Goal: Task Accomplishment & Management: Manage account settings

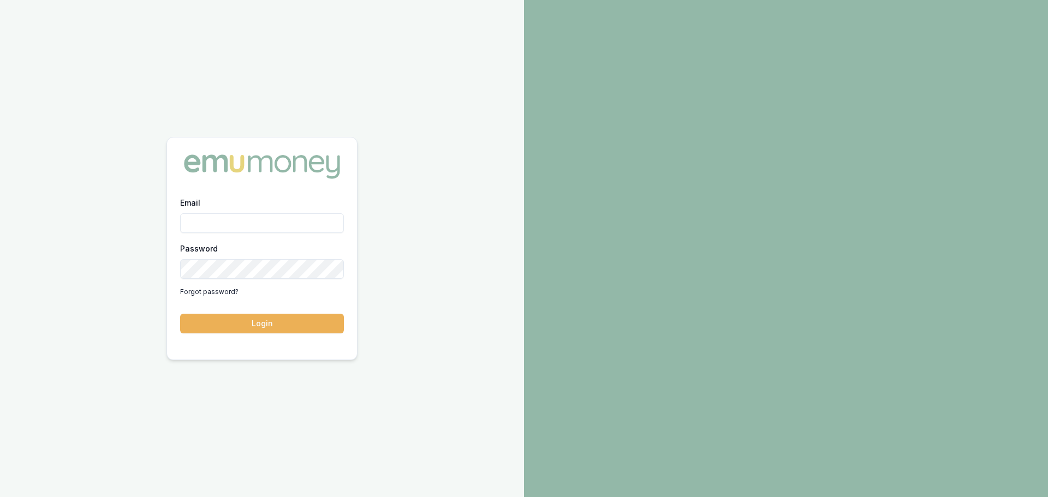
click at [217, 222] on input "Email" at bounding box center [262, 223] width 164 height 20
type input "[PERSON_NAME][EMAIL_ADDRESS][PERSON_NAME][DOMAIN_NAME]"
click at [180, 314] on button "Login" at bounding box center [262, 324] width 164 height 20
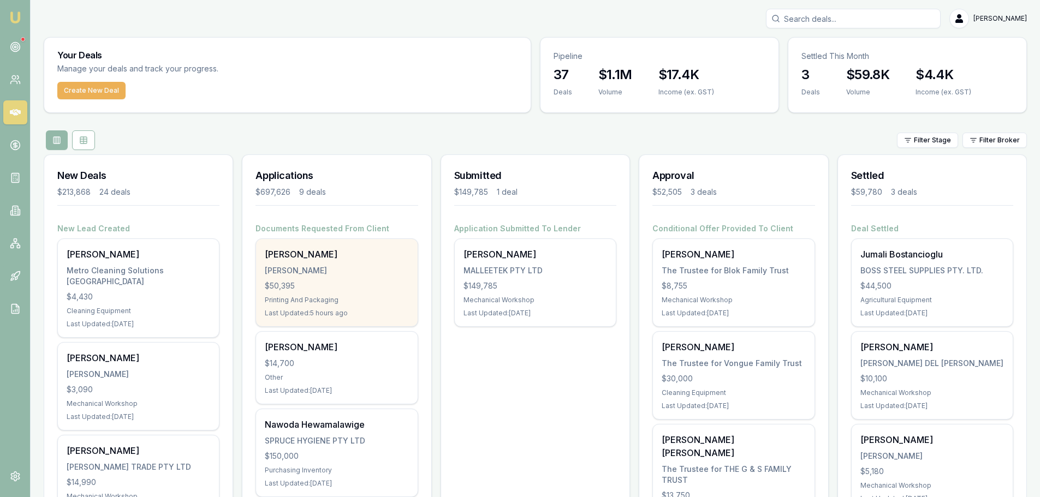
click at [289, 282] on div "$50,395" at bounding box center [337, 286] width 144 height 11
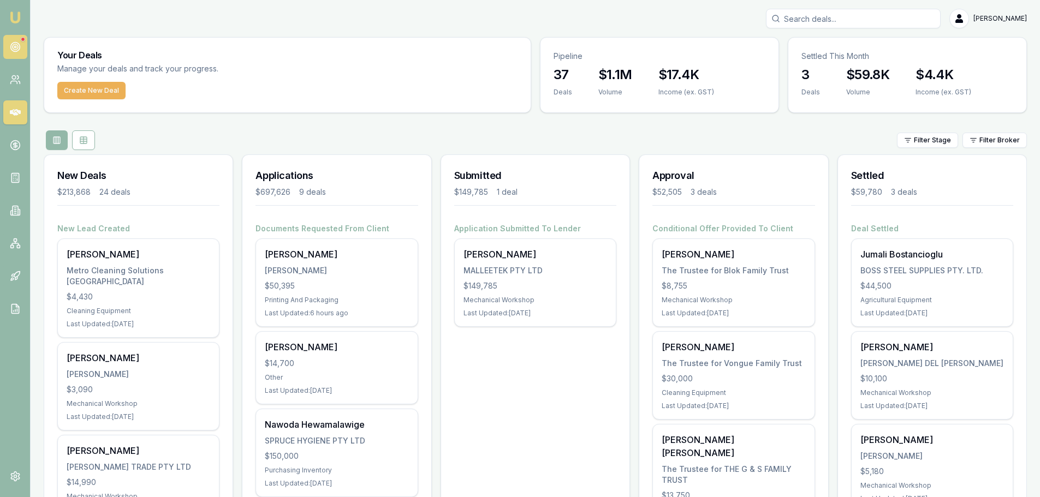
click at [12, 35] on link at bounding box center [15, 47] width 24 height 24
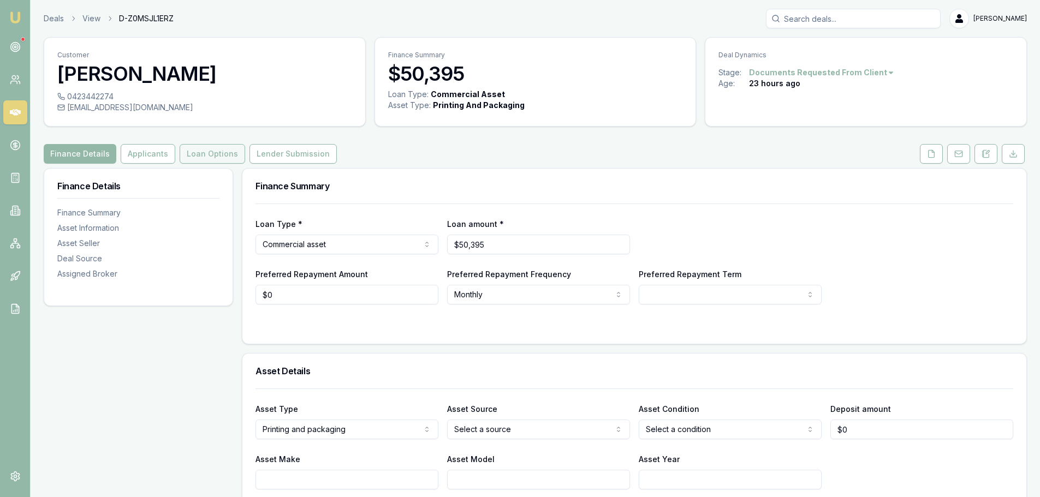
click at [222, 153] on button "Loan Options" at bounding box center [212, 154] width 65 height 20
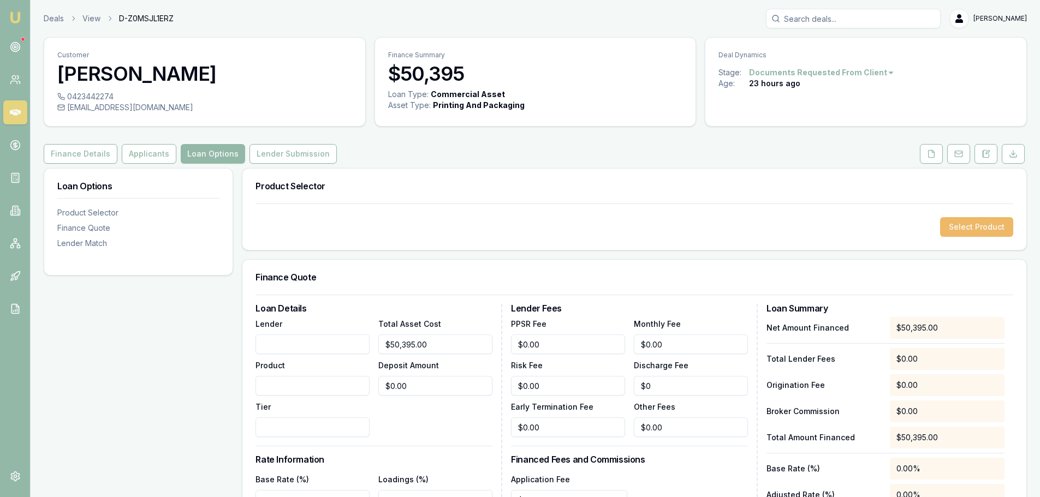
click at [981, 231] on button "Select Product" at bounding box center [976, 227] width 73 height 20
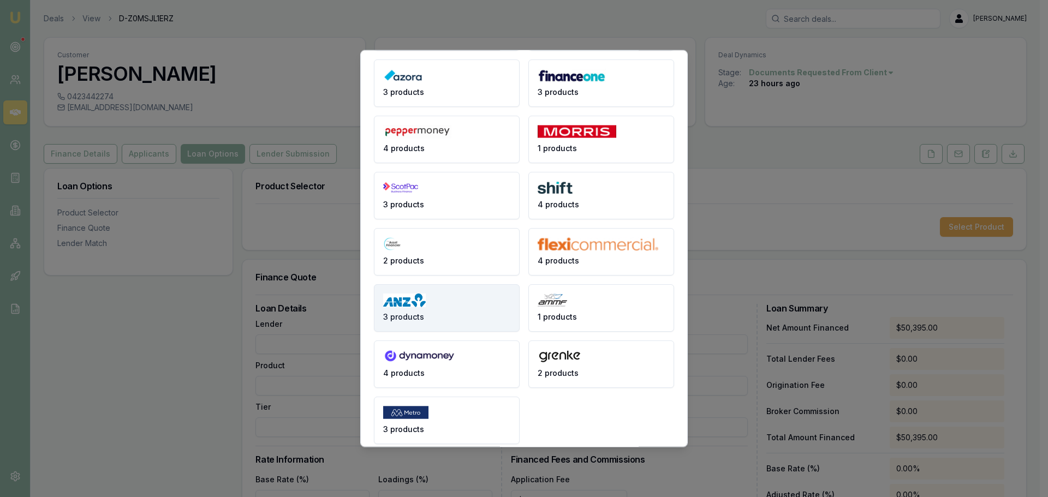
scroll to position [145, 0]
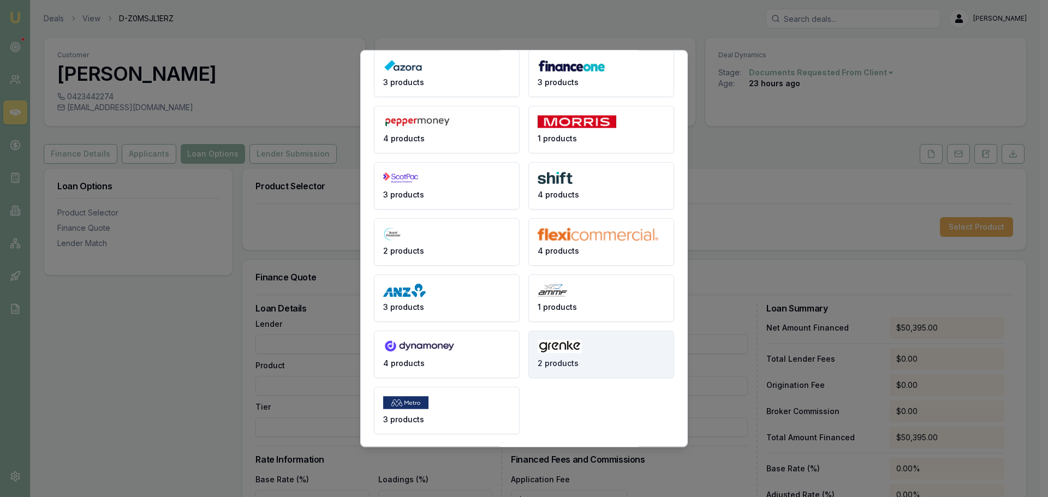
click at [551, 356] on button "2 products" at bounding box center [601, 353] width 146 height 47
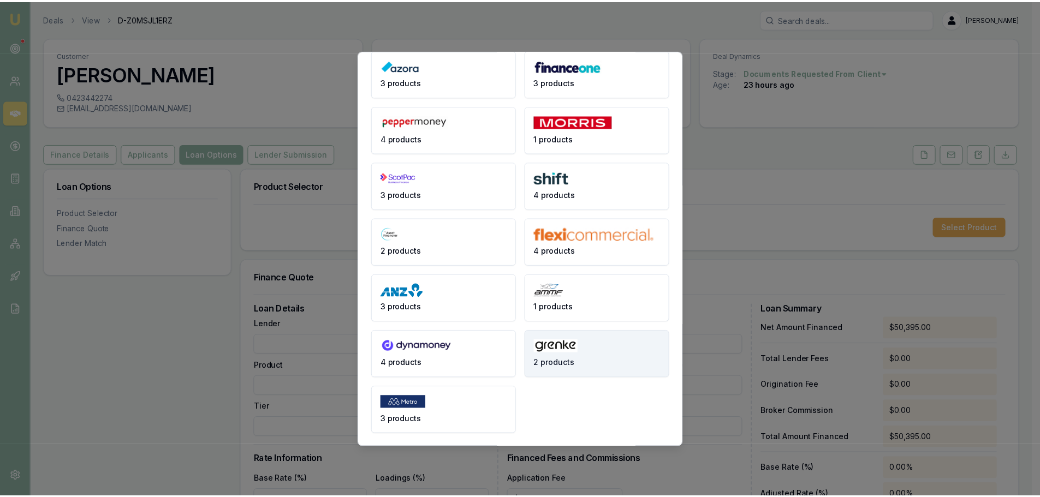
scroll to position [0, 0]
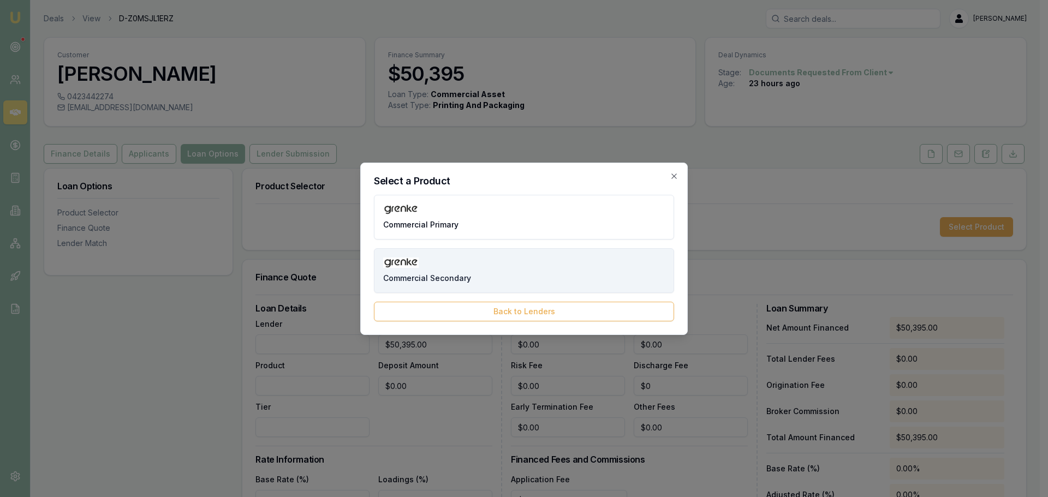
click at [426, 275] on span "Commercial Secondary" at bounding box center [427, 278] width 88 height 11
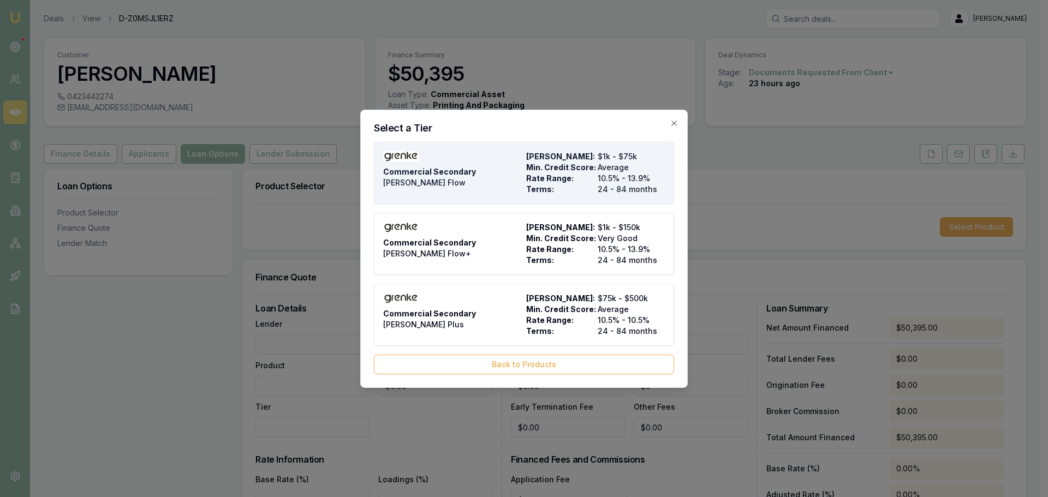
click at [448, 177] on span "Commercial Secondary" at bounding box center [429, 171] width 93 height 11
type input "Grenke"
type input "Commercial Secondary"
type input "GRENKE Flow"
type input "10.5"
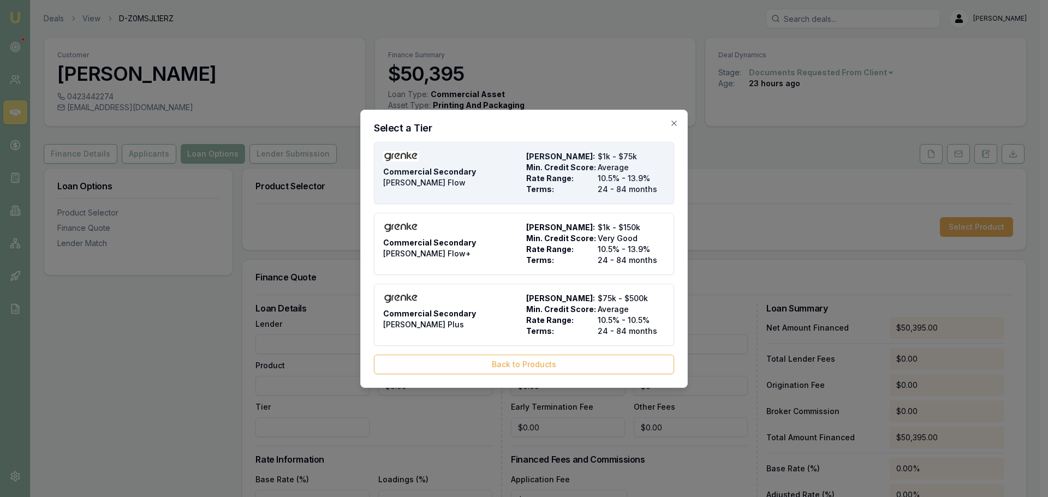
type input "24"
type input "$385.00"
type input "10"
type input "$5,039.50"
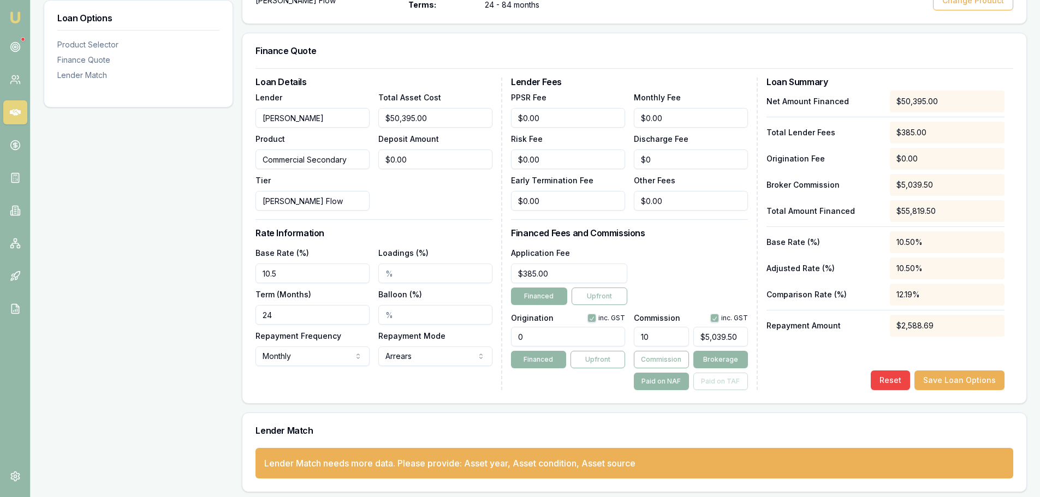
scroll to position [254, 0]
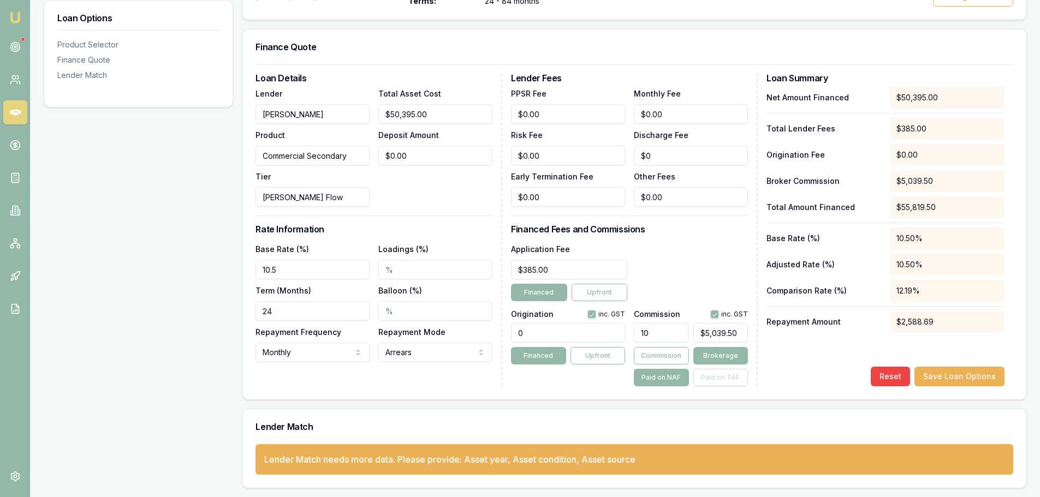
drag, startPoint x: 280, startPoint y: 272, endPoint x: 248, endPoint y: 269, distance: 32.4
click at [248, 269] on div "Loan Details Lender Grenke Product Commercial Secondary Tier GRENKE Flow Total …" at bounding box center [634, 231] width 784 height 335
type input "9.50%"
type input "1.00%"
type input "60"
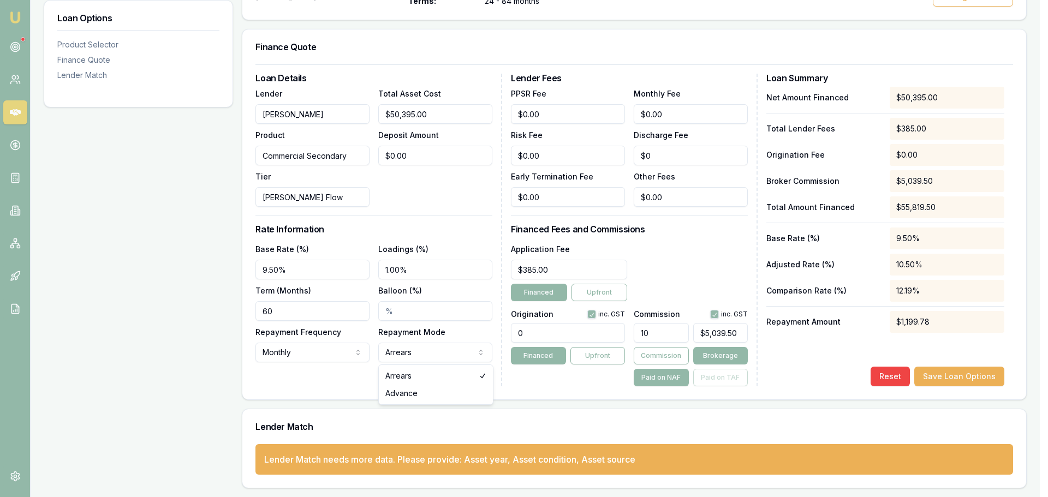
select select "ADVANCE"
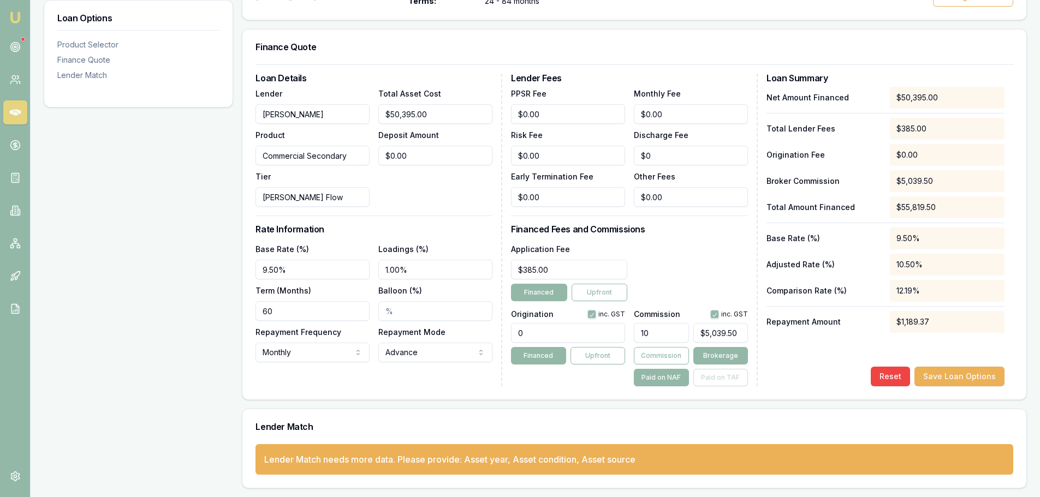
click at [394, 390] on div "Loan Details Lender Grenke Product Commercial Secondary Tier GRENKE Flow Total …" at bounding box center [634, 231] width 784 height 335
click at [648, 332] on input "10" at bounding box center [661, 333] width 55 height 20
drag, startPoint x: 653, startPoint y: 333, endPoint x: 624, endPoint y: 332, distance: 28.9
click at [624, 332] on div "Origination inc. GST 0 Financed Upfront Commission inc. GST 10 $5,039.50 Commis…" at bounding box center [629, 346] width 237 height 81
type input "8"
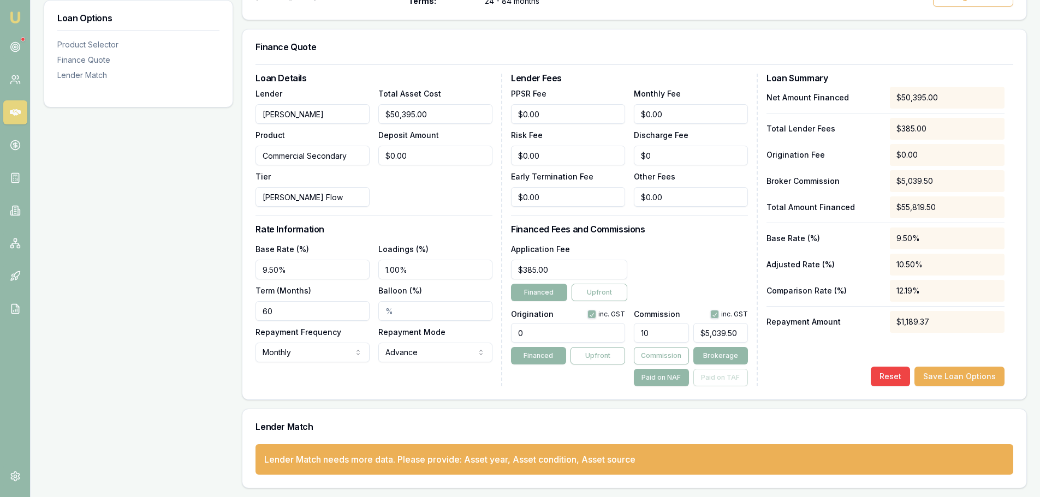
type input "$4,031.60"
type input "8.00%"
click at [716, 313] on button "button" at bounding box center [714, 314] width 9 height 9
checkbox input "false"
click at [794, 368] on div "Reset Save Loan Options" at bounding box center [885, 377] width 238 height 20
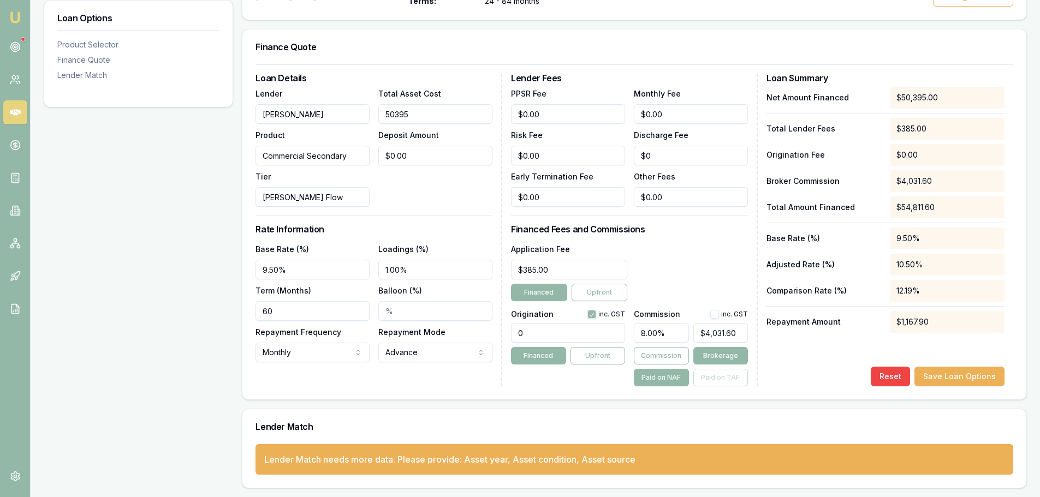
drag, startPoint x: 450, startPoint y: 116, endPoint x: 367, endPoint y: 115, distance: 83.0
click at [367, 115] on div "Lender Grenke Product Commercial Secondary Tier GRENKE Flow Total Asset Cost 50…" at bounding box center [373, 147] width 237 height 120
type input "$50,395.00"
click at [425, 84] on div "Loan Details Lender Grenke Product Commercial Secondary Tier GRENKE Flow Total …" at bounding box center [378, 230] width 247 height 313
click at [604, 295] on button "Upfront" at bounding box center [599, 292] width 56 height 17
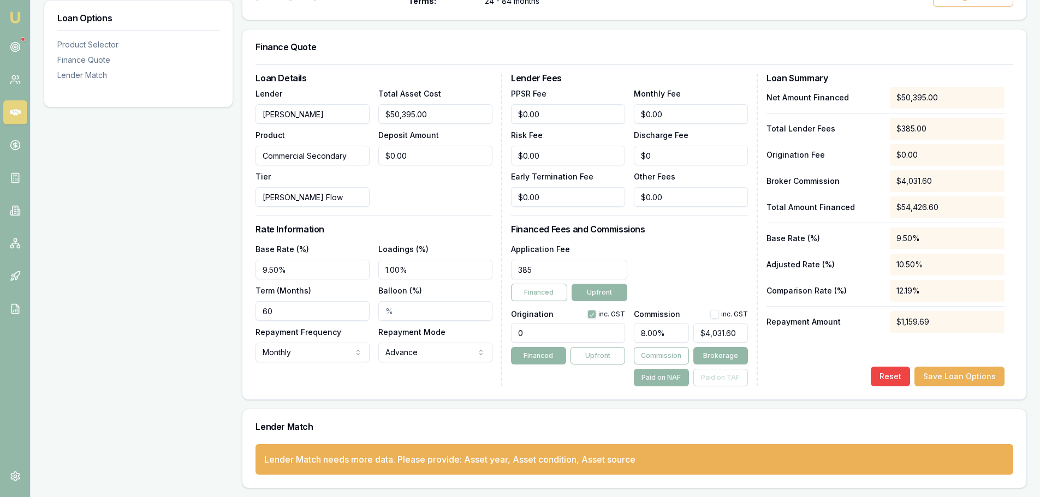
drag, startPoint x: 561, startPoint y: 269, endPoint x: 486, endPoint y: 268, distance: 74.8
click at [486, 268] on div "Loan Details Lender Grenke Product Commercial Secondary Tier GRENKE Flow Total …" at bounding box center [634, 230] width 758 height 313
type input "$385.00"
click at [654, 227] on h3 "Financed Fees and Commissions" at bounding box center [629, 229] width 237 height 9
drag, startPoint x: 449, startPoint y: 115, endPoint x: 351, endPoint y: 113, distance: 97.7
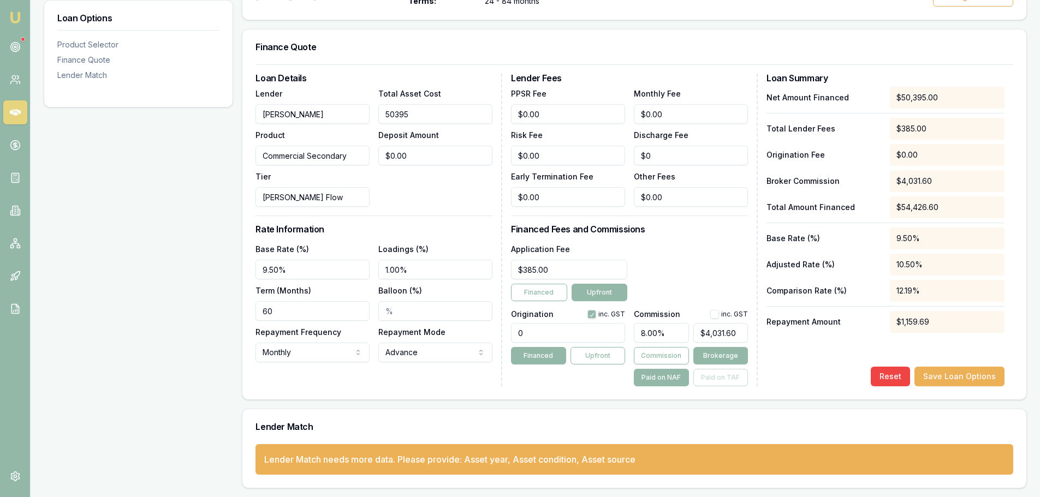
click at [351, 113] on div "Lender Grenke Product Commercial Secondary Tier GRENKE Flow Total Asset Cost 50…" at bounding box center [373, 147] width 237 height 120
paste input "5434."
type input "55434.5"
type input "$4,434.76"
type input "$55,434.50"
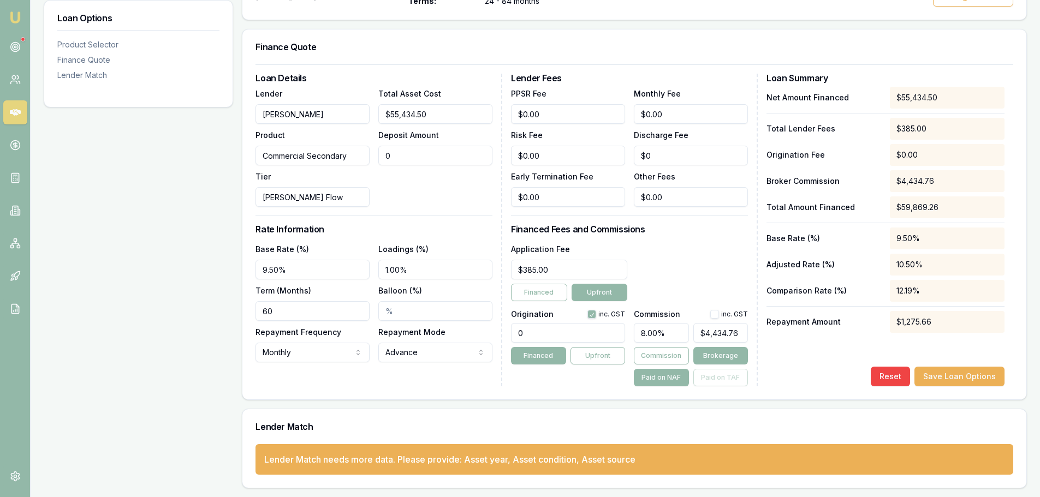
type input "$0.00"
click at [425, 199] on div "Total Asset Cost $55,434.50 Deposit Amount $0.00" at bounding box center [435, 147] width 114 height 120
click at [794, 357] on div "Net Amount Financed $55,434.50 Total Lender Fees $385.00 Origination Fee $0.00 …" at bounding box center [885, 237] width 238 height 300
click at [956, 375] on button "Save Loan Options" at bounding box center [959, 377] width 90 height 20
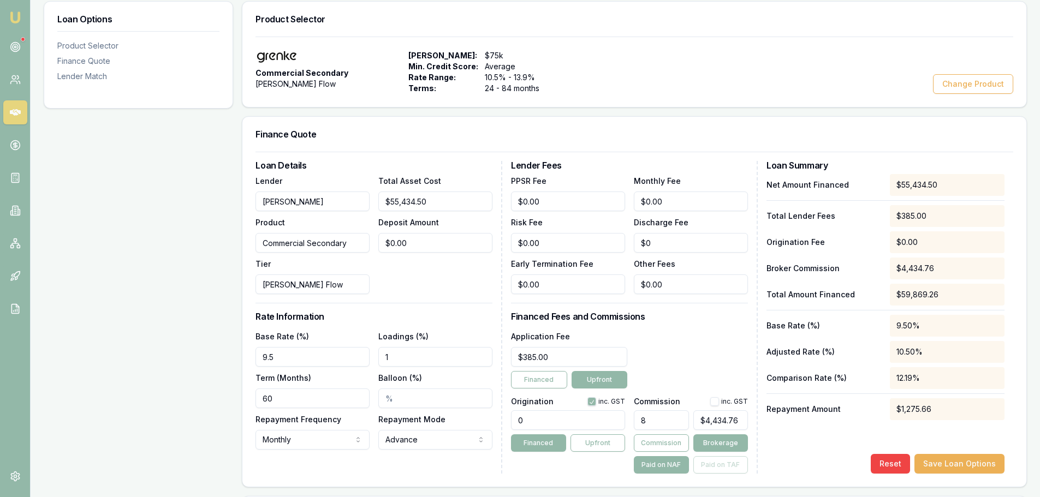
scroll to position [0, 0]
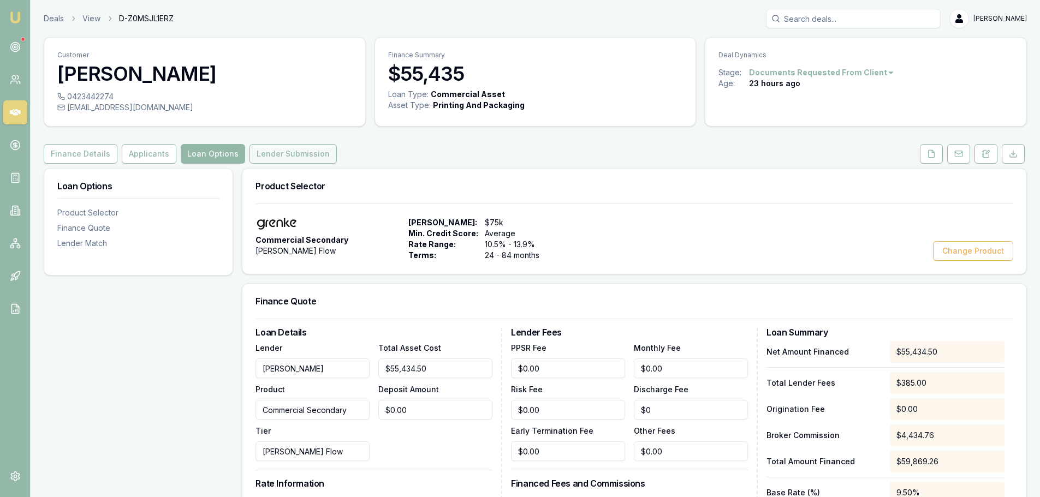
click at [275, 153] on button "Lender Submission" at bounding box center [292, 154] width 87 height 20
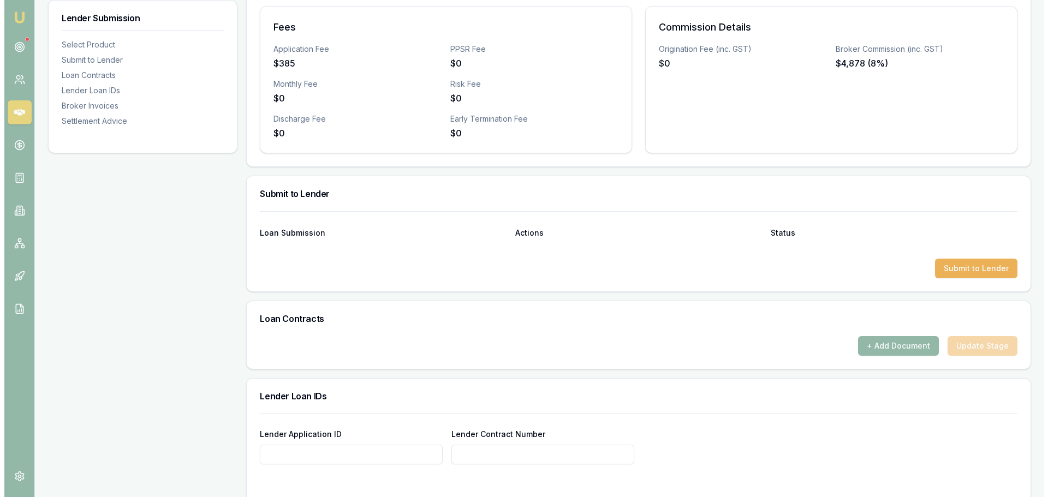
scroll to position [382, 0]
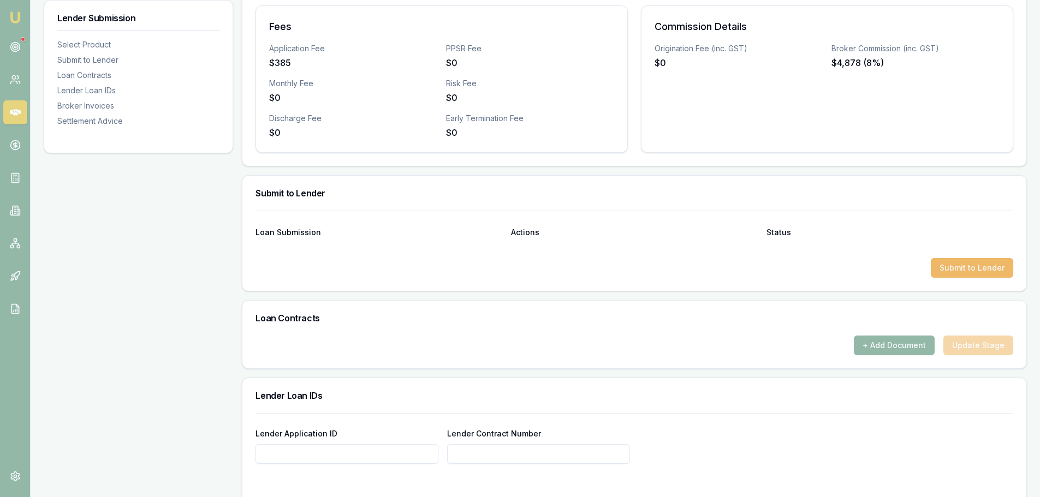
click at [976, 266] on button "Submit to Lender" at bounding box center [972, 268] width 82 height 20
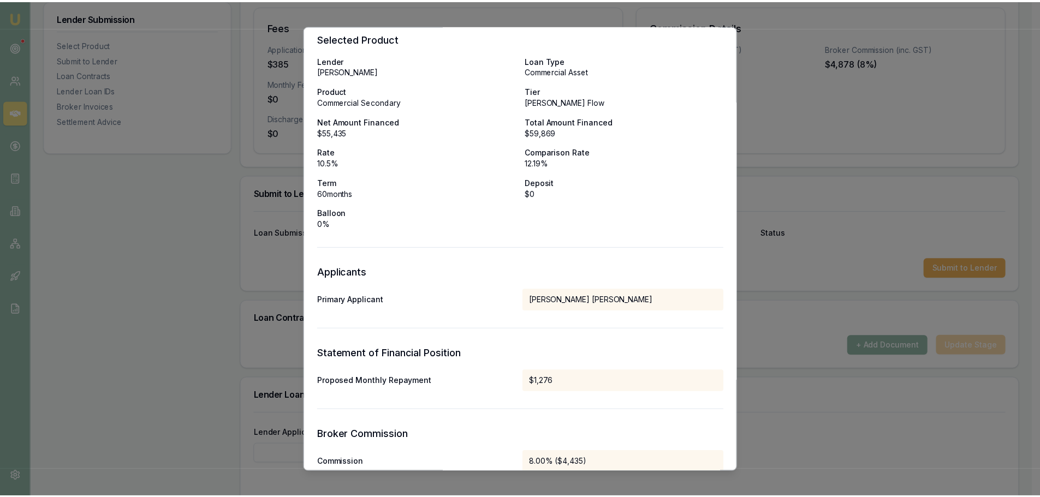
scroll to position [0, 0]
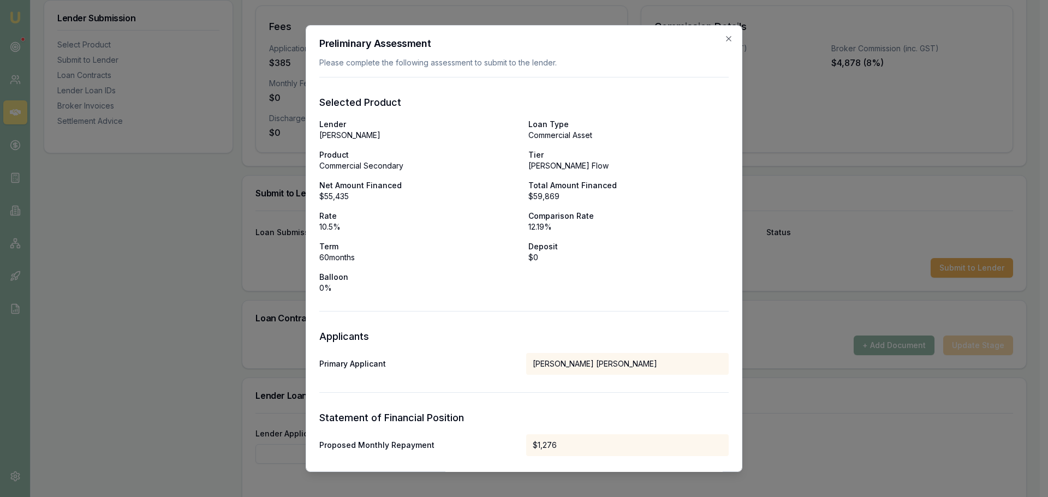
click at [726, 38] on div "Preliminary Assessment Please complete the following assessment to submit to th…" at bounding box center [524, 249] width 437 height 448
click at [724, 35] on icon "button" at bounding box center [728, 38] width 9 height 9
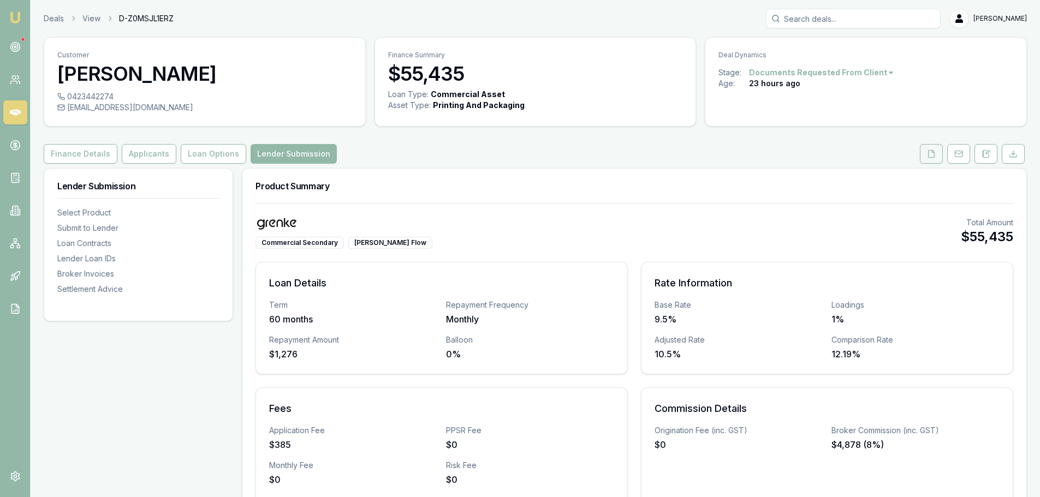
click at [933, 150] on icon at bounding box center [931, 154] width 9 height 9
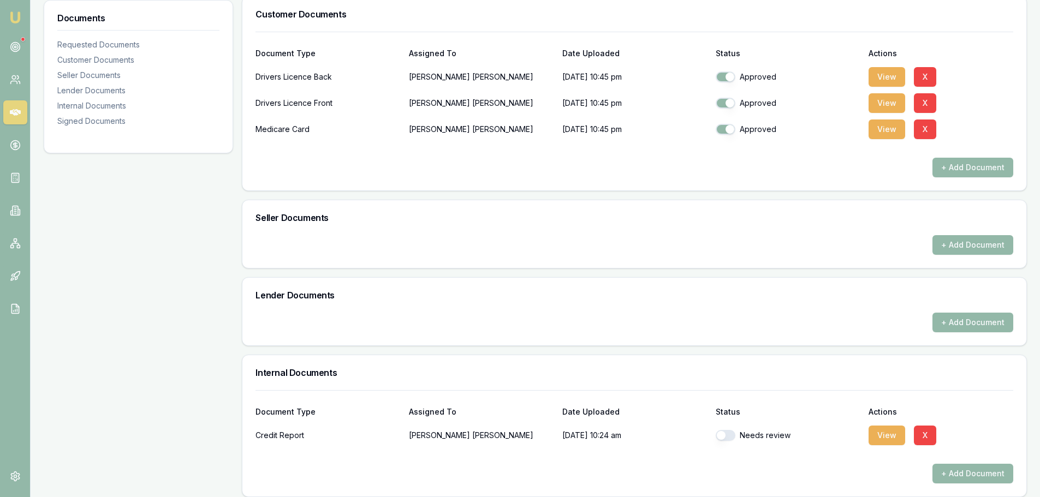
scroll to position [327, 0]
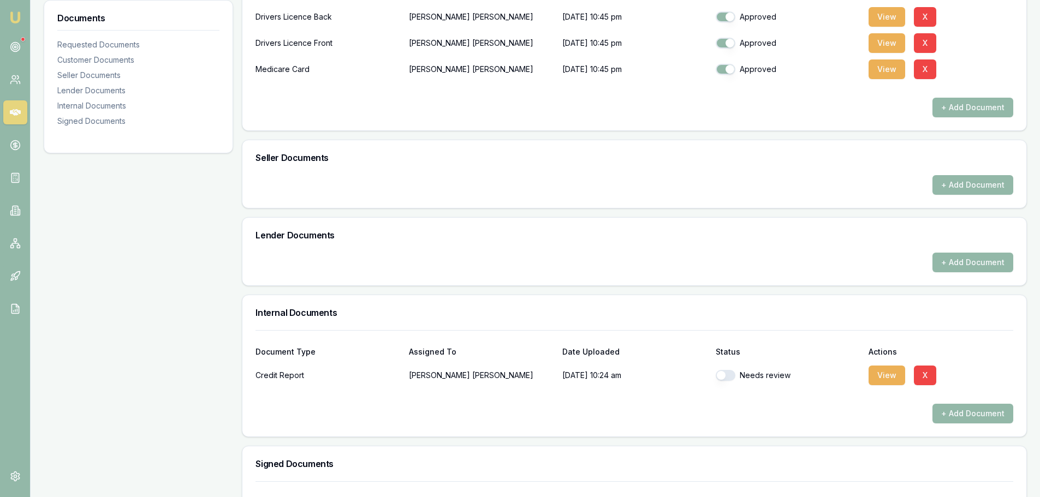
click at [726, 377] on button "button" at bounding box center [726, 375] width 20 height 11
checkbox input "true"
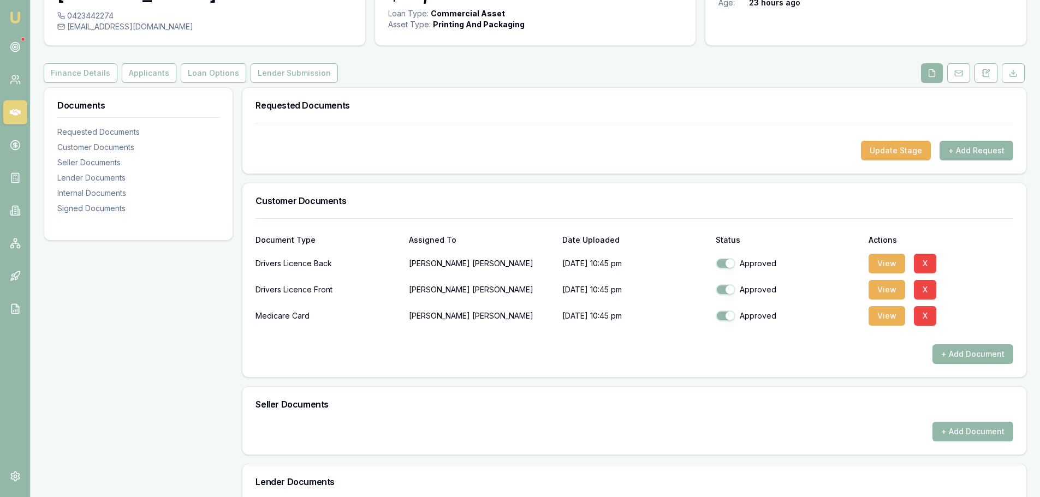
scroll to position [0, 0]
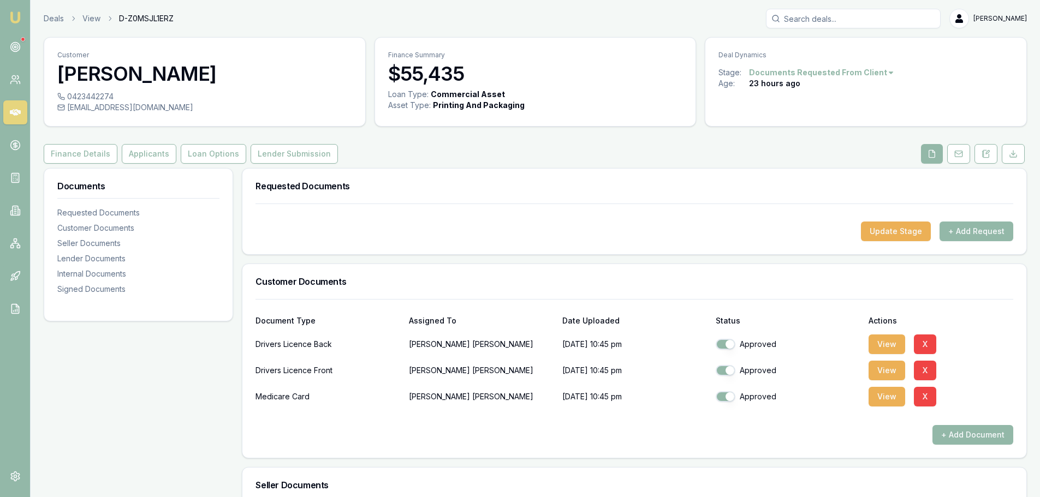
click at [405, 152] on div "Finance Details Applicants Loan Options Lender Submission" at bounding box center [535, 154] width 983 height 20
click at [78, 152] on button "Finance Details" at bounding box center [81, 154] width 74 height 20
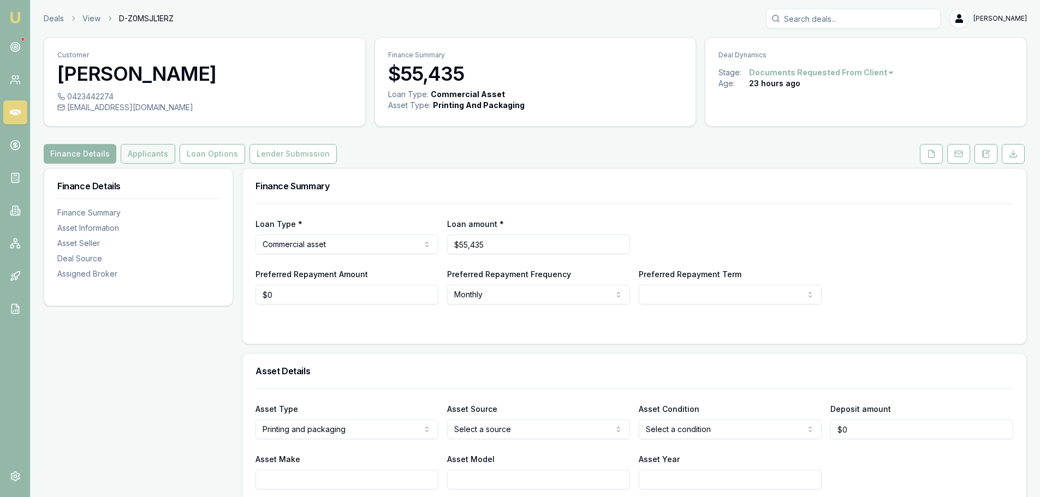
click at [148, 154] on button "Applicants" at bounding box center [148, 154] width 55 height 20
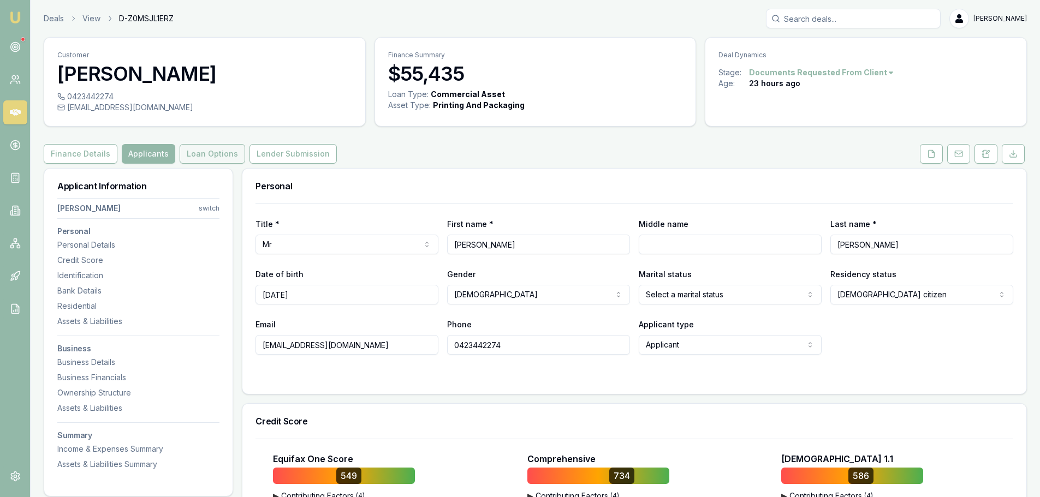
click at [188, 153] on button "Loan Options" at bounding box center [212, 154] width 65 height 20
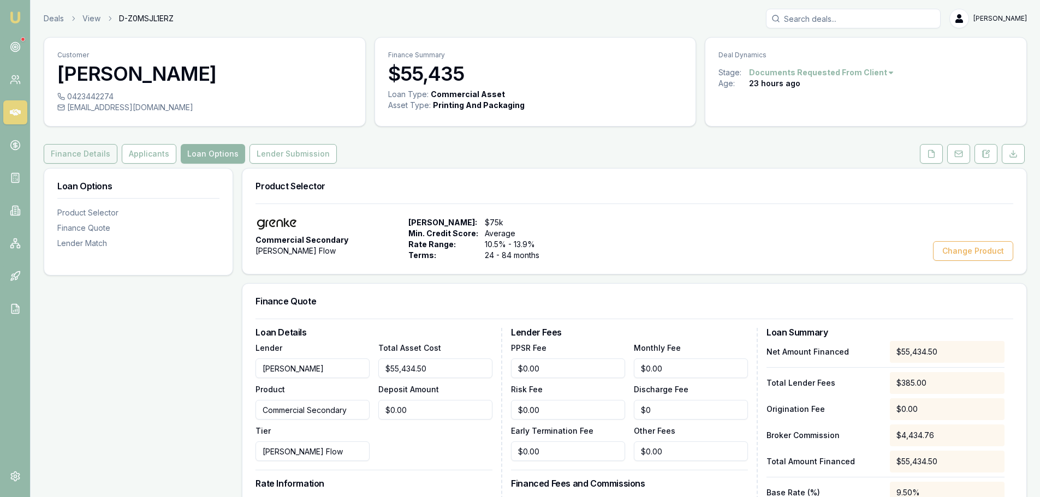
click at [80, 157] on button "Finance Details" at bounding box center [81, 154] width 74 height 20
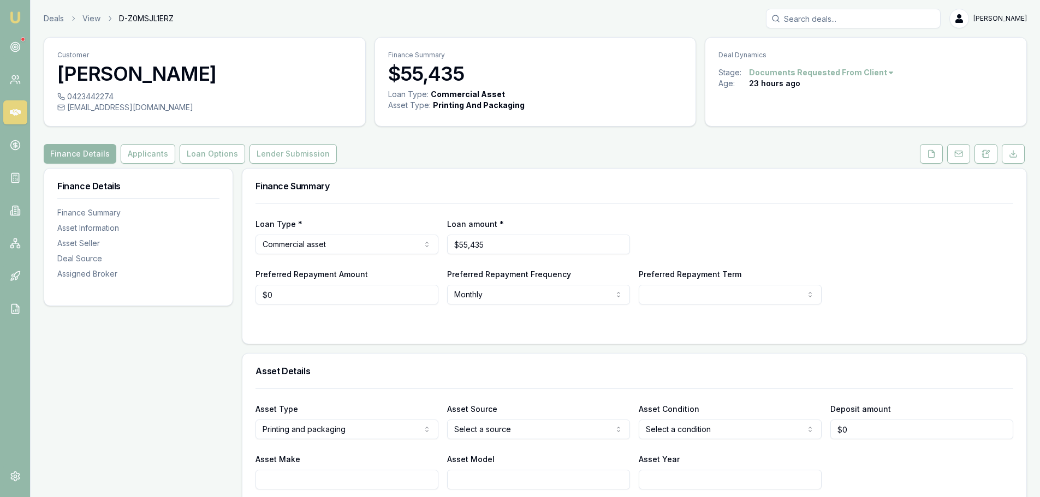
click at [427, 148] on div "Finance Details Applicants Loan Options Lender Submission" at bounding box center [535, 154] width 983 height 20
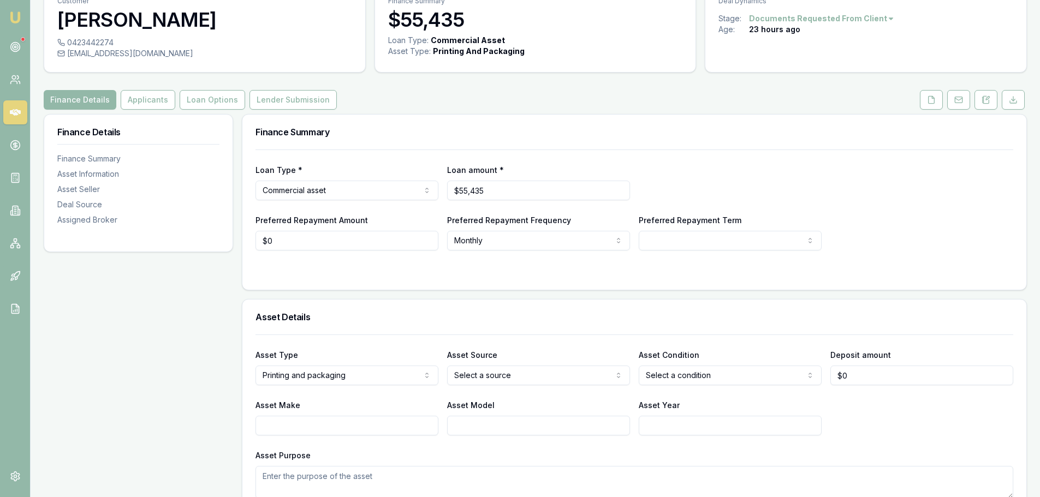
scroll to position [55, 0]
click at [297, 98] on button "Lender Submission" at bounding box center [292, 100] width 87 height 20
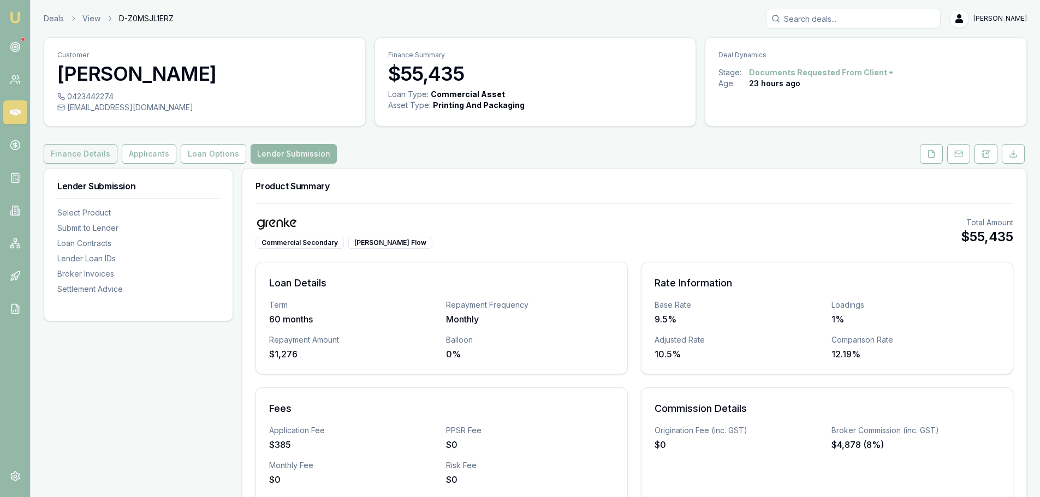
click at [79, 155] on button "Finance Details" at bounding box center [81, 154] width 74 height 20
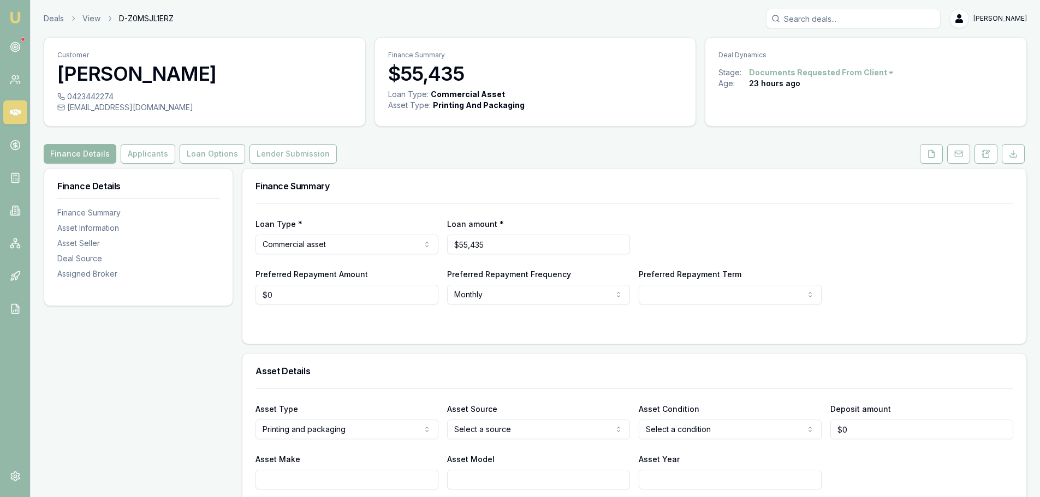
click at [355, 152] on div "Finance Details Applicants Loan Options Lender Submission" at bounding box center [535, 154] width 983 height 20
click at [15, 109] on icon at bounding box center [15, 112] width 11 height 11
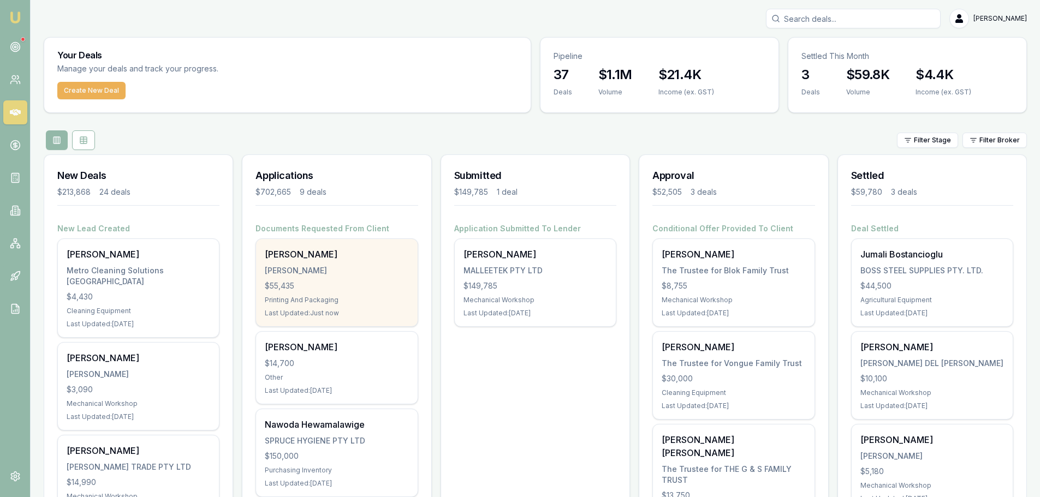
click at [317, 271] on div "ZAMMIT, JOHN" at bounding box center [337, 270] width 144 height 11
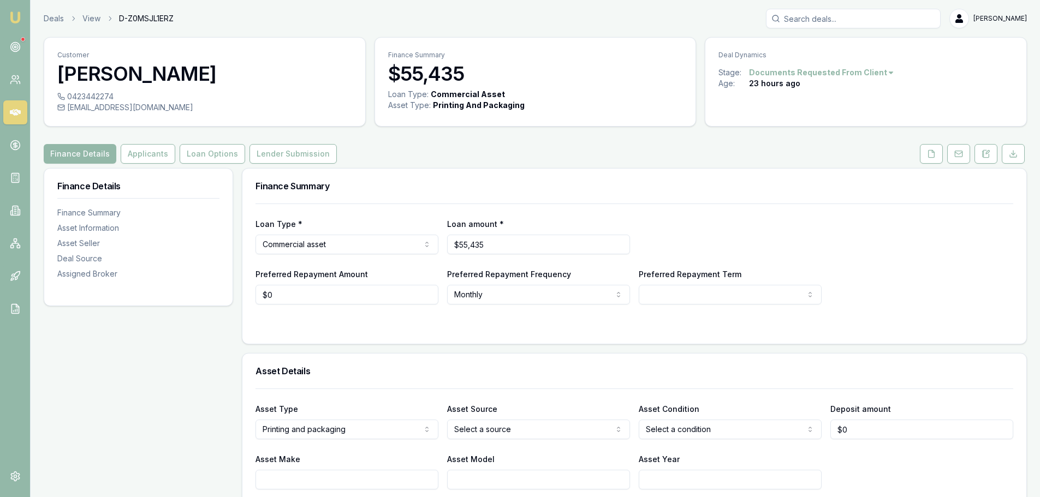
click at [460, 189] on h3 "Finance Summary" at bounding box center [634, 186] width 758 height 9
click at [142, 157] on button "Applicants" at bounding box center [148, 154] width 55 height 20
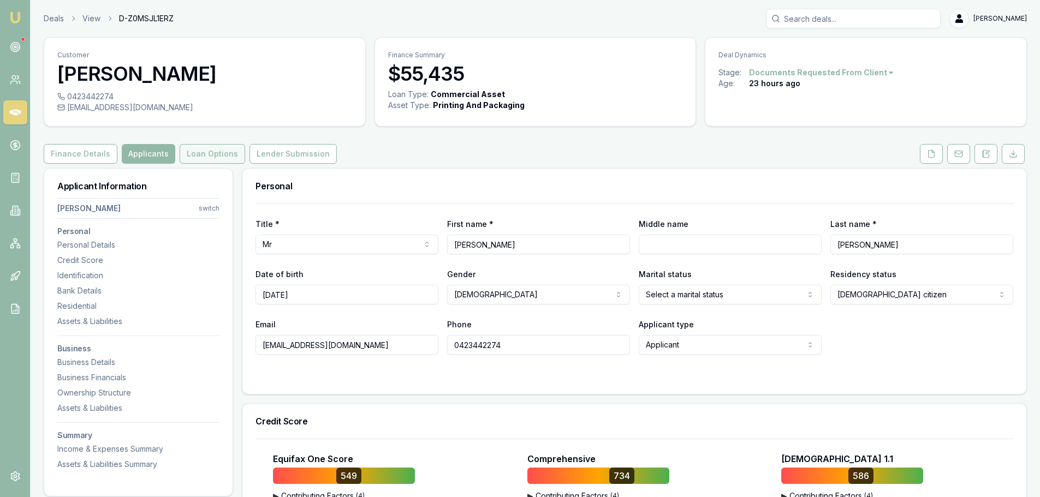
click at [194, 154] on button "Loan Options" at bounding box center [212, 154] width 65 height 20
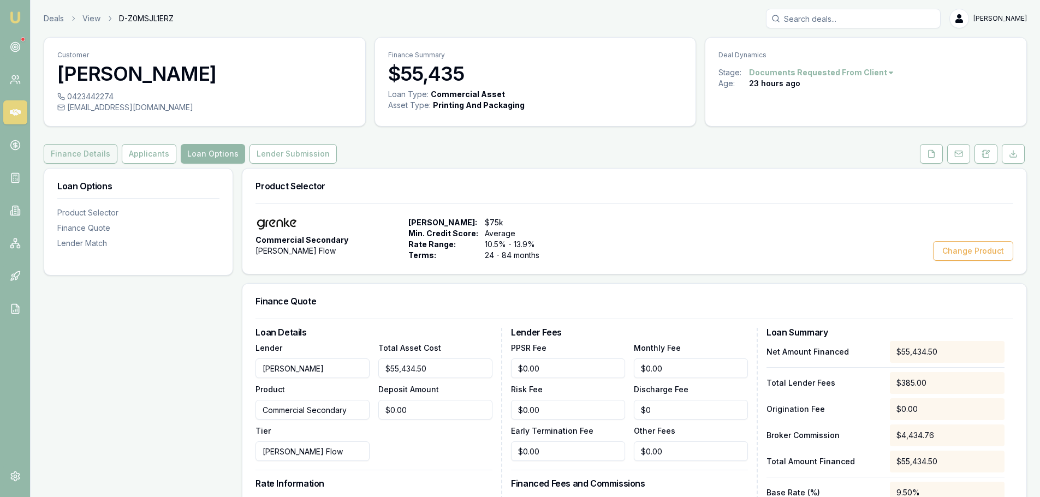
click at [72, 156] on button "Finance Details" at bounding box center [81, 154] width 74 height 20
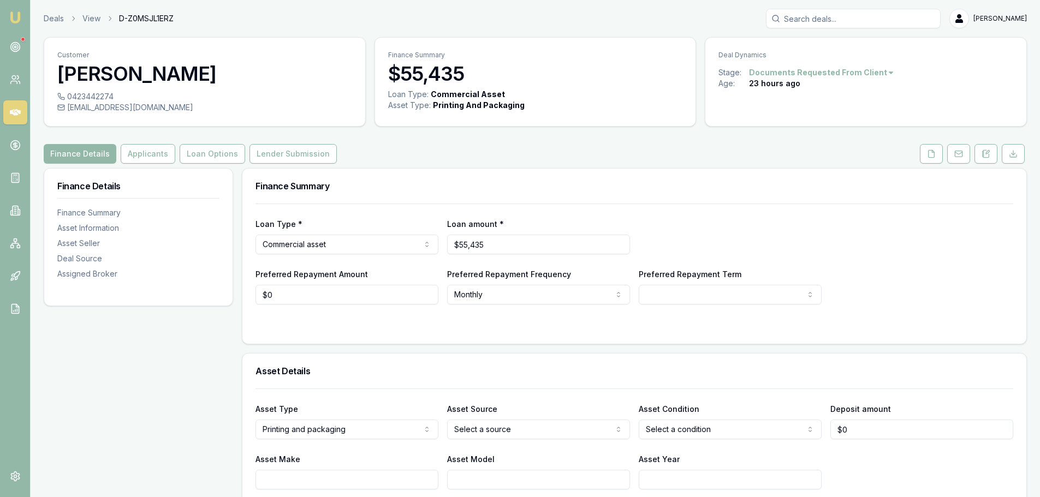
click at [369, 154] on div "Finance Details Applicants Loan Options Lender Submission" at bounding box center [535, 154] width 983 height 20
click at [300, 148] on button "Lender Submission" at bounding box center [292, 154] width 87 height 20
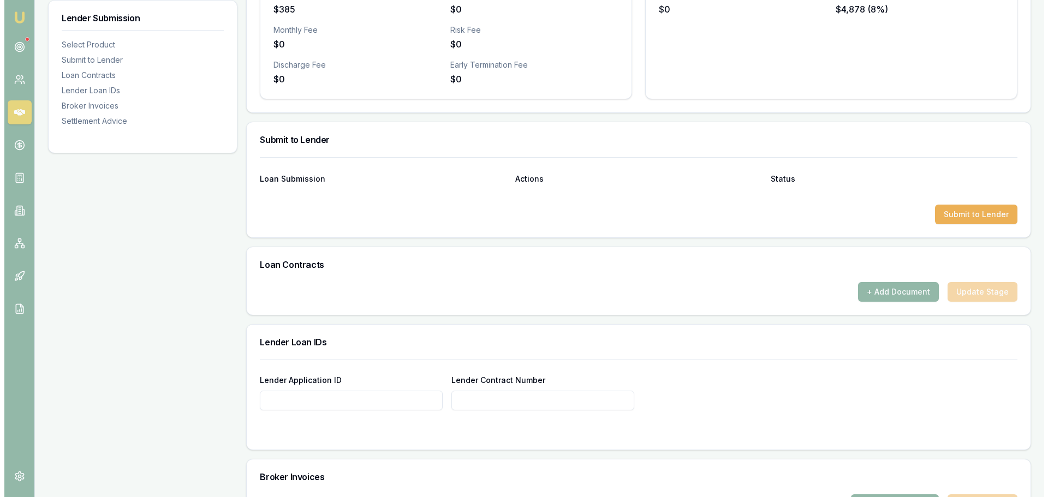
scroll to position [437, 0]
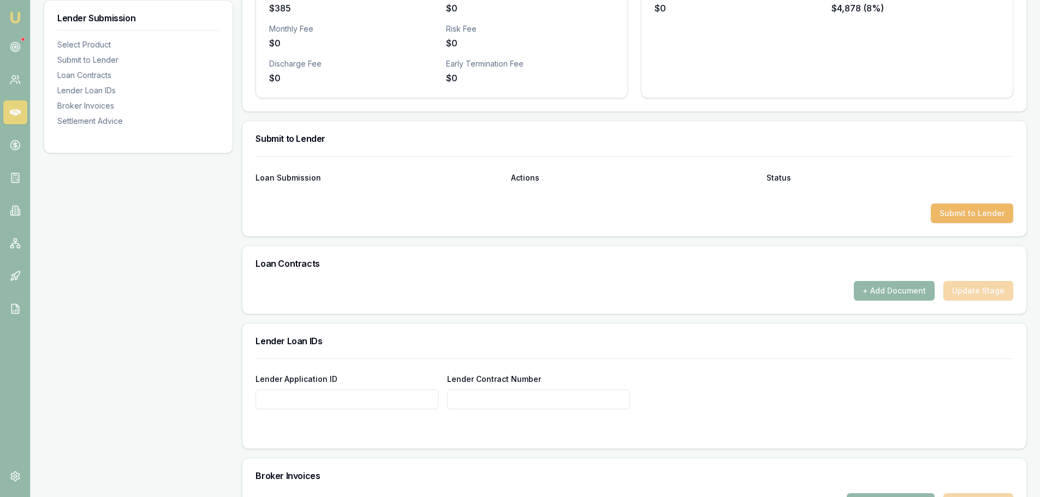
click at [948, 215] on button "Submit to Lender" at bounding box center [972, 214] width 82 height 20
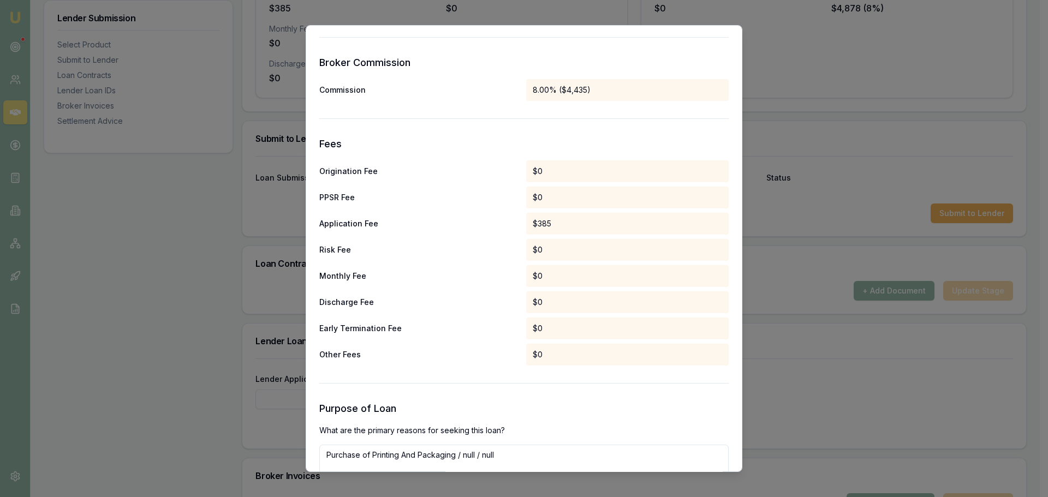
scroll to position [510, 0]
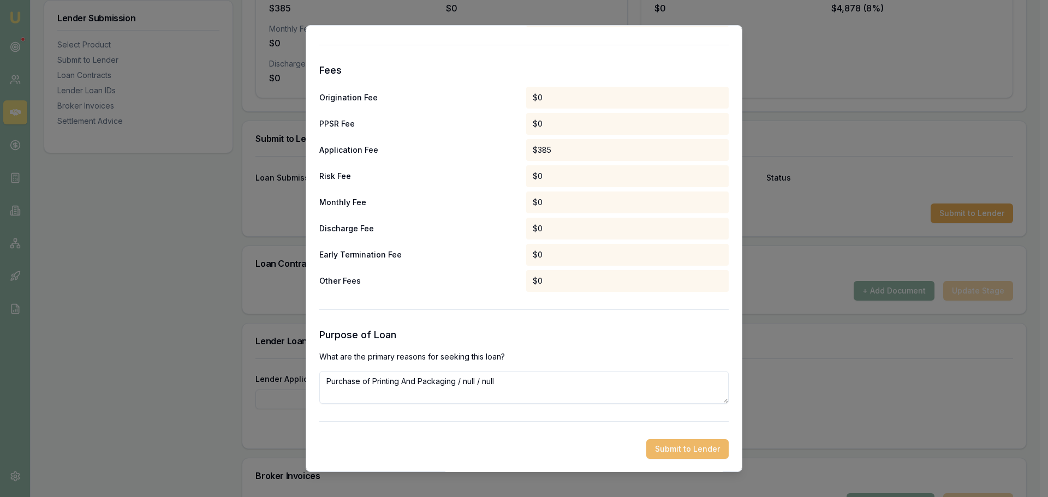
click at [672, 454] on button "Submit to Lender" at bounding box center [687, 449] width 82 height 20
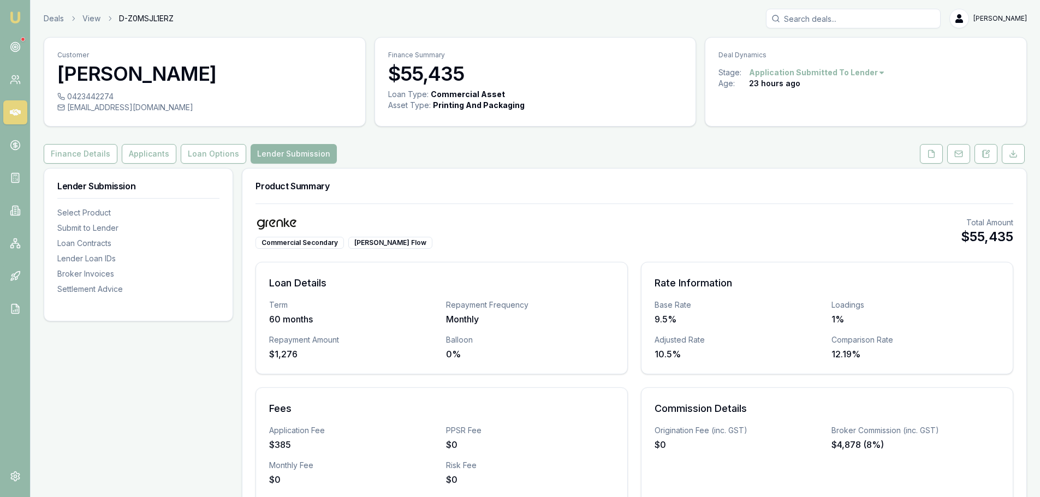
click at [527, 192] on div "Product Summary" at bounding box center [634, 186] width 784 height 35
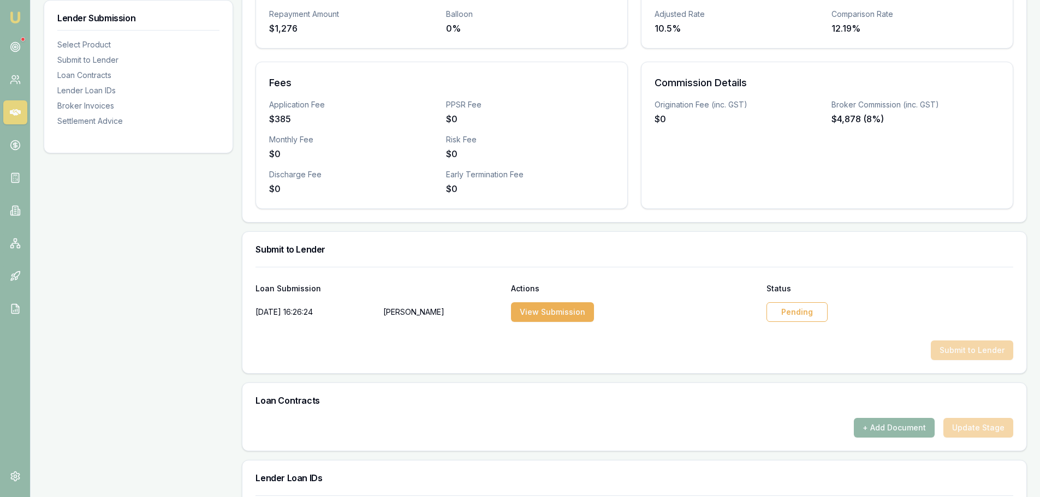
scroll to position [327, 0]
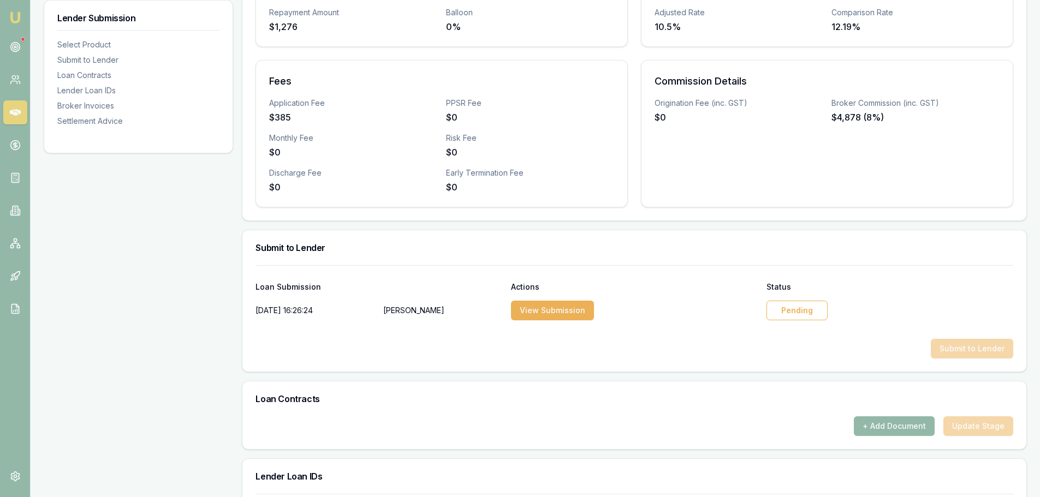
click at [802, 307] on div "Pending" at bounding box center [796, 311] width 61 height 20
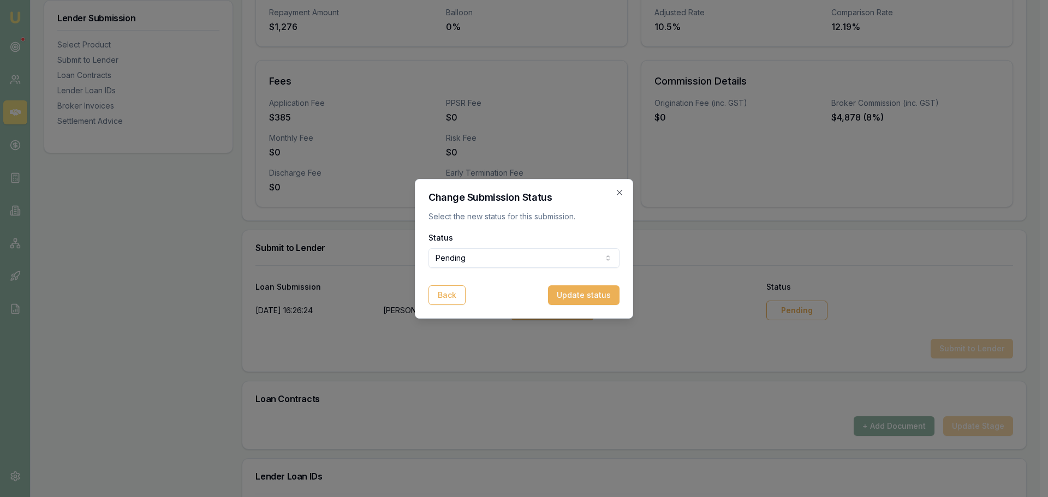
click at [461, 270] on form "Status Pending Pending Approved Rejected Back Update status" at bounding box center [523, 268] width 191 height 74
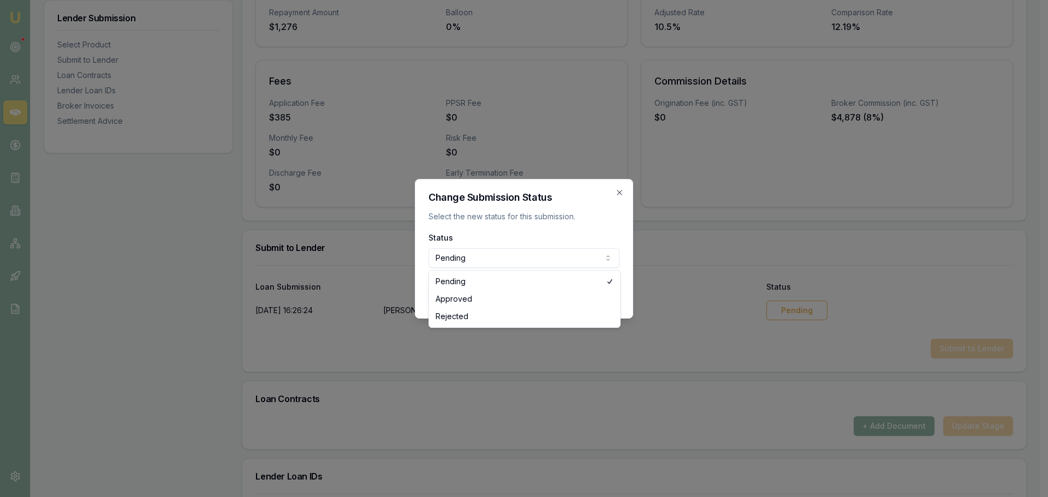
select select "APPROVED"
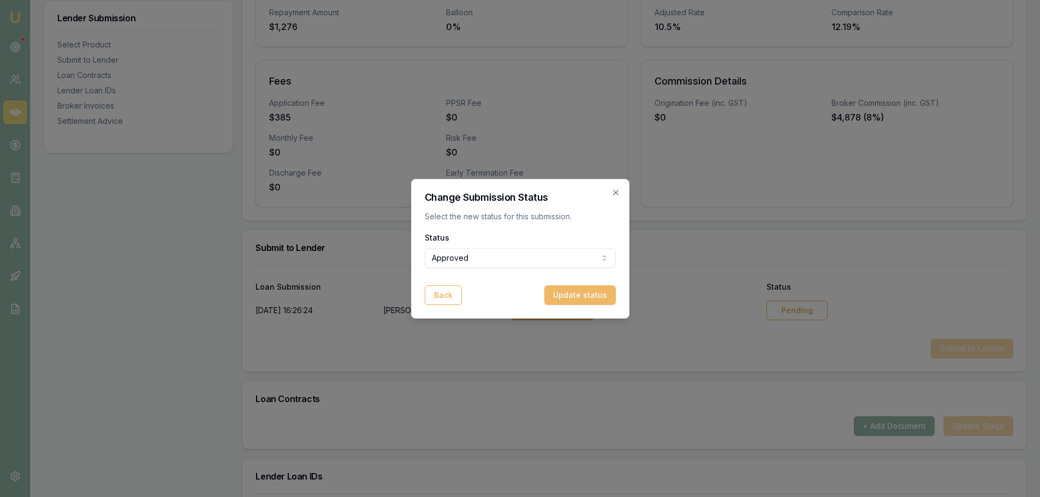
click at [599, 295] on button "Update status" at bounding box center [580, 295] width 72 height 20
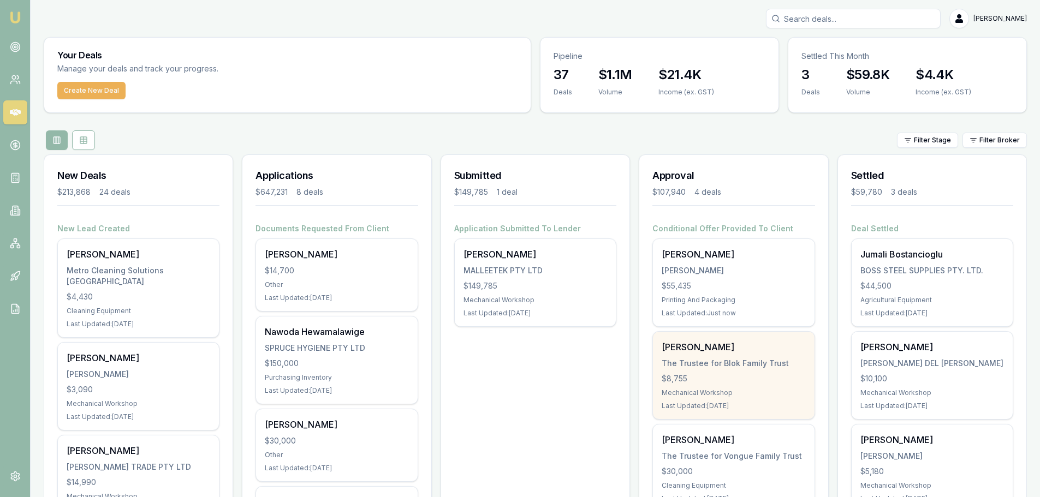
click at [718, 383] on div "$8,755" at bounding box center [734, 378] width 144 height 11
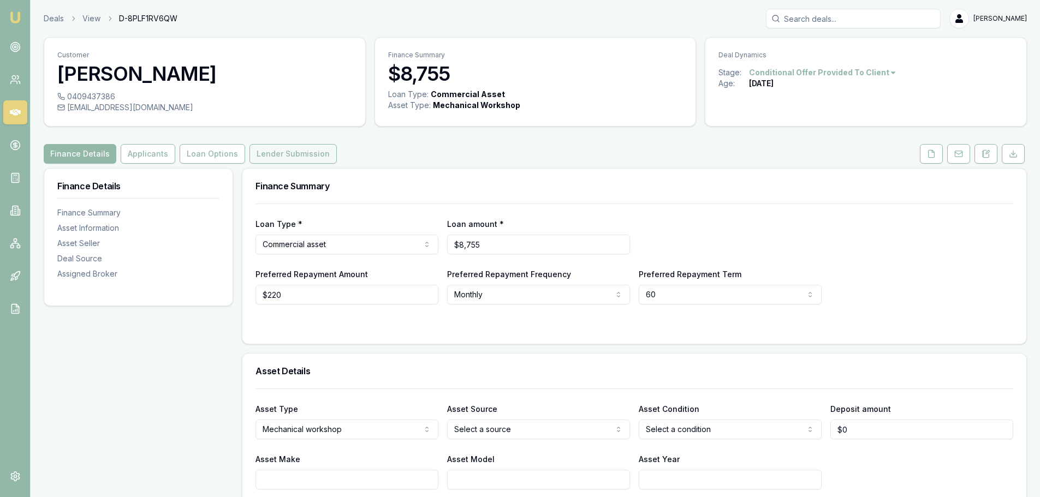
click at [265, 154] on button "Lender Submission" at bounding box center [292, 154] width 87 height 20
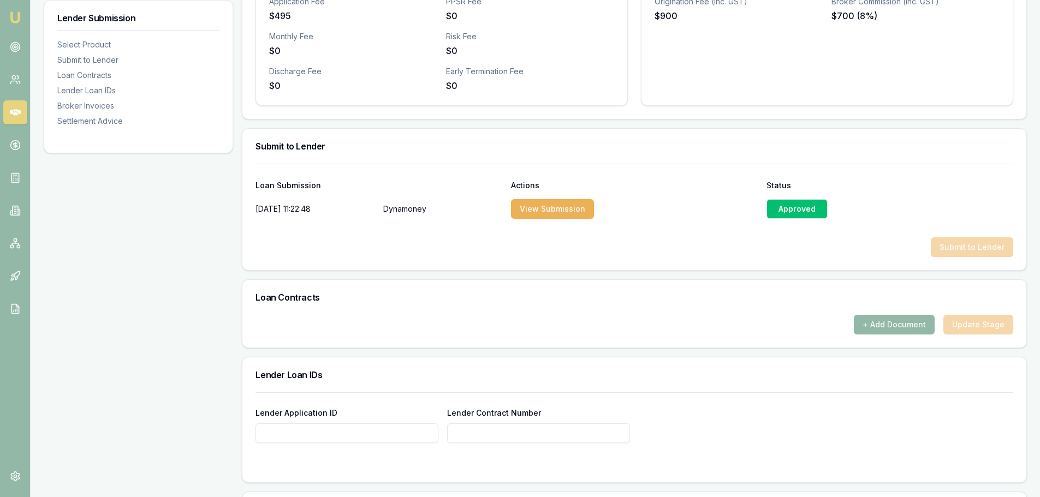
scroll to position [437, 0]
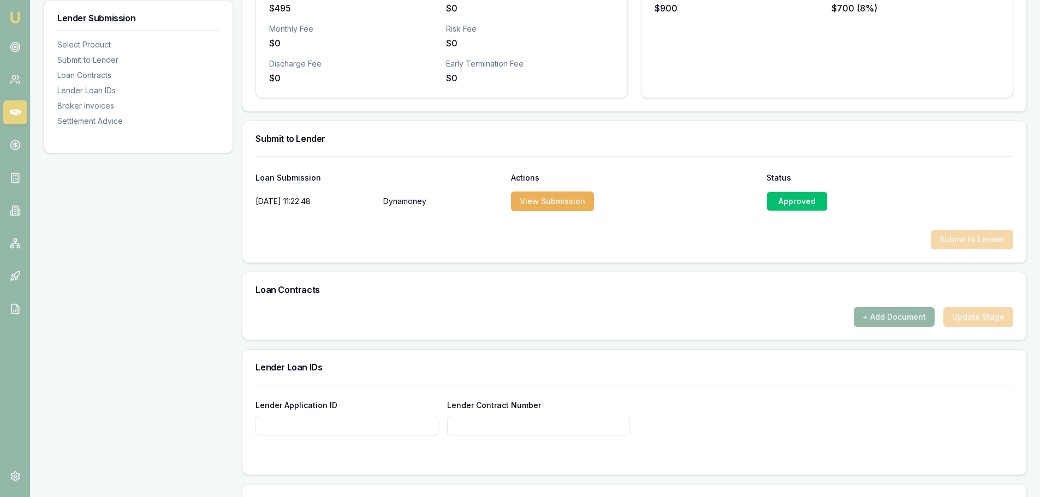
click at [789, 196] on div "Approved" at bounding box center [796, 202] width 61 height 20
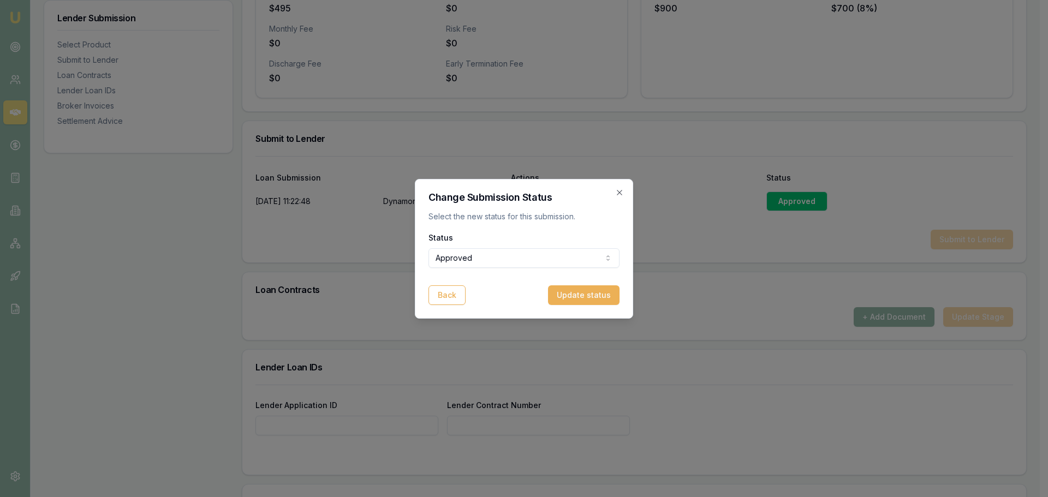
click at [591, 145] on div at bounding box center [520, 248] width 1040 height 497
click at [616, 190] on icon "button" at bounding box center [615, 192] width 9 height 9
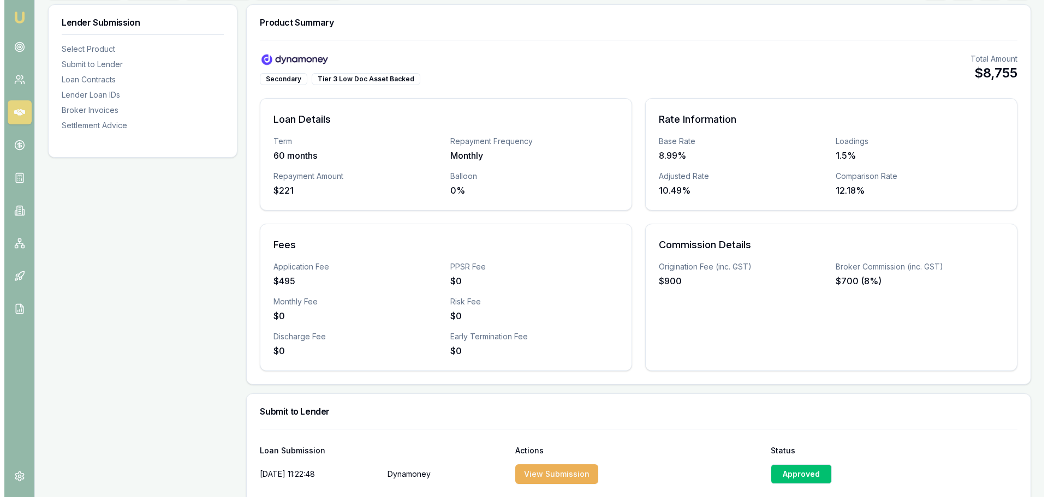
scroll to position [0, 0]
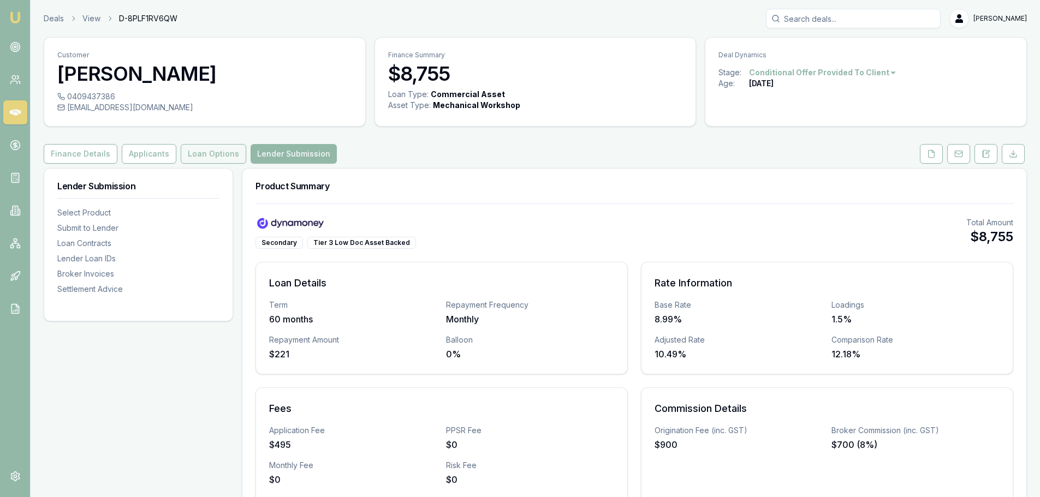
click at [208, 150] on button "Loan Options" at bounding box center [213, 154] width 65 height 20
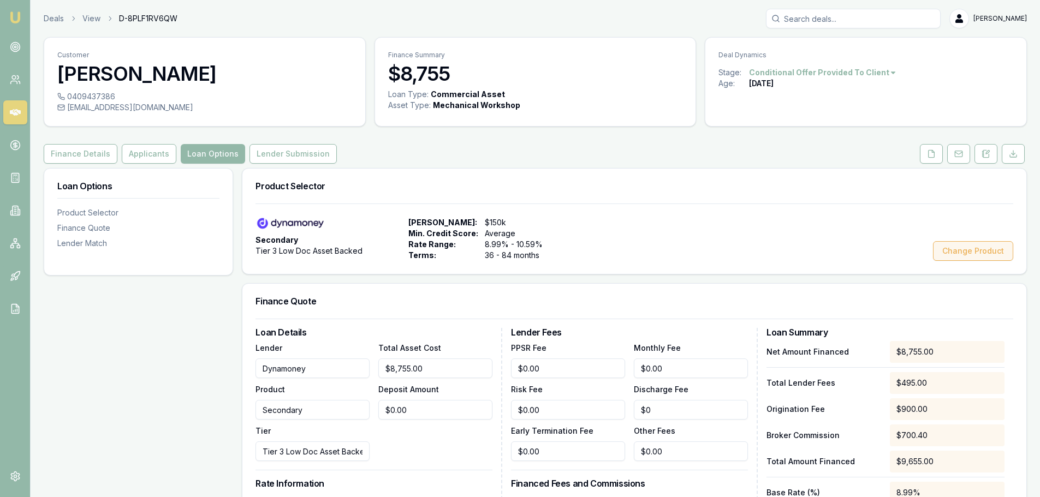
click at [985, 255] on button "Change Product" at bounding box center [973, 251] width 80 height 20
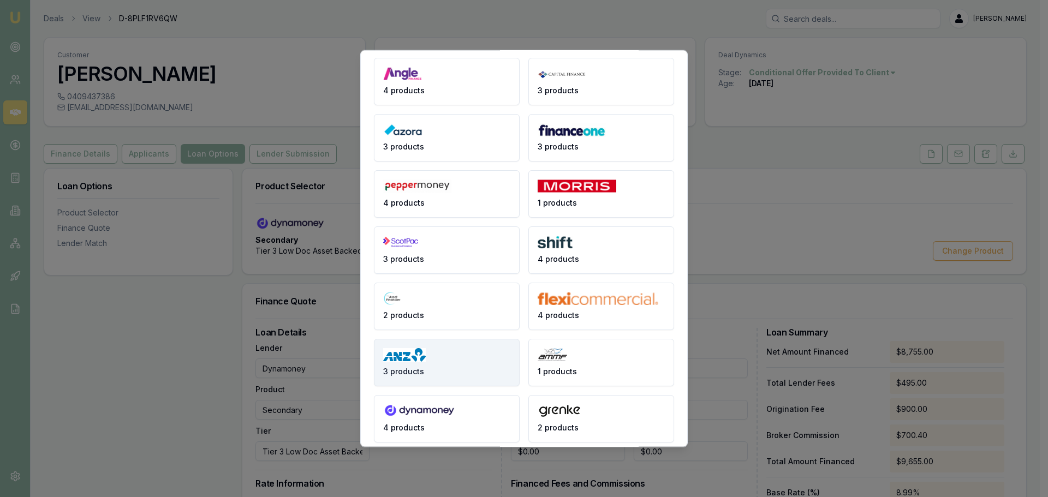
scroll to position [145, 0]
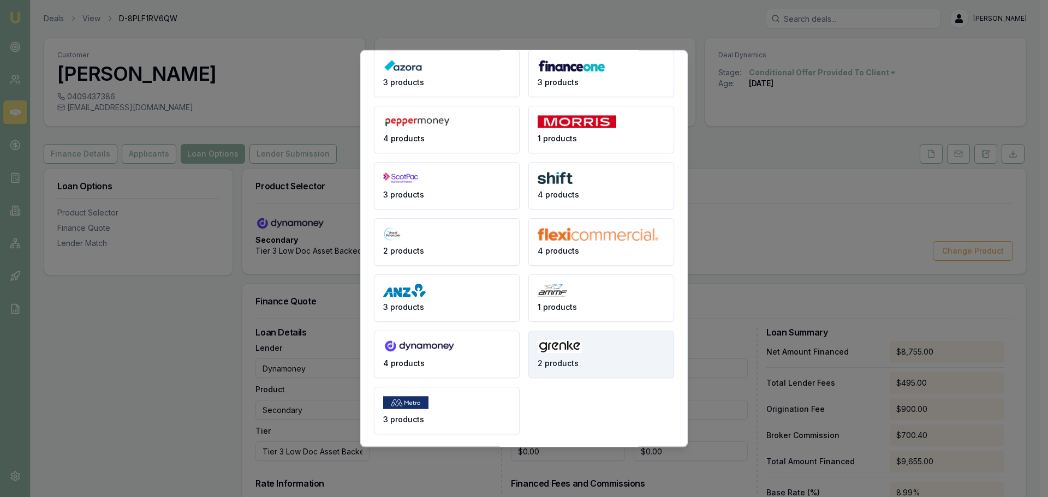
click at [569, 352] on img at bounding box center [560, 346] width 44 height 14
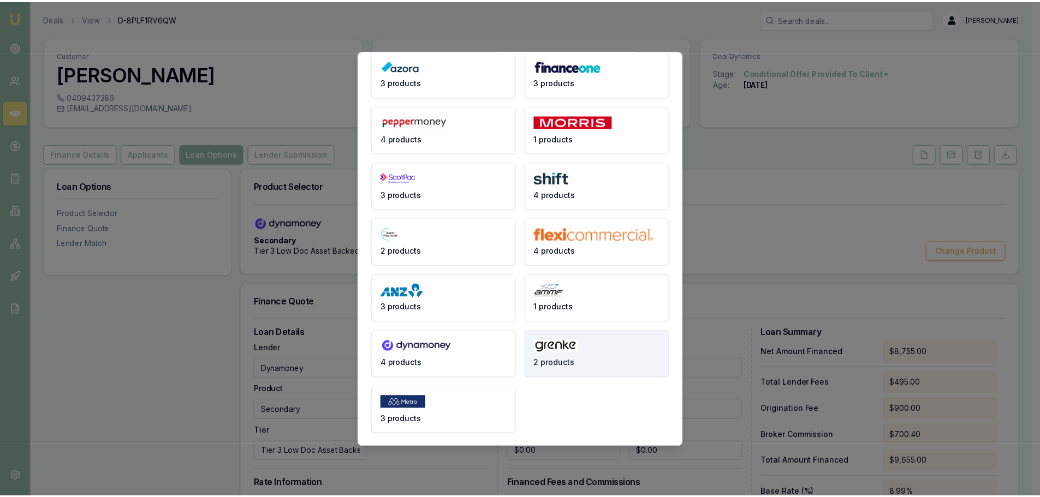
scroll to position [0, 0]
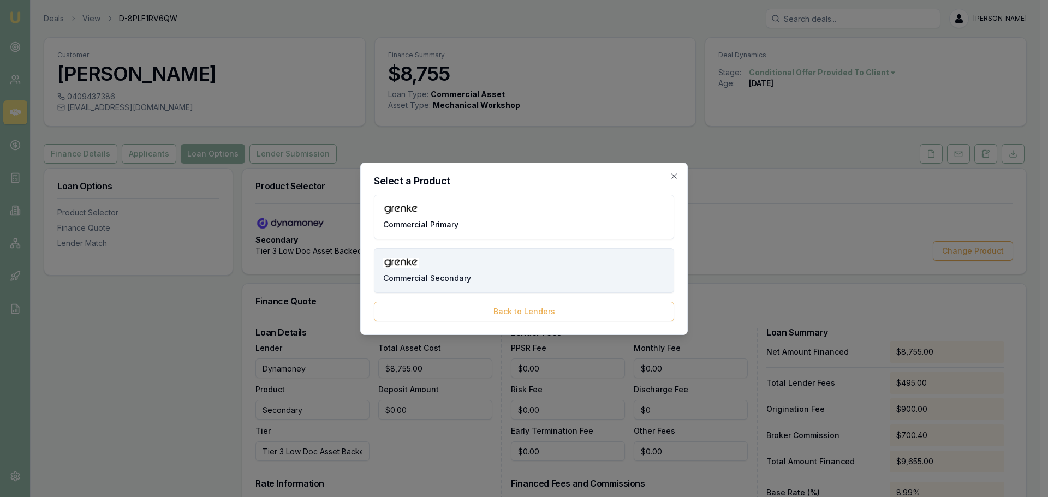
click at [463, 266] on button "Commercial Secondary" at bounding box center [524, 270] width 300 height 45
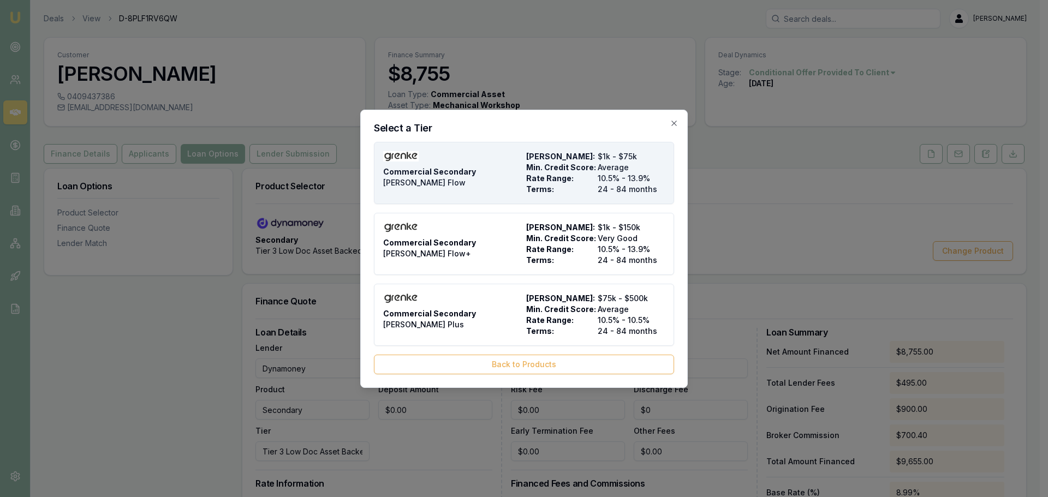
click at [453, 176] on span "Commercial Secondary" at bounding box center [429, 171] width 93 height 11
type input "[PERSON_NAME]"
type input "Commercial Secondary"
type input "[PERSON_NAME] Flow"
type input "10.5"
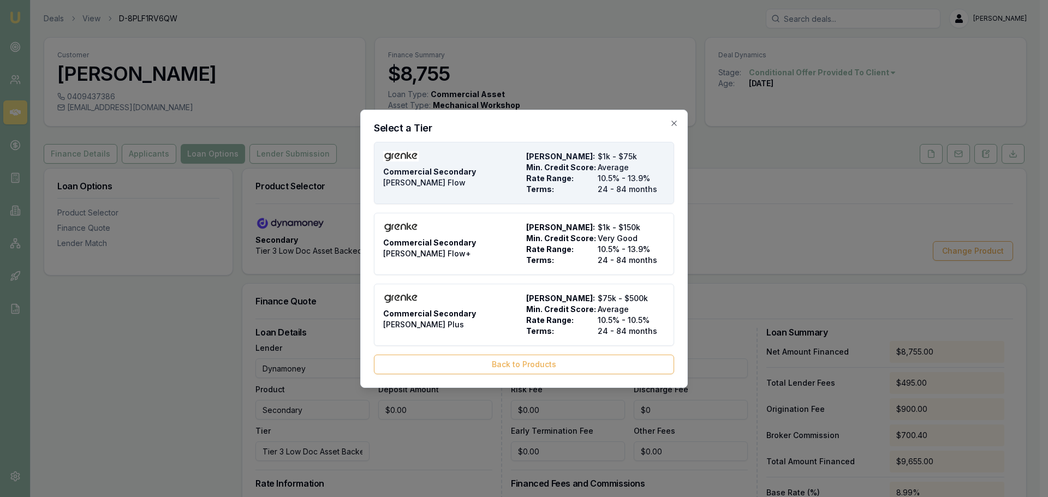
type input "24"
type input "$385.00"
type input "0"
type input "10"
type input "$875.50"
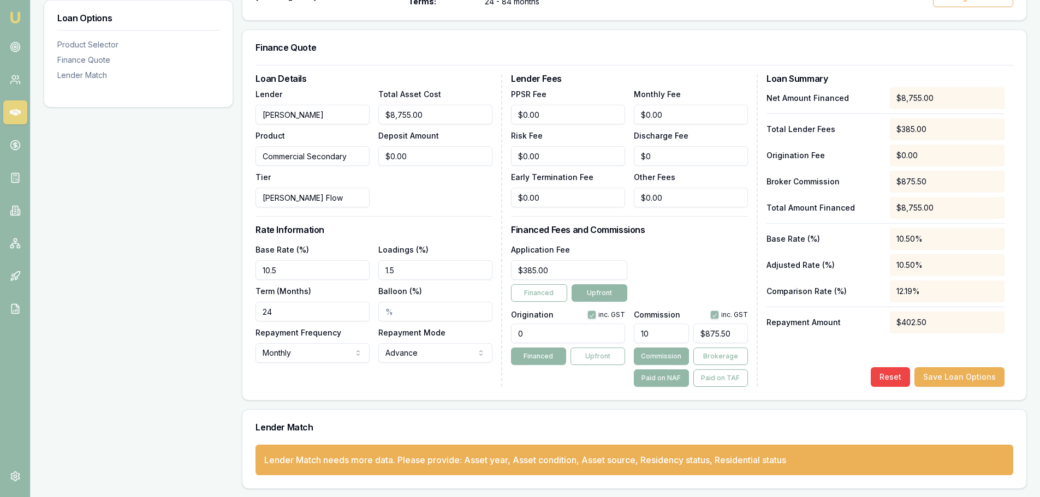
scroll to position [254, 0]
drag, startPoint x: 652, startPoint y: 332, endPoint x: 625, endPoint y: 333, distance: 26.8
click at [625, 333] on div "Origination inc. GST 0 Financed Upfront Commission inc. GST 10 $875.50 Commissi…" at bounding box center [629, 346] width 237 height 81
type input "1"
type input "$87.55"
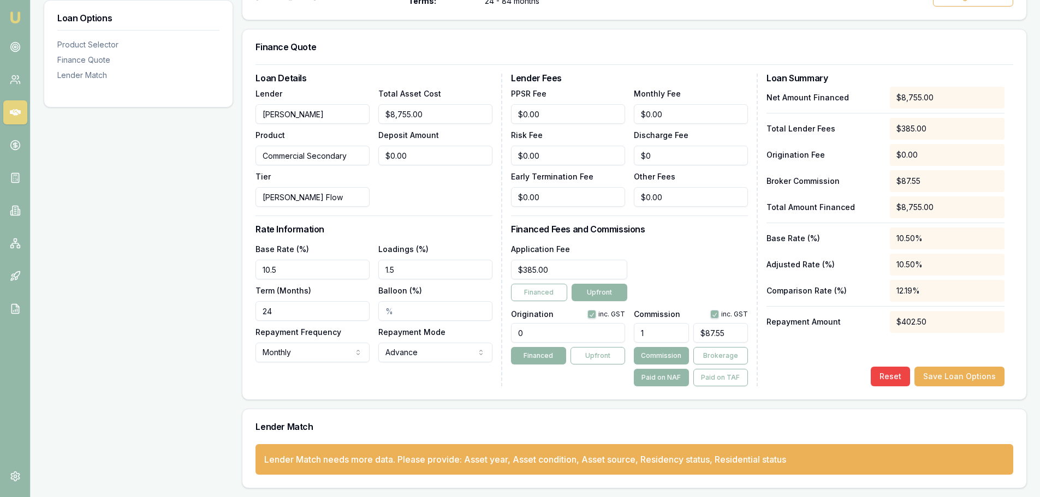
type input "13"
type input "$1,138.15"
type input "13.00%"
click at [402, 271] on input "1.5" at bounding box center [435, 270] width 114 height 20
drag, startPoint x: 260, startPoint y: 307, endPoint x: 254, endPoint y: 307, distance: 6.5
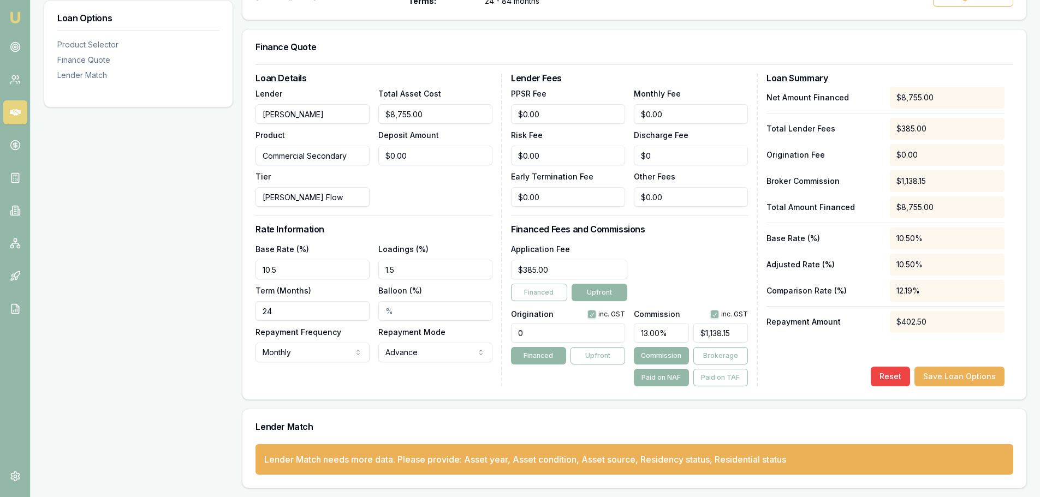
click at [254, 307] on div "Loan Details Lender Grenke Product Commercial Secondary Tier GRENKE Flow Total …" at bounding box center [634, 231] width 784 height 335
type input "60"
click at [229, 335] on div "Loan Options Product Selector Finance Quote Lender Match" at bounding box center [138, 201] width 189 height 575
drag, startPoint x: 406, startPoint y: 275, endPoint x: 369, endPoint y: 265, distance: 37.9
click at [369, 265] on div "Base Rate (%) 10.5 Loadings (%) 1.5 Term (Months) 60 Balloon (%) Repayment Freq…" at bounding box center [373, 302] width 237 height 120
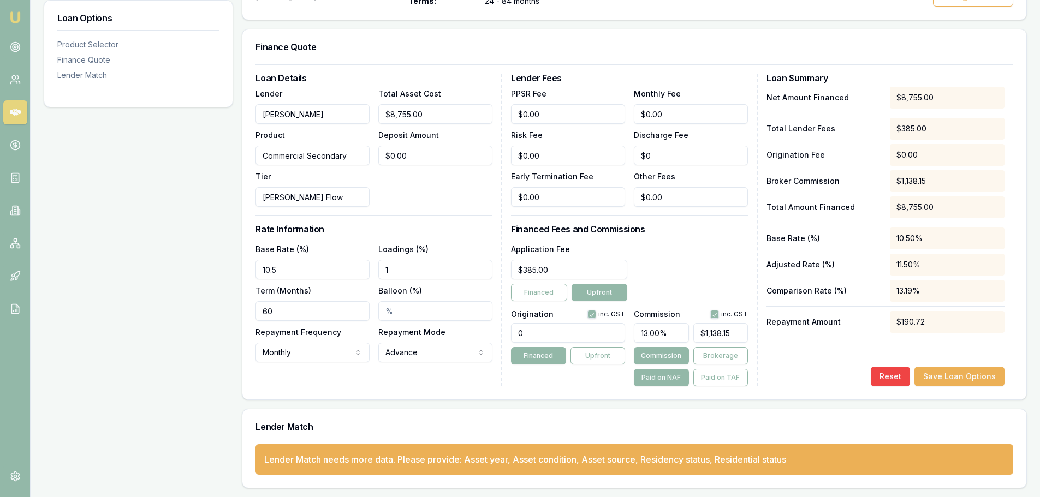
type input "1.00%"
drag, startPoint x: 674, startPoint y: 331, endPoint x: 628, endPoint y: 330, distance: 45.3
click at [628, 330] on div "Origination inc. GST 0 Financed Upfront Commission inc. GST 13.00% $1,138.15 Co…" at bounding box center [629, 346] width 237 height 81
type input "1"
type input "$87.55"
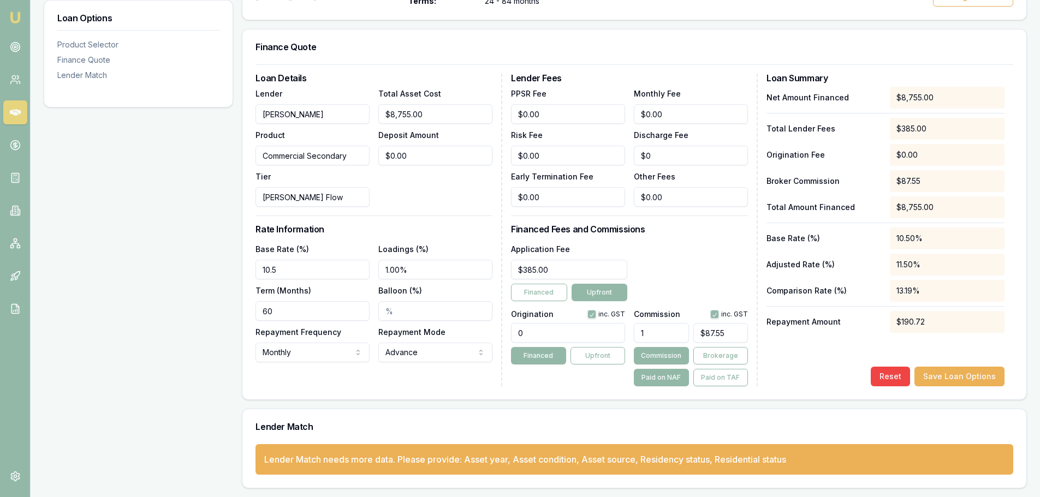
type input "12"
type input "$1,050.60"
type input "12.00%"
click at [803, 372] on div "Reset Save Loan Options" at bounding box center [885, 377] width 238 height 20
click at [714, 318] on button "button" at bounding box center [714, 314] width 9 height 9
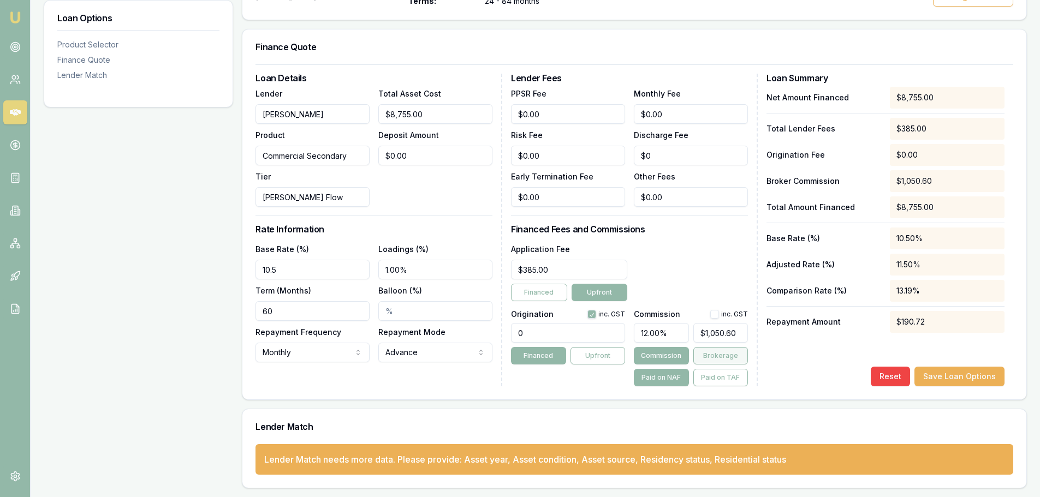
click at [719, 356] on button "Brokerage" at bounding box center [720, 355] width 55 height 17
click at [663, 380] on button "Paid on NAF" at bounding box center [661, 377] width 55 height 17
click at [707, 315] on div "Commission inc. GST" at bounding box center [691, 314] width 114 height 9
click at [711, 315] on button "button" at bounding box center [714, 314] width 9 height 9
checkbox input "true"
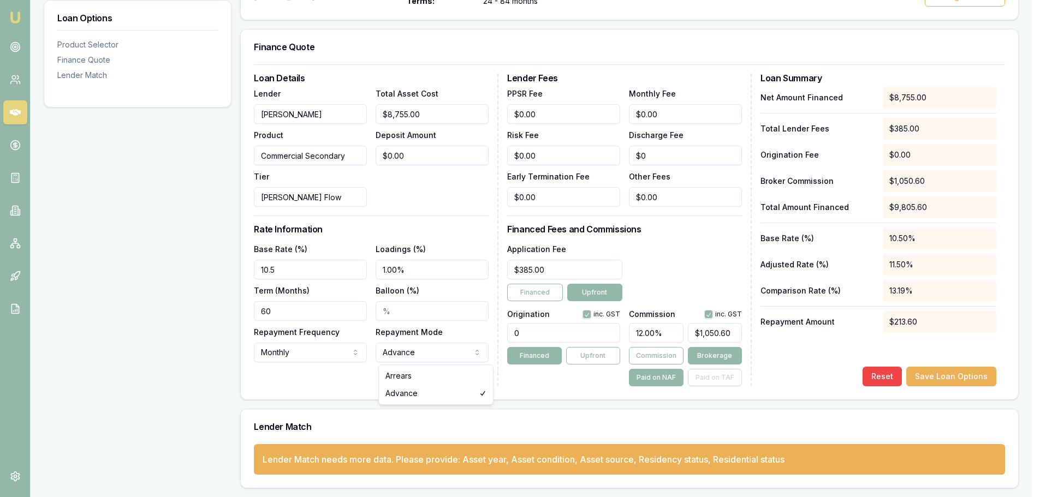
drag, startPoint x: 413, startPoint y: 376, endPoint x: 522, endPoint y: 382, distance: 109.3
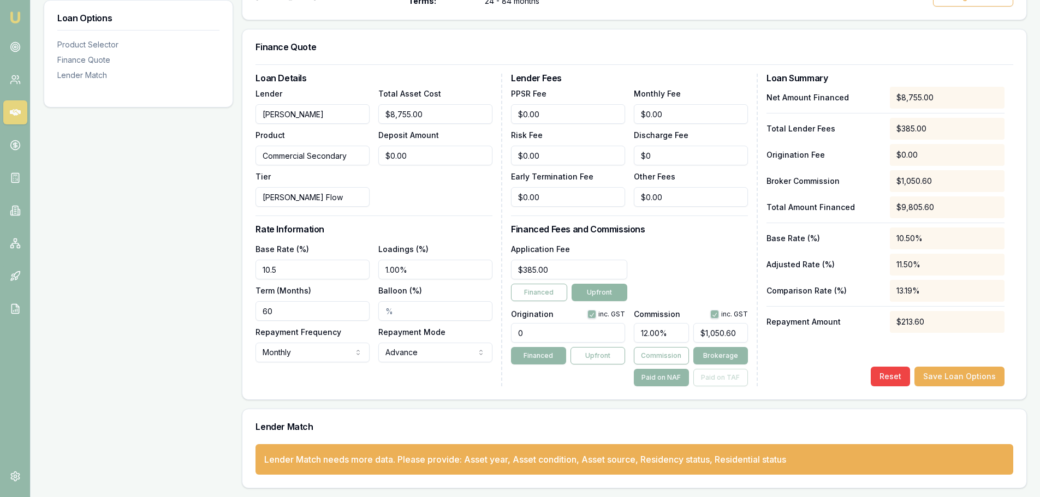
click at [592, 286] on button "Upfront" at bounding box center [599, 292] width 56 height 17
click at [595, 290] on button "Upfront" at bounding box center [599, 292] width 56 height 17
click at [156, 415] on div "Loan Options Product Selector Finance Quote Lender Match" at bounding box center [138, 201] width 189 height 575
drag, startPoint x: 297, startPoint y: 270, endPoint x: 228, endPoint y: 266, distance: 69.5
click at [228, 266] on div "Loan Options Product Selector Finance Quote Lender Match Product Selector Comme…" at bounding box center [535, 201] width 983 height 575
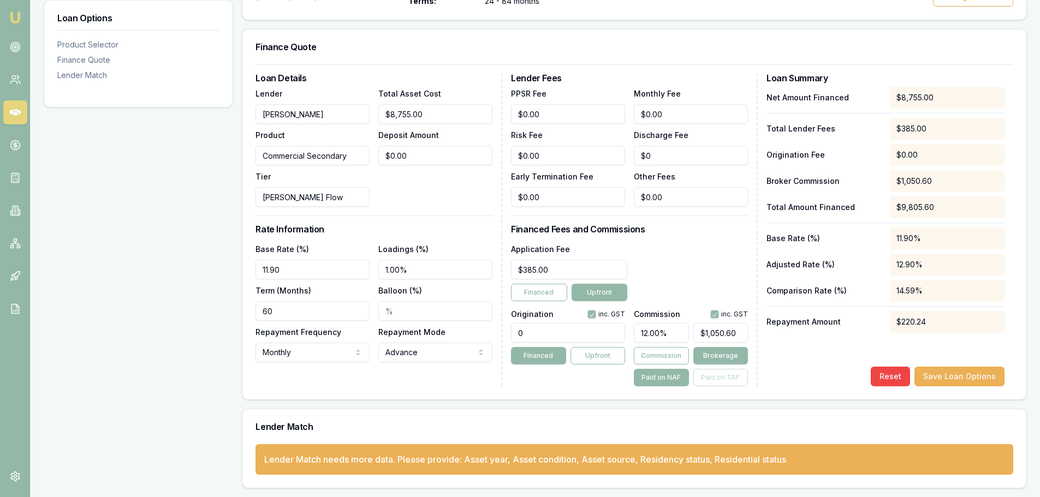
type input "11.90%"
click at [148, 332] on div "Loan Options Product Selector Finance Quote Lender Match" at bounding box center [138, 201] width 189 height 575
click at [985, 374] on button "Save Loan Options" at bounding box center [959, 377] width 90 height 20
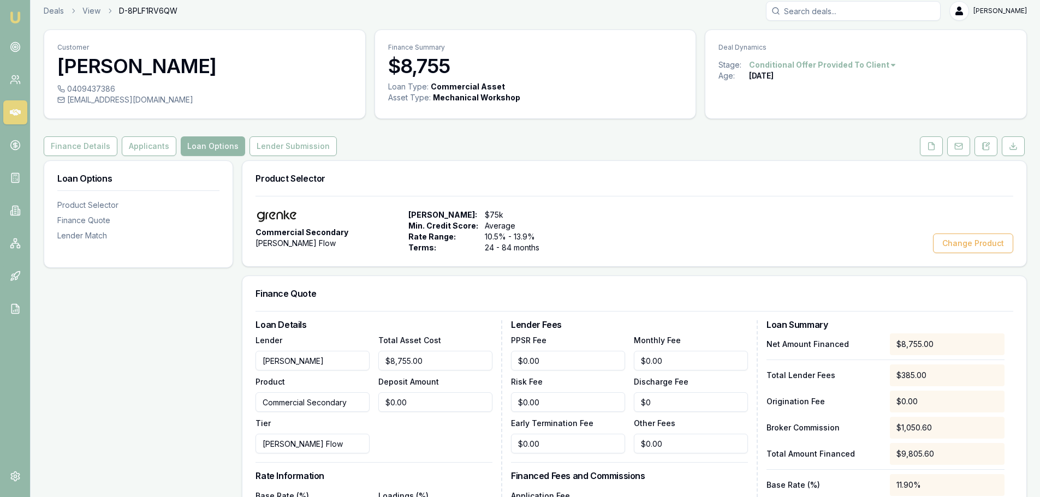
scroll to position [0, 0]
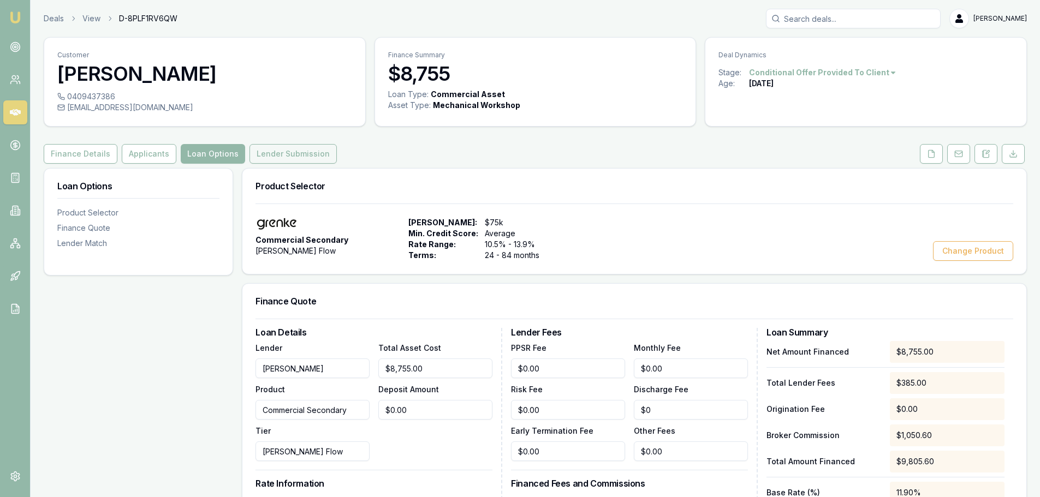
click at [294, 151] on button "Lender Submission" at bounding box center [292, 154] width 87 height 20
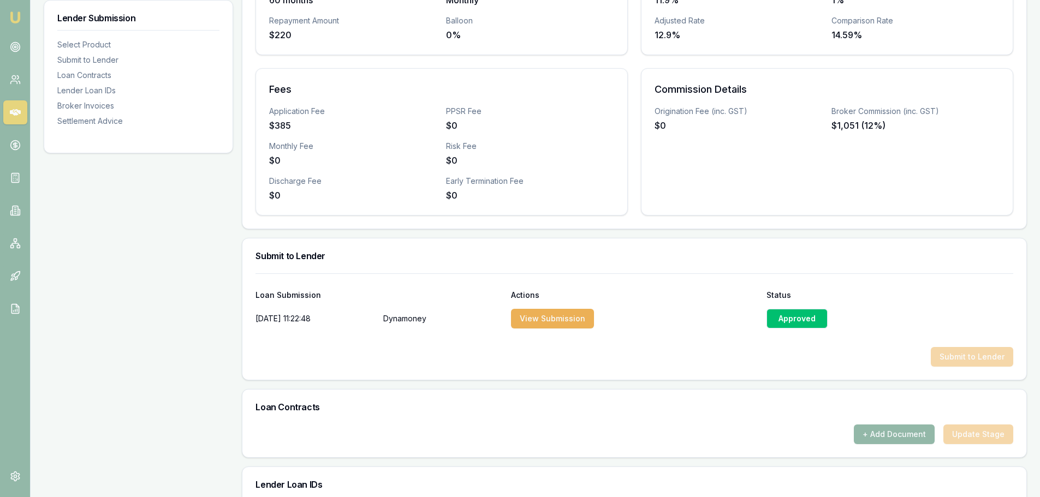
scroll to position [382, 0]
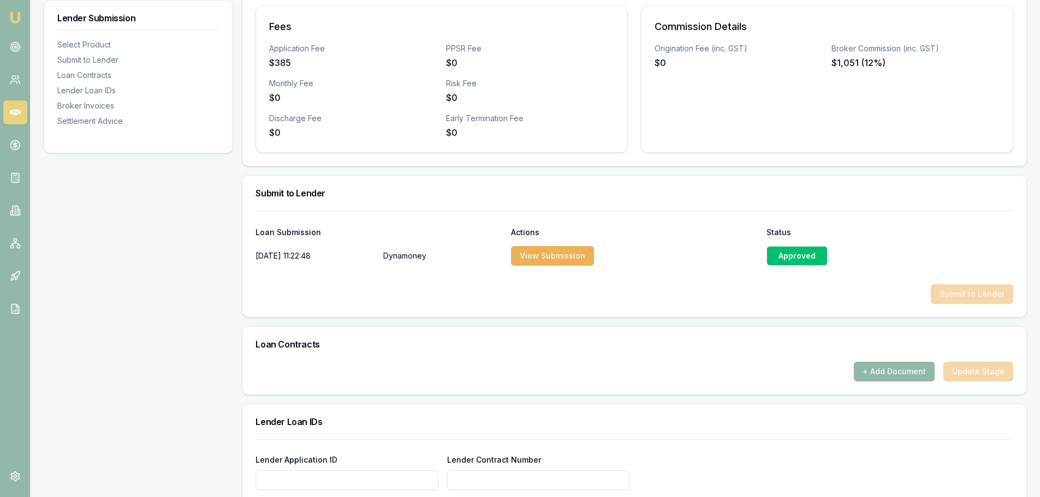
drag, startPoint x: 566, startPoint y: 253, endPoint x: 587, endPoint y: 316, distance: 66.1
click at [587, 316] on div "Loan Submission Actions Status 13/08/2025, 11:22:48 Dynamoney View Submission A…" at bounding box center [634, 264] width 784 height 106
click at [997, 296] on div "Submit to Lender" at bounding box center [634, 294] width 758 height 20
click at [786, 301] on div "Submit to Lender" at bounding box center [634, 294] width 758 height 20
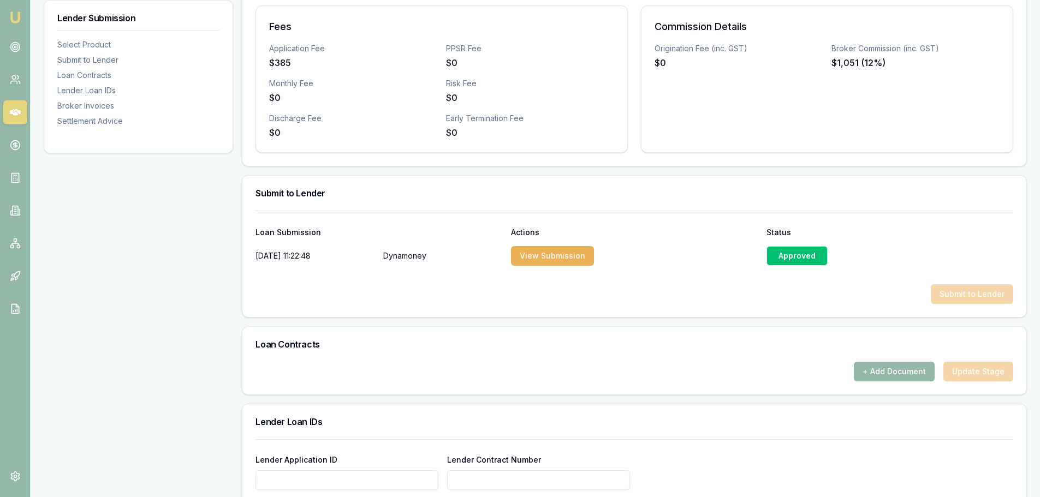
click at [637, 188] on div "Submit to Lender" at bounding box center [634, 193] width 784 height 35
click at [796, 255] on div "Approved" at bounding box center [796, 256] width 61 height 20
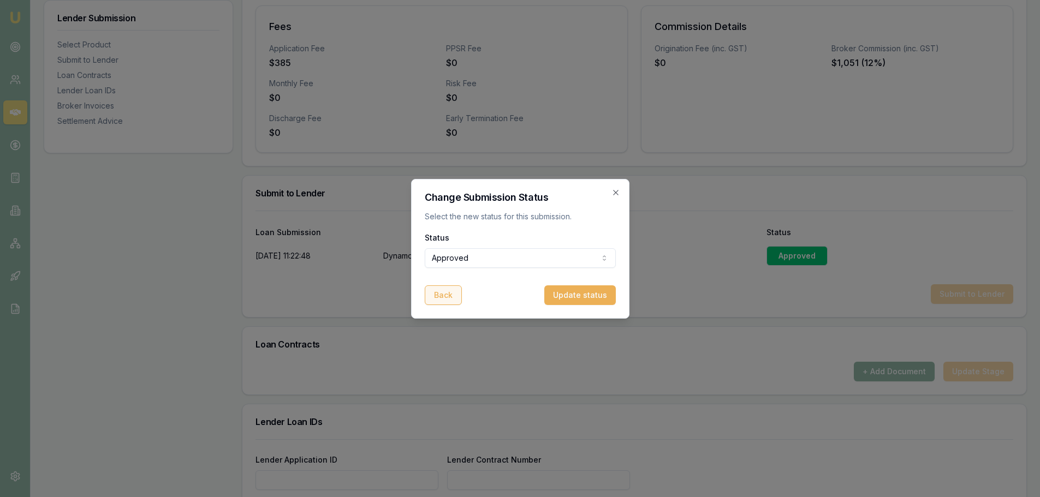
click at [446, 290] on button "Back" at bounding box center [443, 295] width 37 height 20
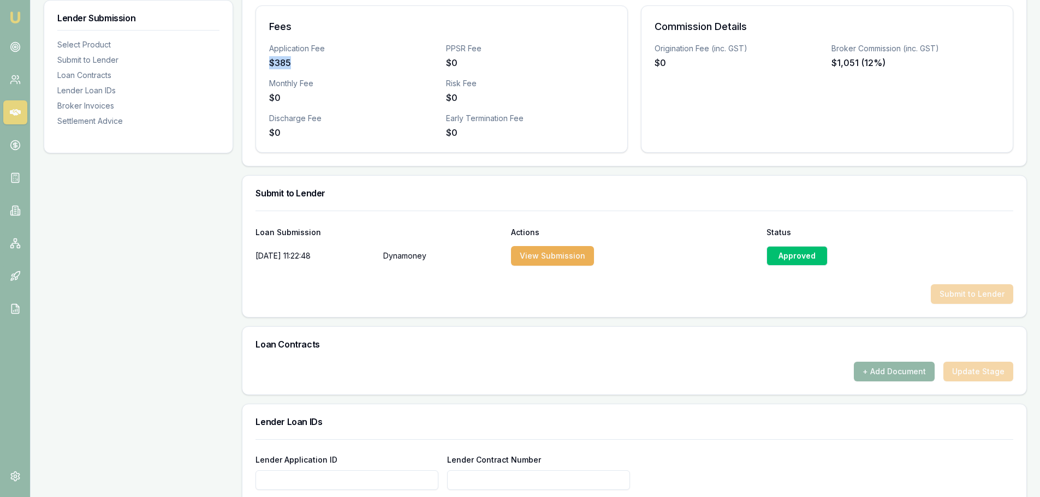
drag, startPoint x: 293, startPoint y: 67, endPoint x: 299, endPoint y: 67, distance: 6.0
click at [299, 67] on div "$385" at bounding box center [353, 62] width 168 height 13
click at [300, 67] on div "$385" at bounding box center [353, 62] width 168 height 13
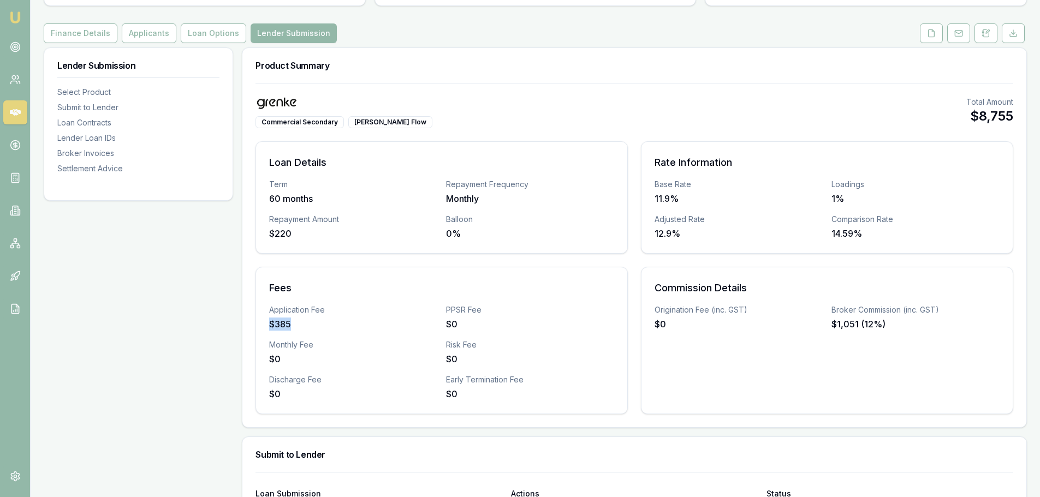
scroll to position [109, 0]
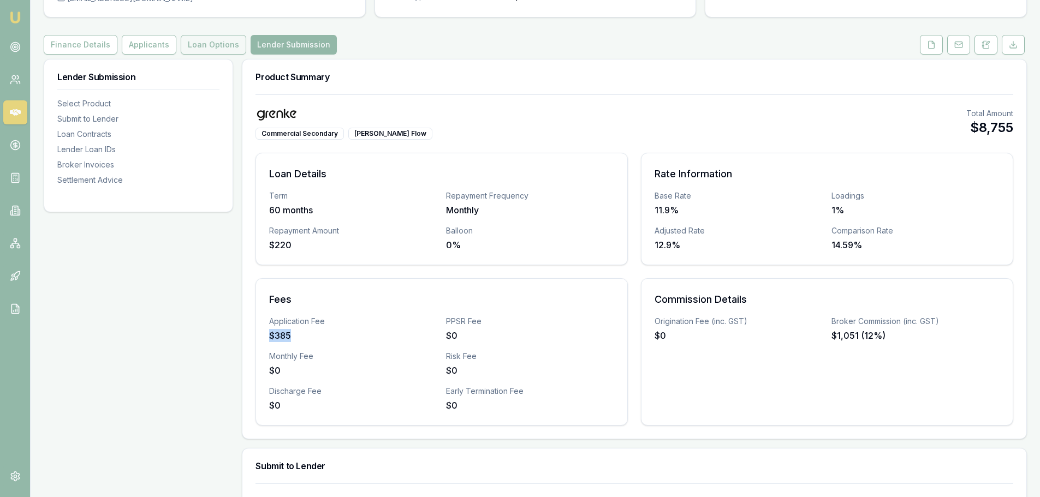
click at [197, 46] on button "Loan Options" at bounding box center [213, 45] width 65 height 20
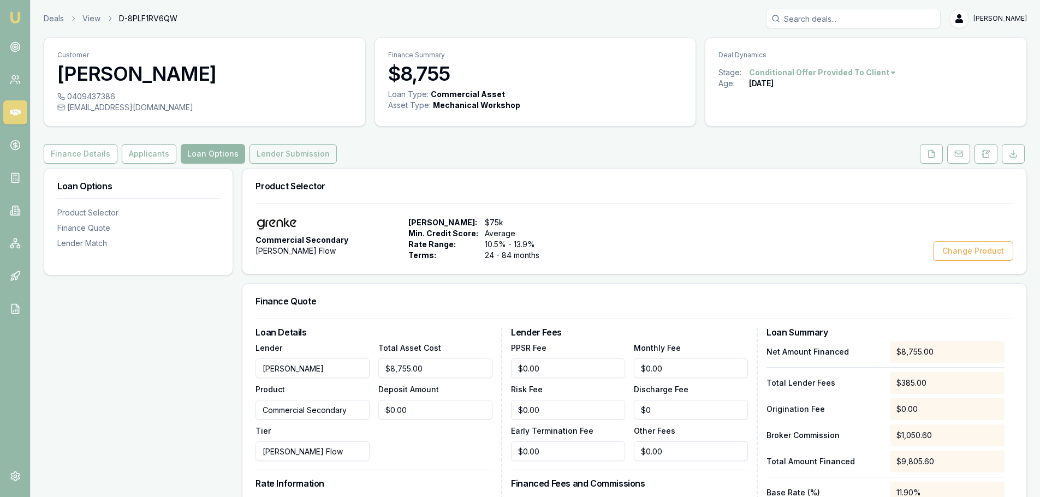
click at [264, 156] on button "Lender Submission" at bounding box center [292, 154] width 87 height 20
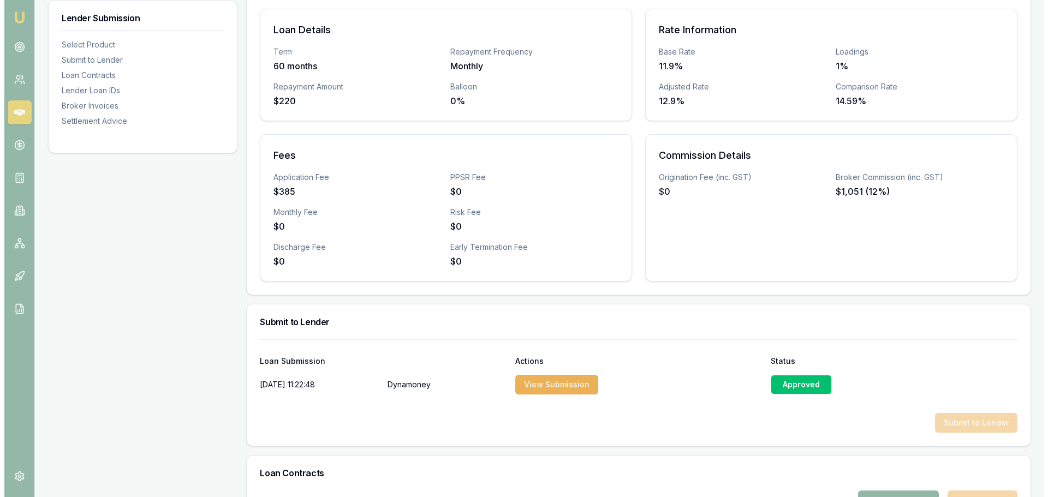
scroll to position [273, 0]
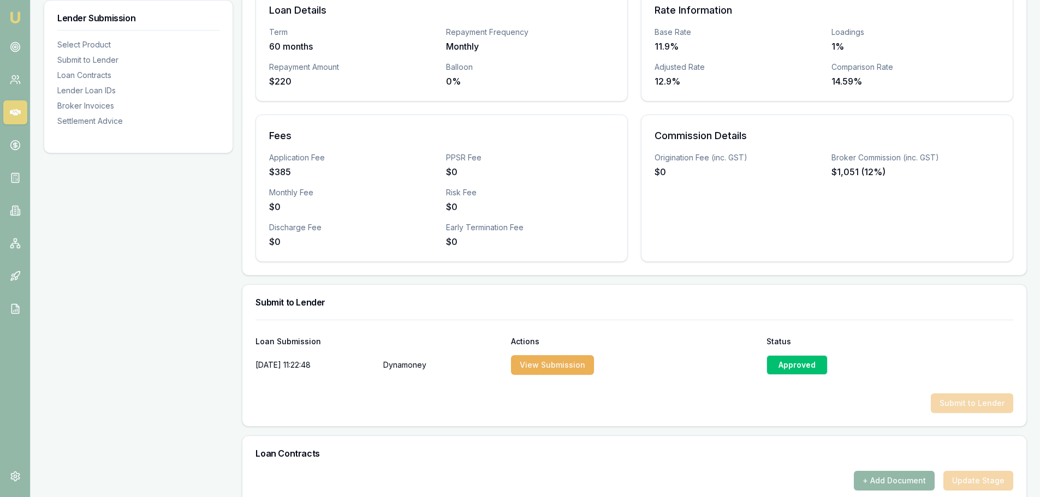
click at [787, 367] on div "Approved" at bounding box center [796, 365] width 61 height 20
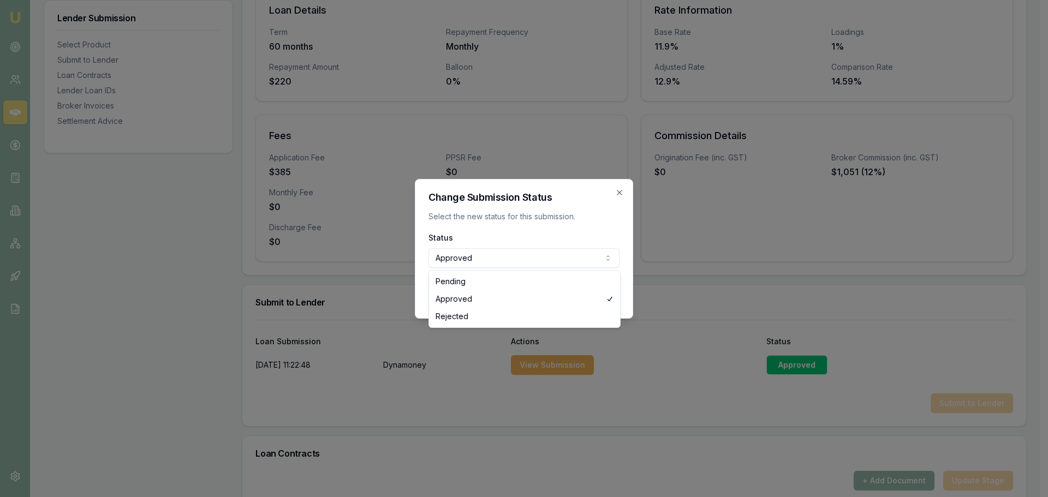
select select "REJECTED"
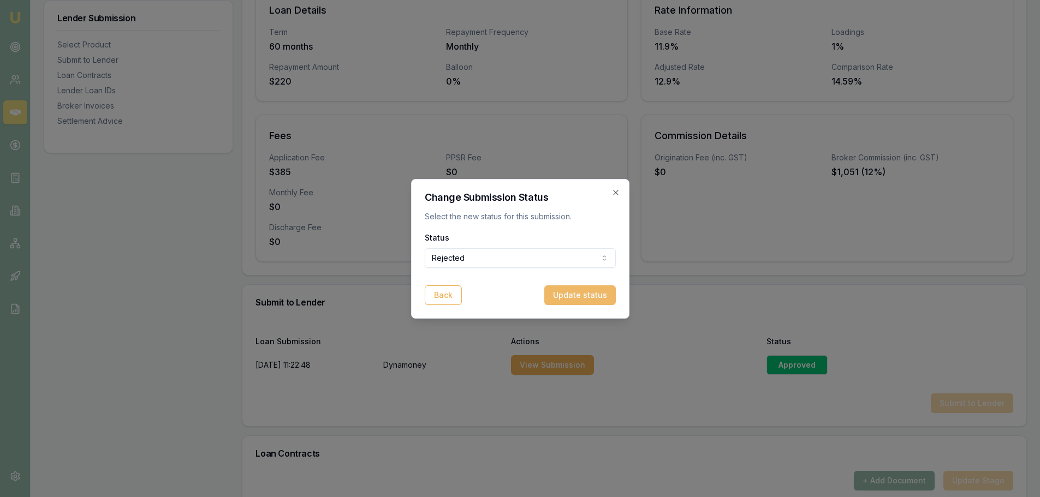
click at [576, 288] on button "Update status" at bounding box center [580, 295] width 72 height 20
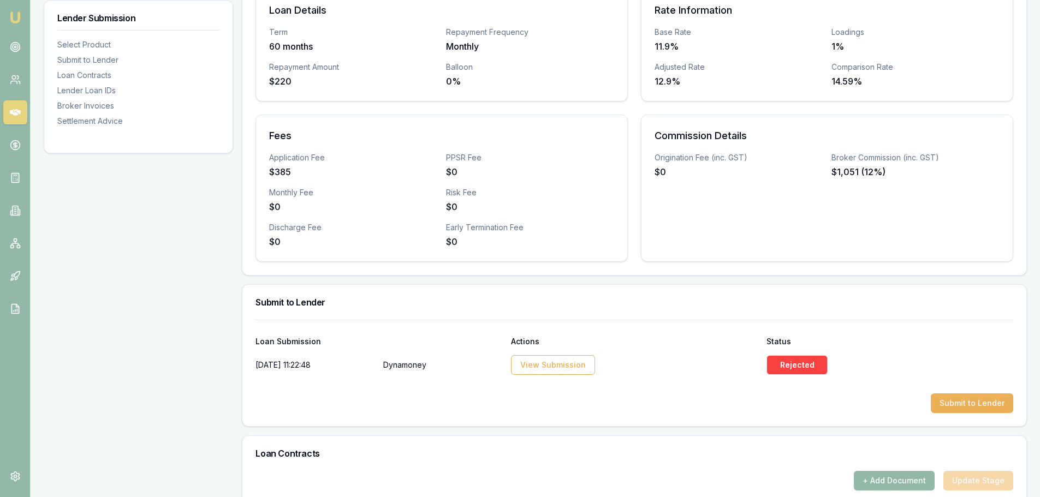
click at [602, 427] on div "Product Summary Commercial Secondary GRENKE Flow Total Amount $8,755 Loan Detai…" at bounding box center [634, 383] width 785 height 977
click at [472, 410] on div "Submit to Lender" at bounding box center [634, 404] width 758 height 20
click at [478, 391] on div at bounding box center [634, 384] width 758 height 17
click at [954, 397] on button "Submit to Lender" at bounding box center [972, 404] width 82 height 20
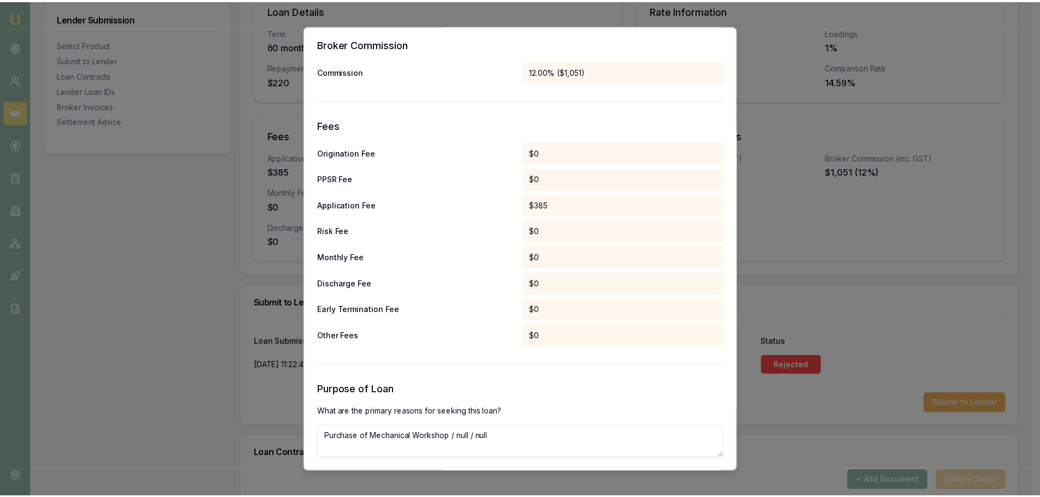
scroll to position [558, 0]
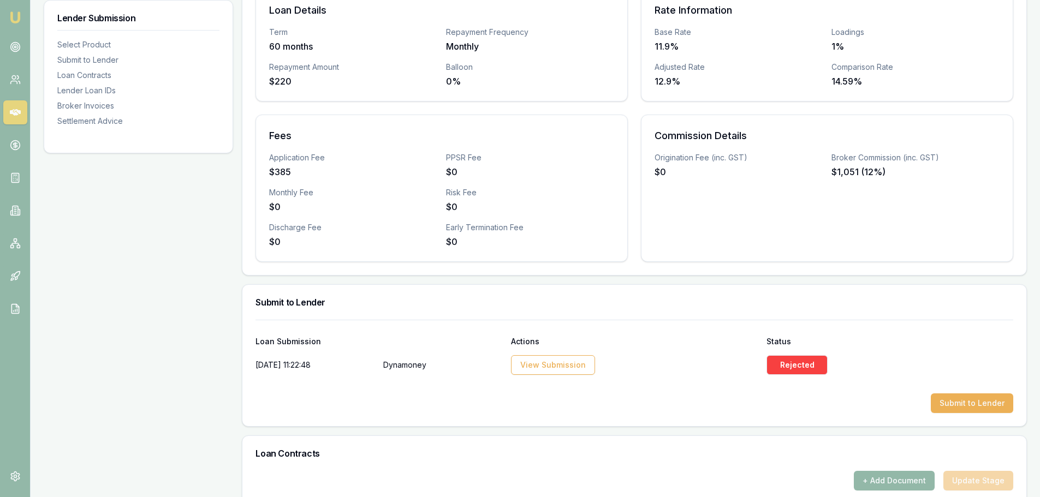
click at [544, 403] on div "Submit to Lender" at bounding box center [634, 404] width 758 height 20
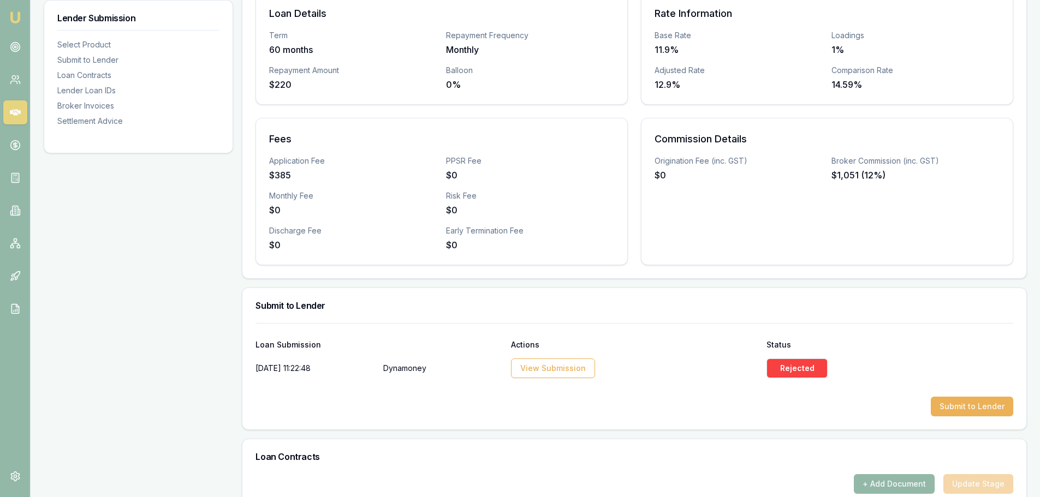
scroll to position [0, 0]
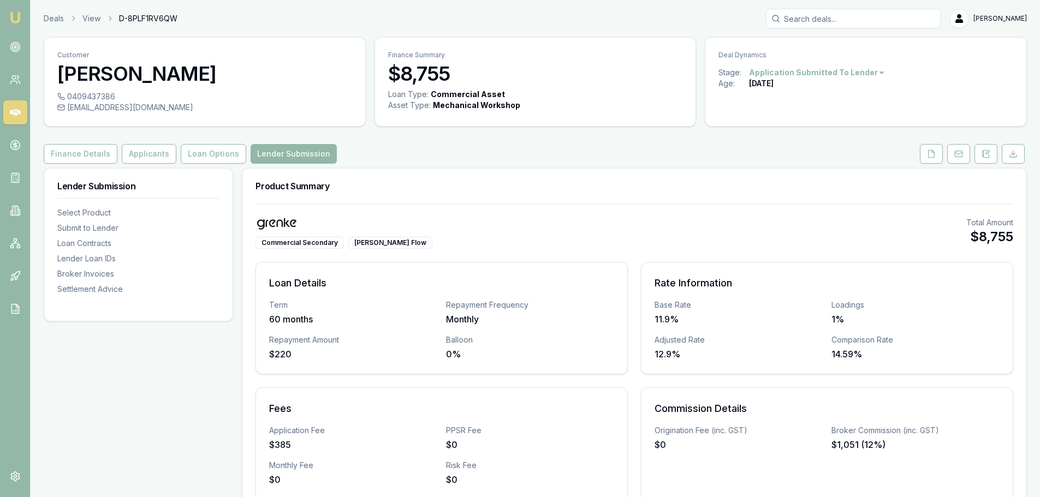
click at [487, 195] on div "Product Summary" at bounding box center [634, 186] width 784 height 35
click at [930, 155] on icon at bounding box center [931, 154] width 9 height 9
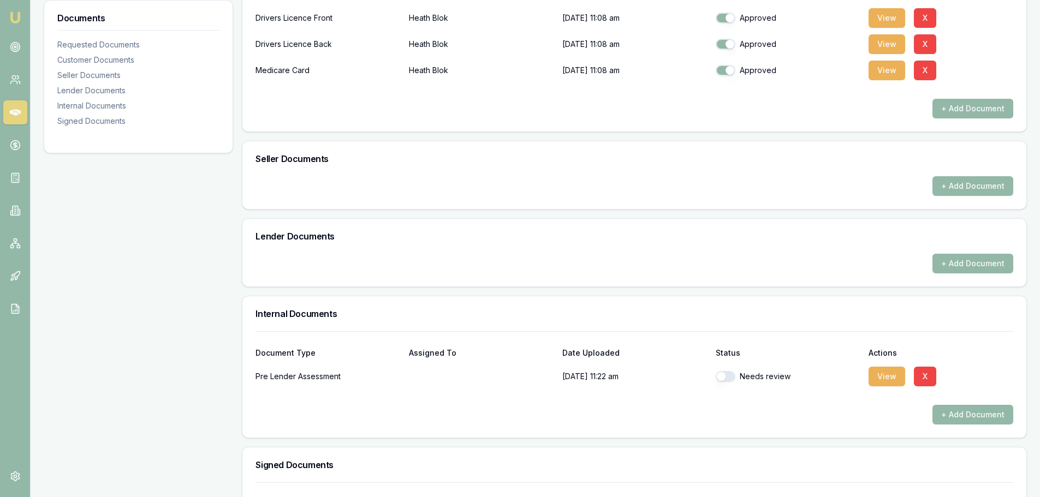
scroll to position [327, 0]
click at [729, 378] on button "button" at bounding box center [726, 375] width 20 height 11
click at [721, 374] on button "button" at bounding box center [726, 375] width 20 height 11
checkbox input "false"
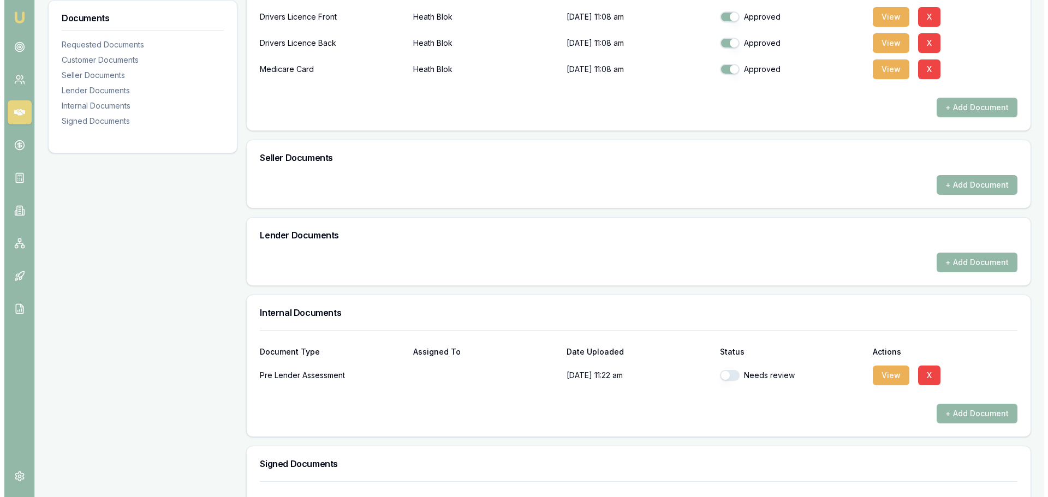
scroll to position [427, 0]
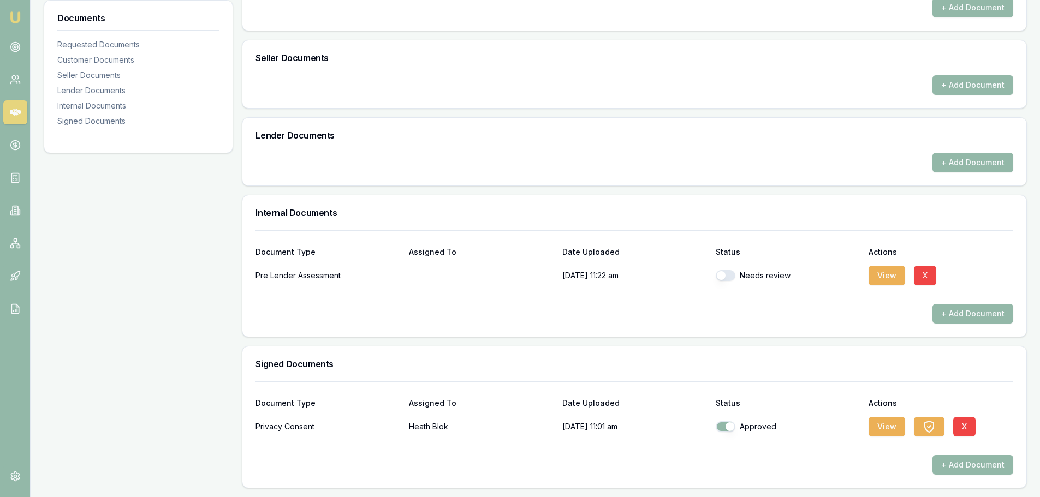
click at [731, 270] on div "Needs review" at bounding box center [788, 276] width 145 height 22
click at [930, 276] on button "X" at bounding box center [925, 276] width 22 height 20
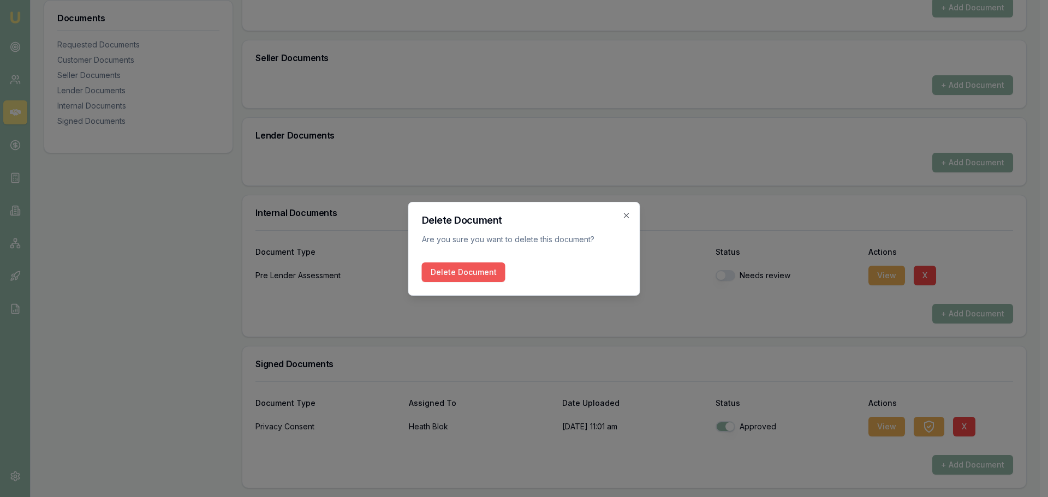
click at [486, 278] on button "Delete Document" at bounding box center [464, 273] width 84 height 20
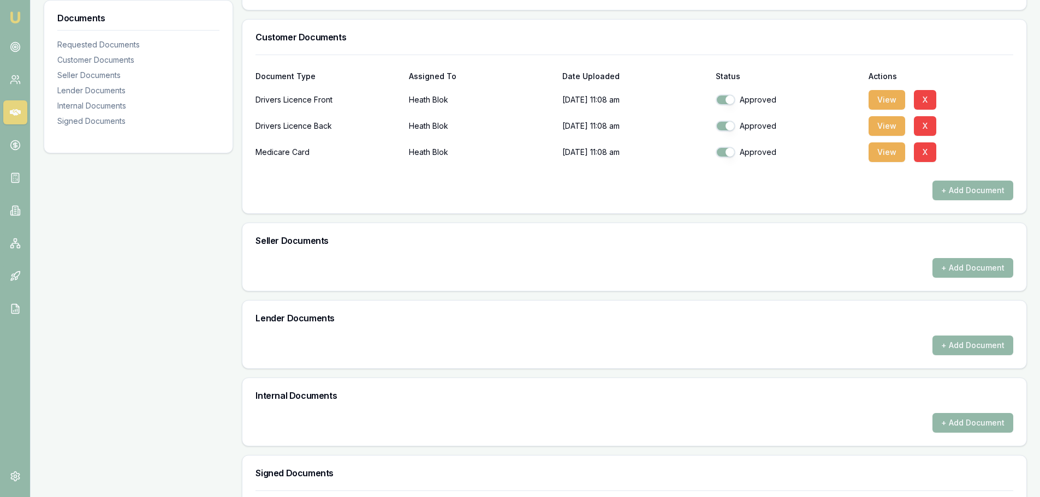
scroll to position [0, 0]
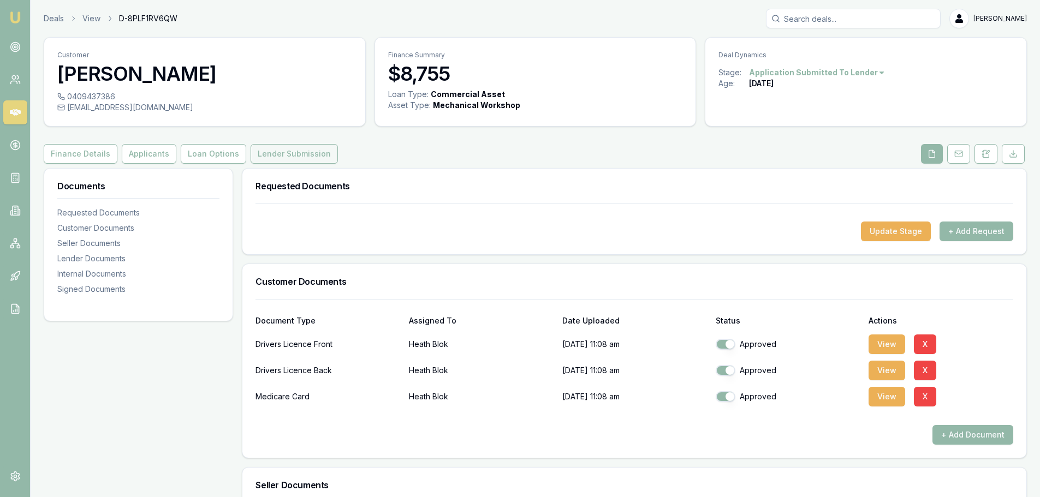
click at [266, 150] on button "Lender Submission" at bounding box center [294, 154] width 87 height 20
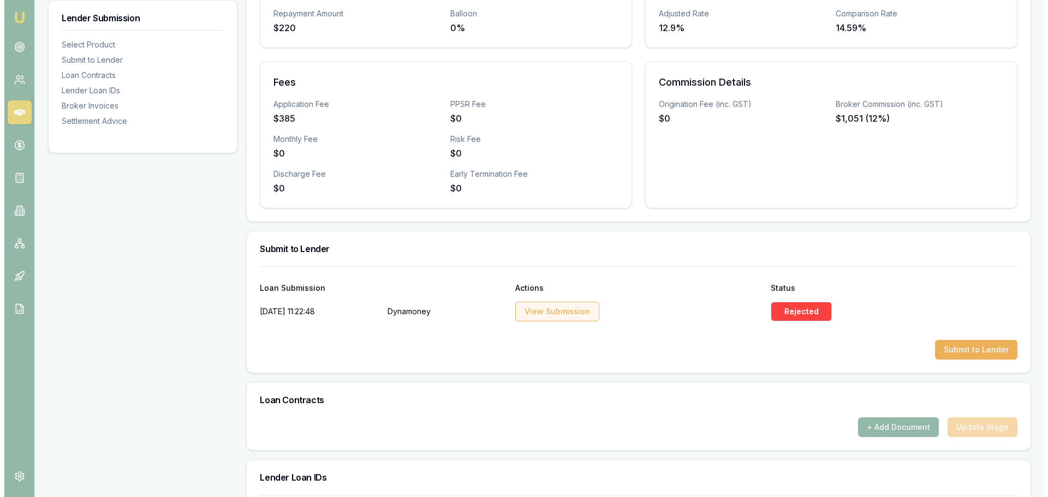
scroll to position [327, 0]
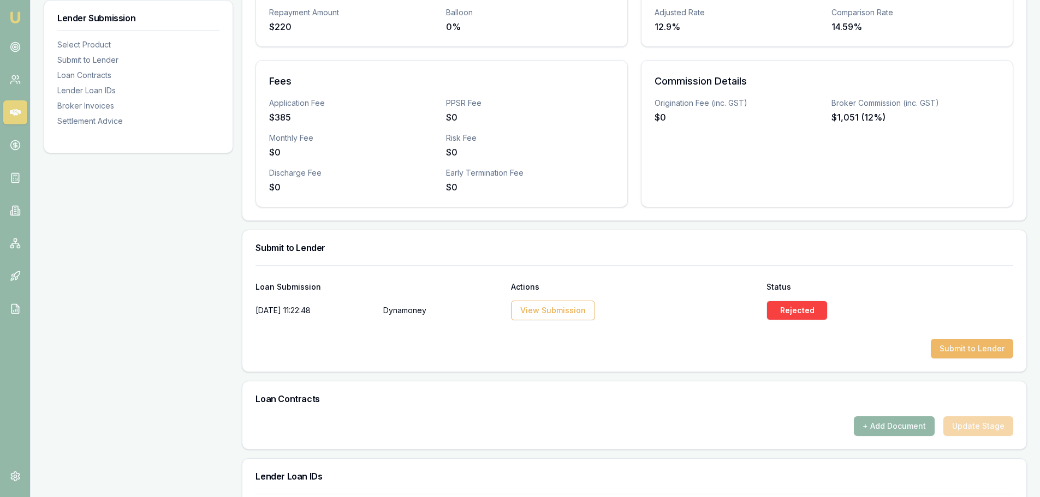
click at [986, 352] on button "Submit to Lender" at bounding box center [972, 349] width 82 height 20
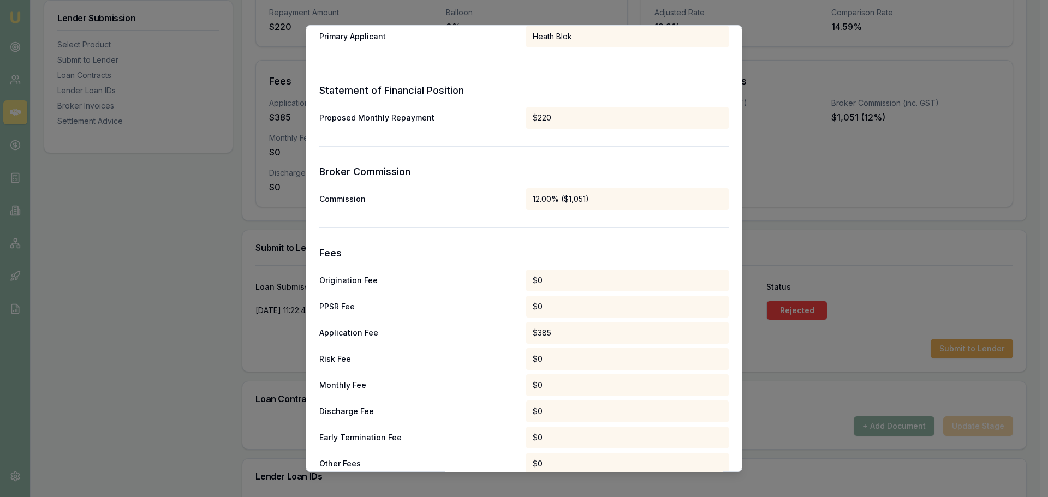
scroll to position [510, 0]
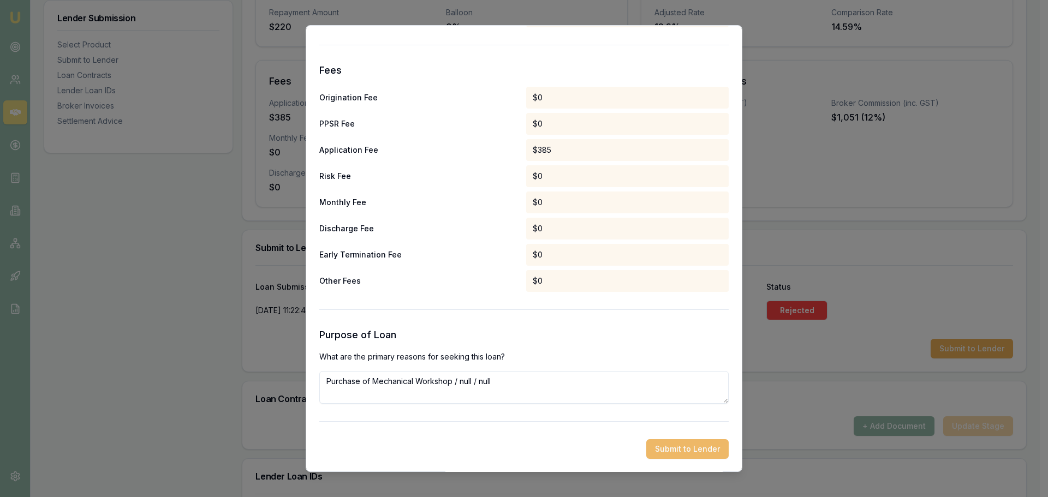
click at [669, 445] on button "Submit to Lender" at bounding box center [687, 449] width 82 height 20
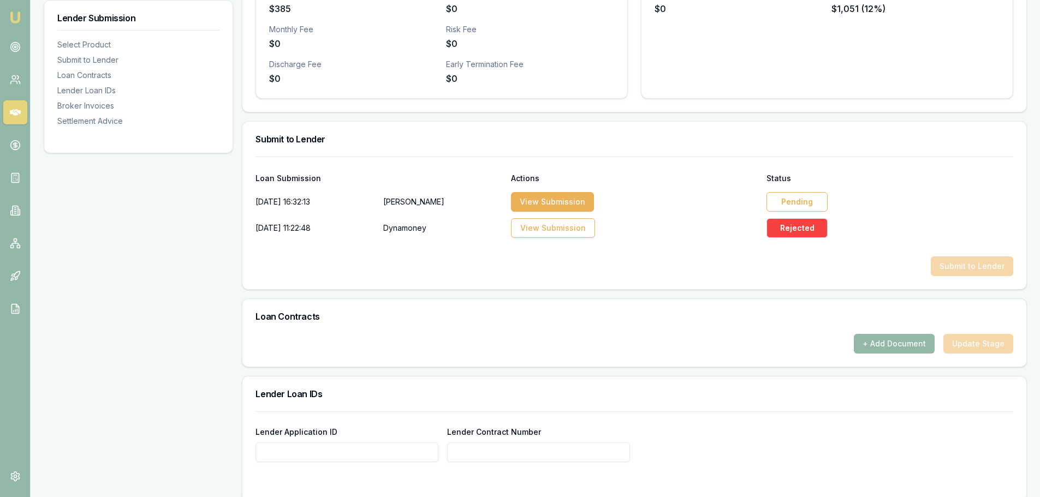
scroll to position [491, 0]
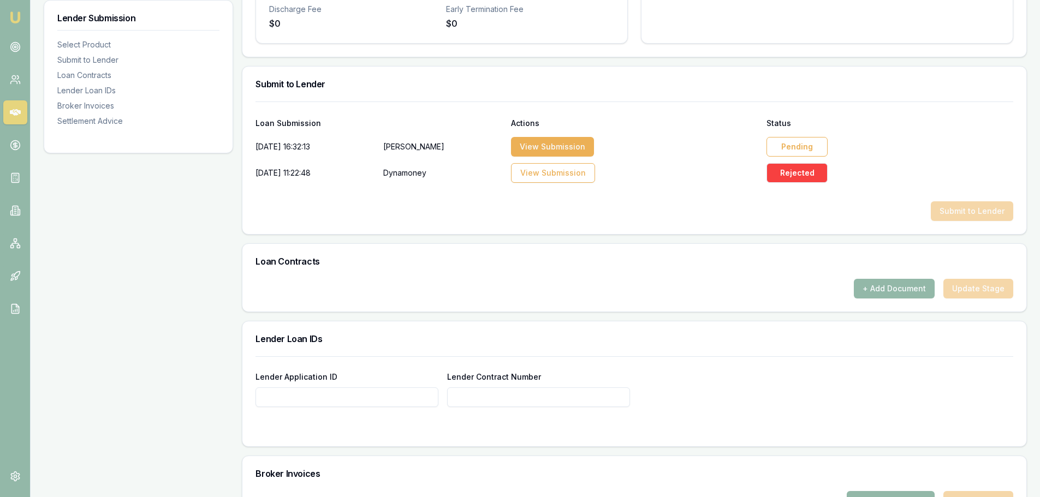
click at [787, 146] on div "Pending" at bounding box center [796, 147] width 61 height 20
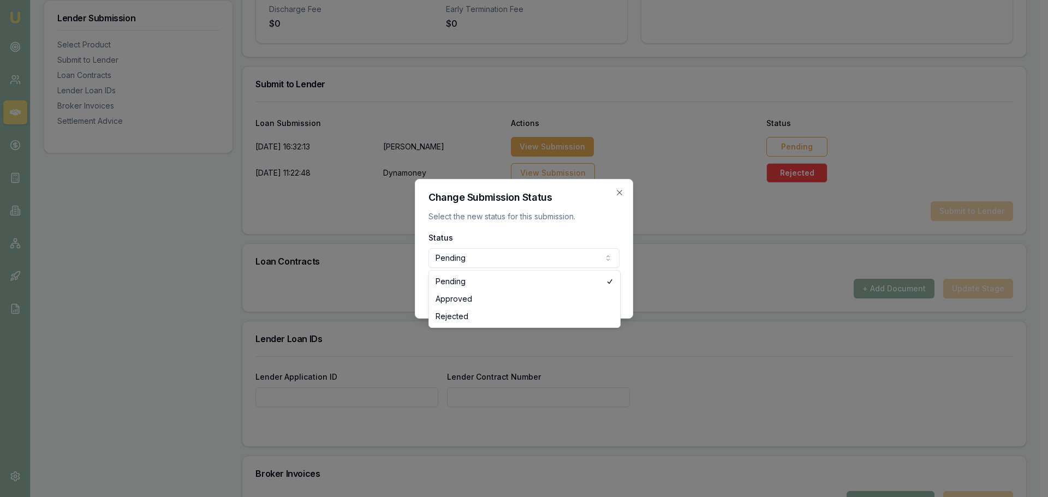
select select "APPROVED"
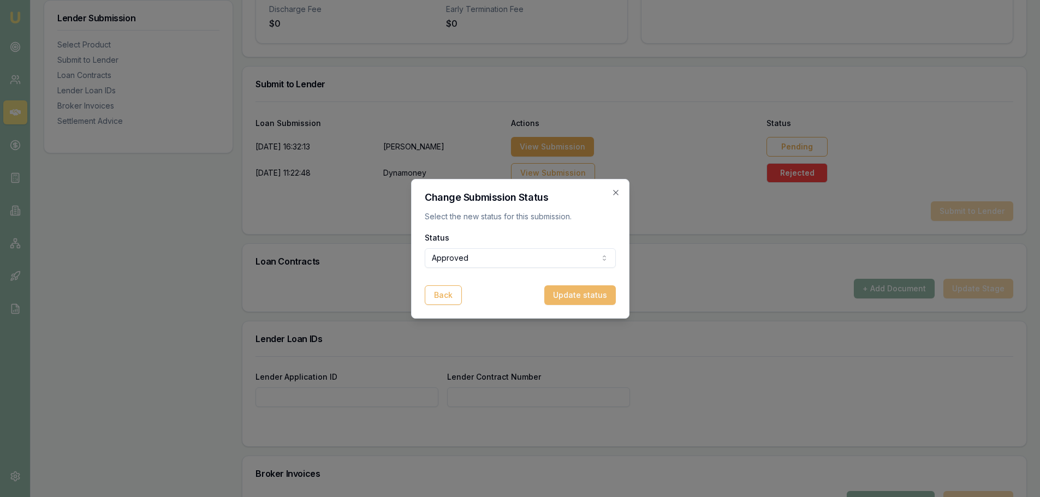
click at [585, 291] on button "Update status" at bounding box center [580, 295] width 72 height 20
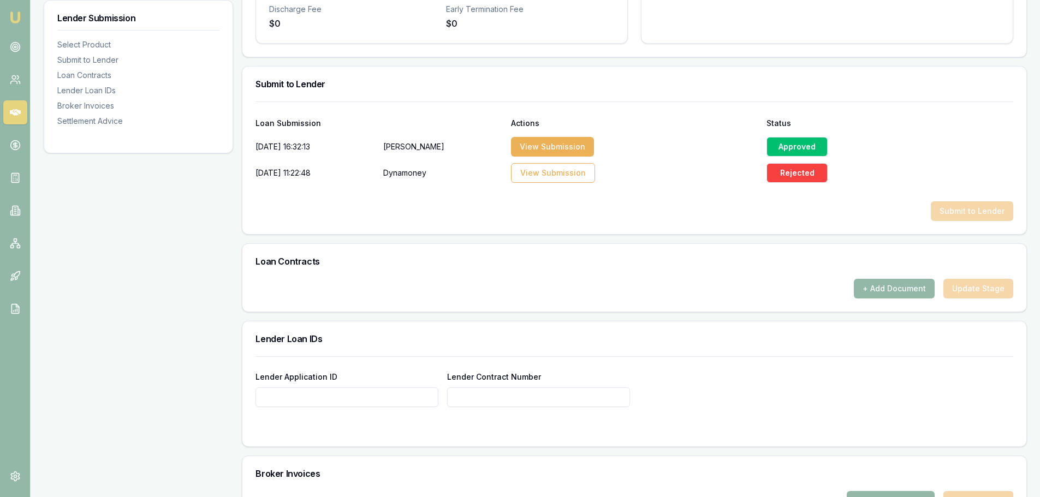
scroll to position [683, 0]
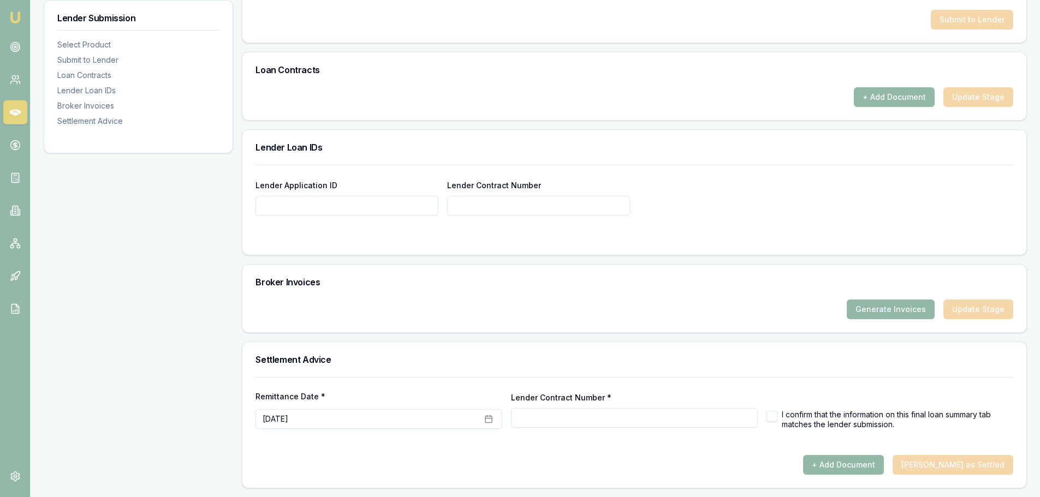
click at [902, 308] on button "Generate Invoices" at bounding box center [891, 310] width 88 height 20
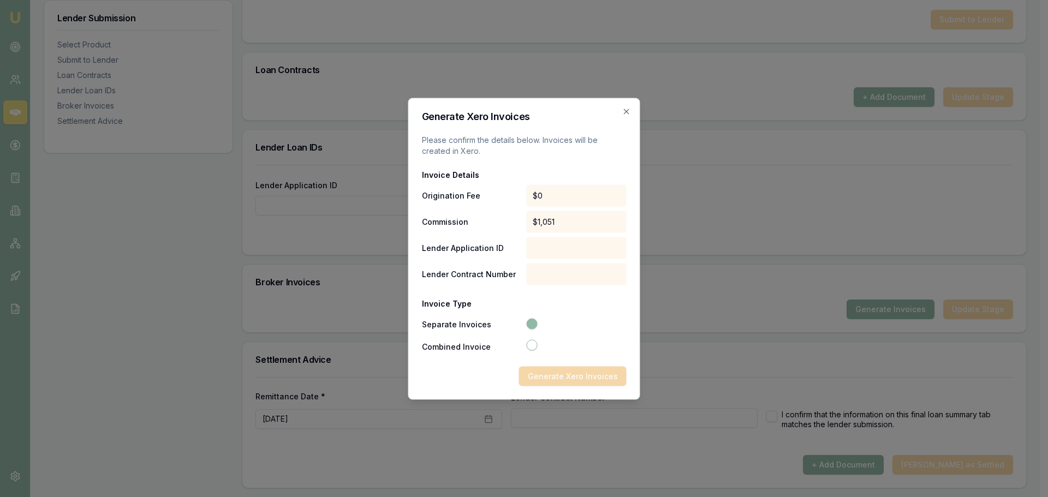
click at [531, 319] on button "Separate Invoices" at bounding box center [531, 323] width 11 height 11
click at [555, 248] on div at bounding box center [576, 248] width 100 height 22
click at [624, 110] on icon "button" at bounding box center [626, 111] width 9 height 9
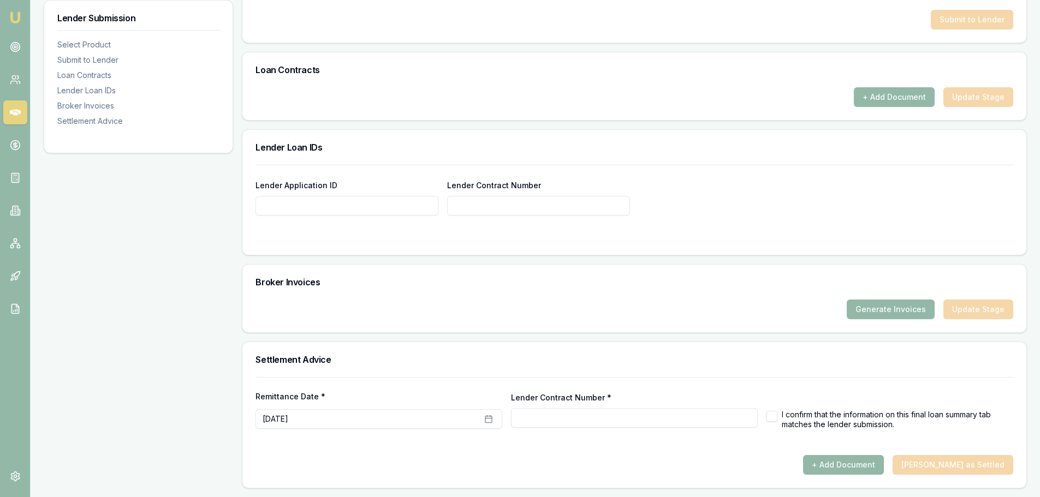
click at [595, 293] on div "Broker Invoices" at bounding box center [634, 282] width 784 height 35
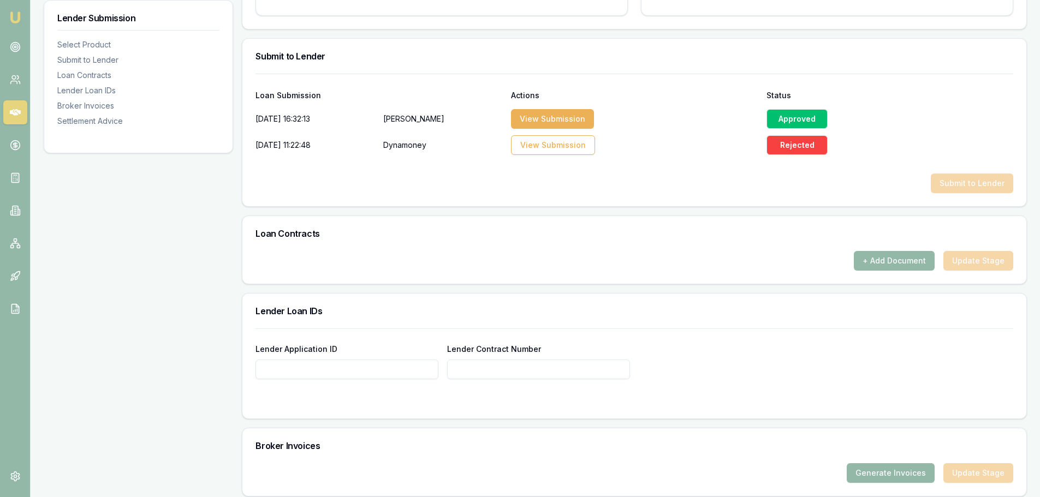
click at [343, 373] on input "Lender Application ID" at bounding box center [346, 370] width 183 height 20
paste input "190-14132"
type input "190-14132"
click at [347, 397] on div at bounding box center [634, 401] width 758 height 9
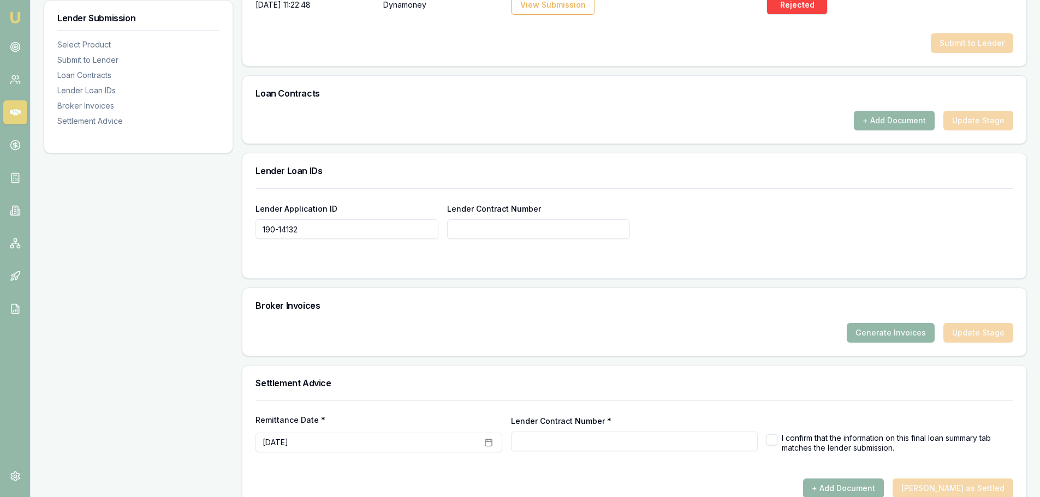
scroll to position [683, 0]
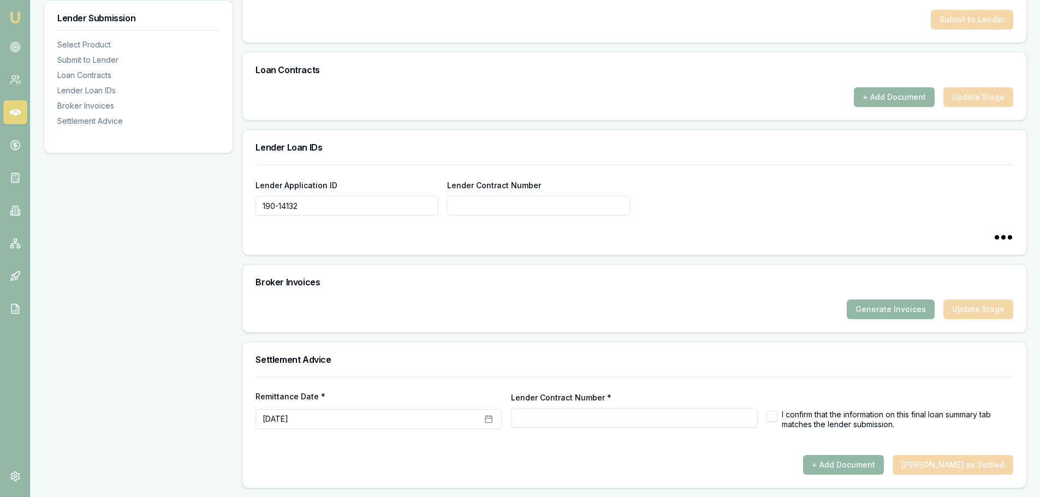
click at [901, 314] on button "Generate Invoices" at bounding box center [891, 310] width 88 height 20
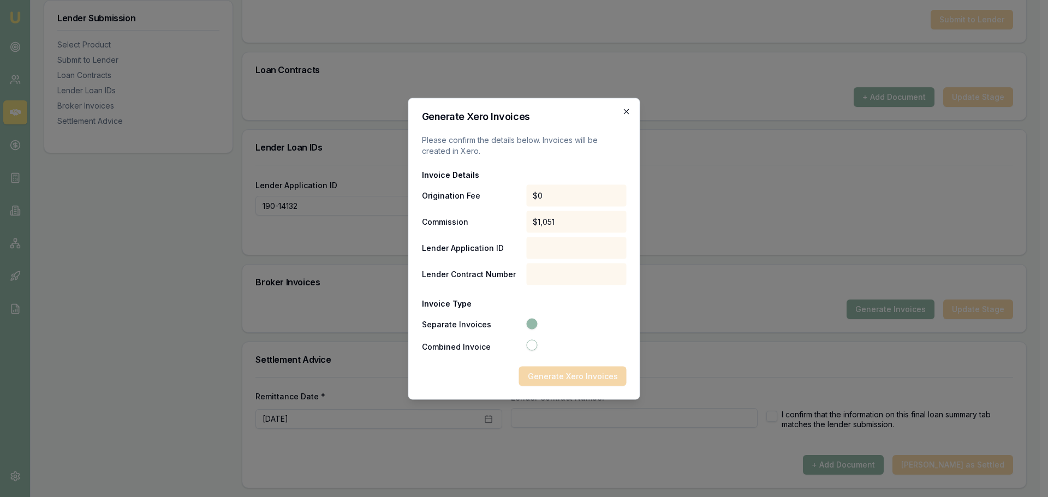
click at [630, 108] on icon "button" at bounding box center [626, 111] width 9 height 9
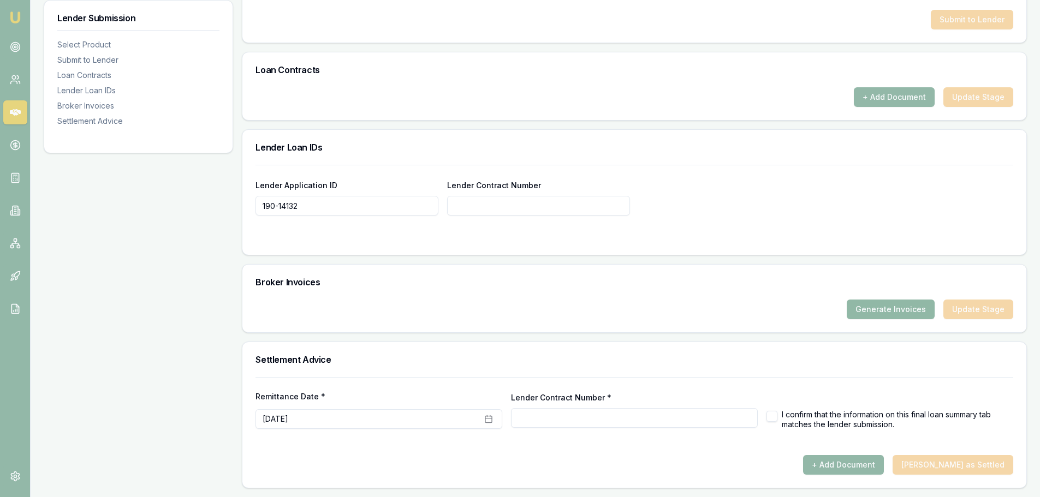
click at [887, 316] on button "Generate Invoices" at bounding box center [891, 310] width 88 height 20
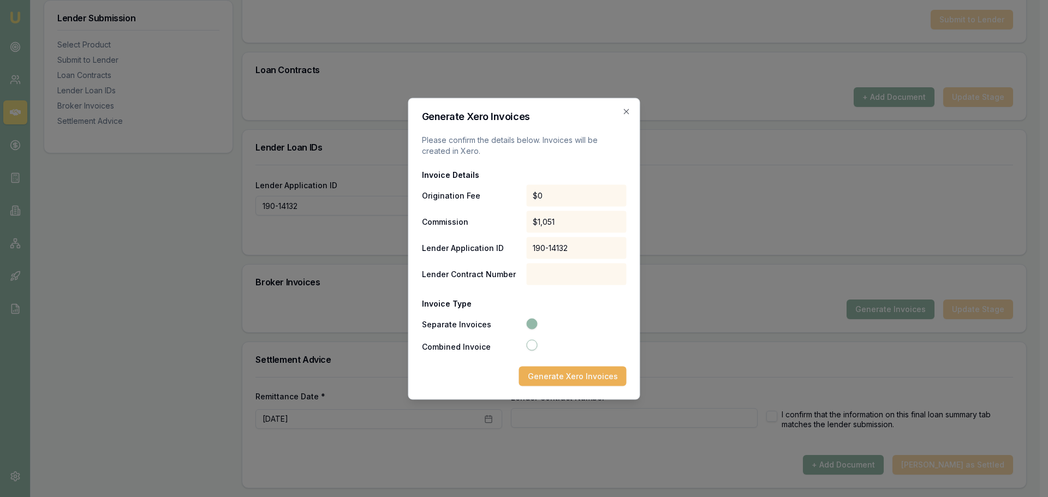
click at [534, 324] on icon "button" at bounding box center [532, 324] width 8 height 8
click at [573, 376] on button "Generate Xero Invoices" at bounding box center [573, 376] width 108 height 20
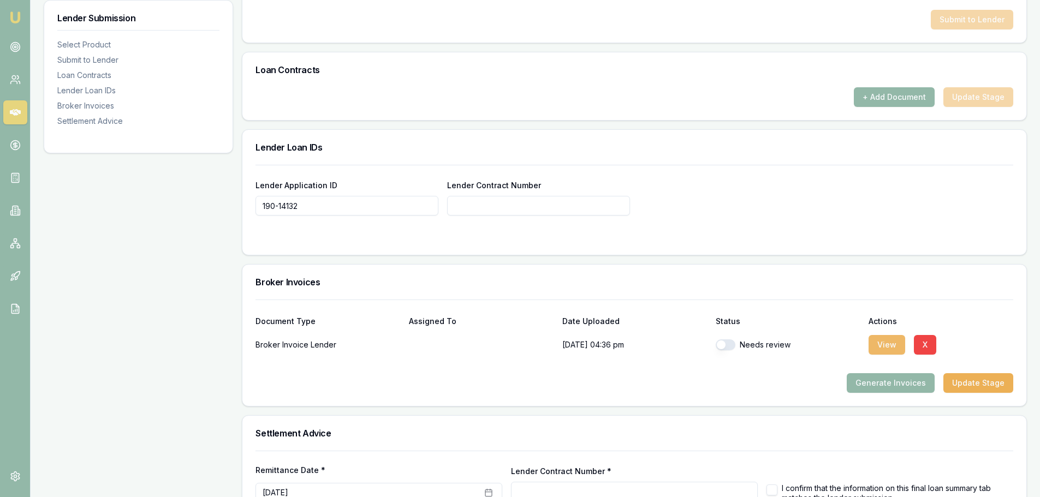
click at [881, 343] on button "View" at bounding box center [886, 345] width 37 height 20
click at [875, 350] on button "View" at bounding box center [886, 345] width 37 height 20
click at [886, 345] on button "View" at bounding box center [886, 345] width 37 height 20
click at [729, 343] on button "button" at bounding box center [726, 344] width 20 height 11
checkbox input "true"
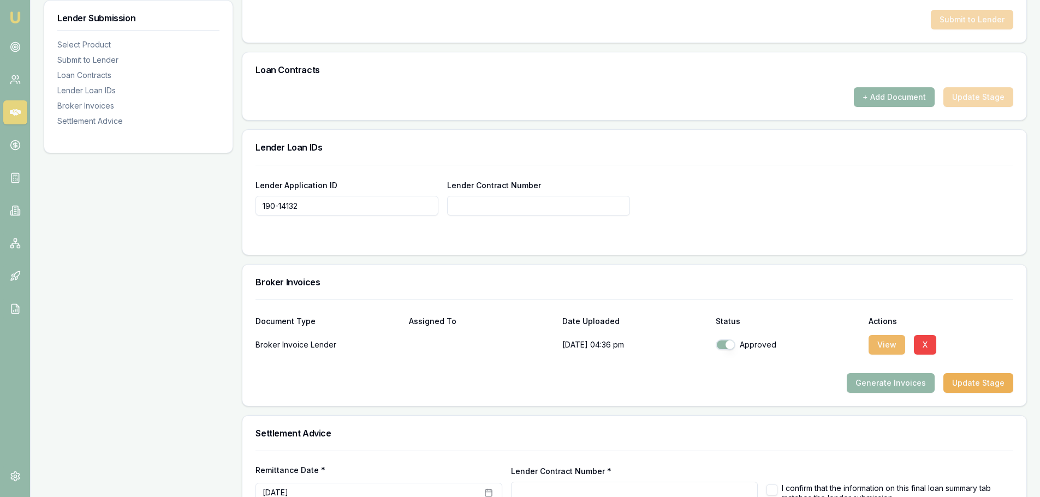
click at [888, 347] on button "View" at bounding box center [886, 345] width 37 height 20
click at [428, 391] on div "Generate Invoices Update Stage" at bounding box center [634, 383] width 758 height 20
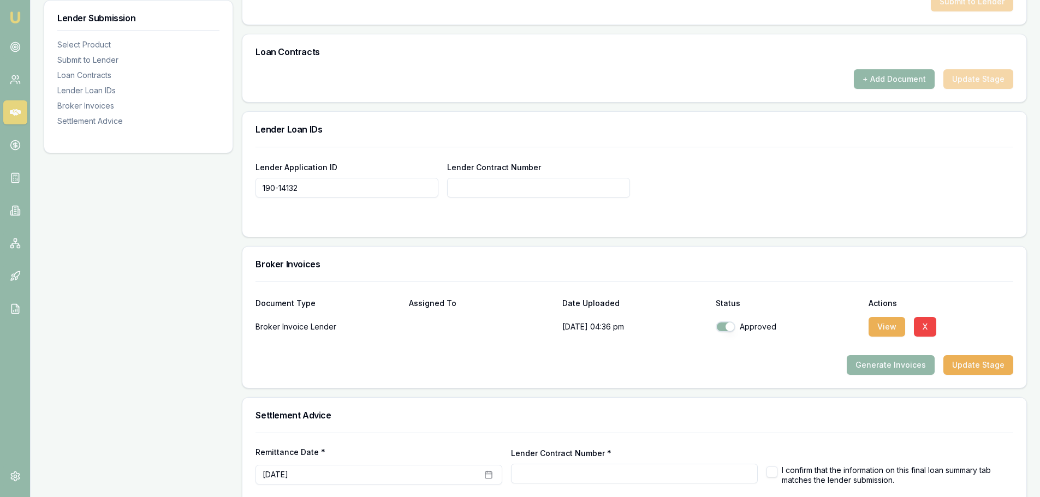
scroll to position [702, 0]
click at [987, 362] on button "Update Stage" at bounding box center [978, 364] width 70 height 20
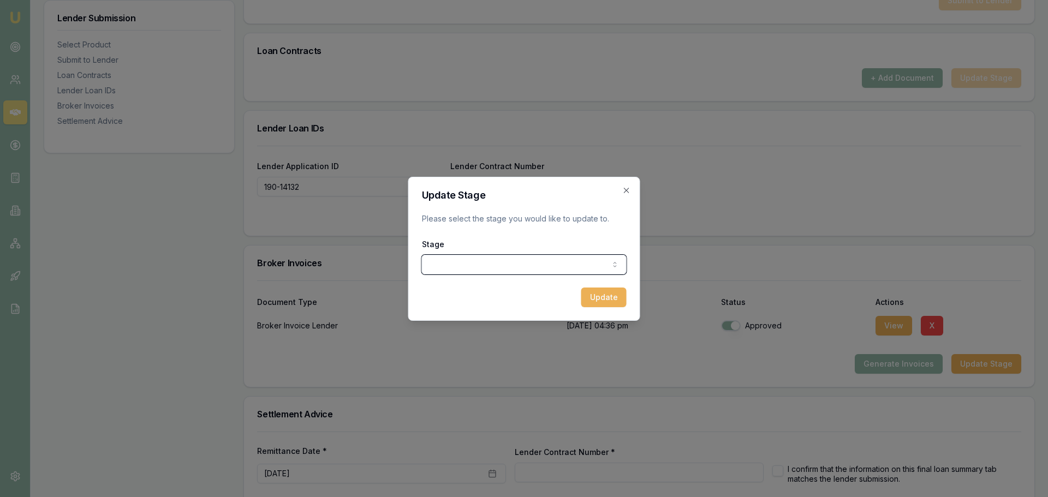
click at [625, 188] on icon "button" at bounding box center [622, 190] width 9 height 9
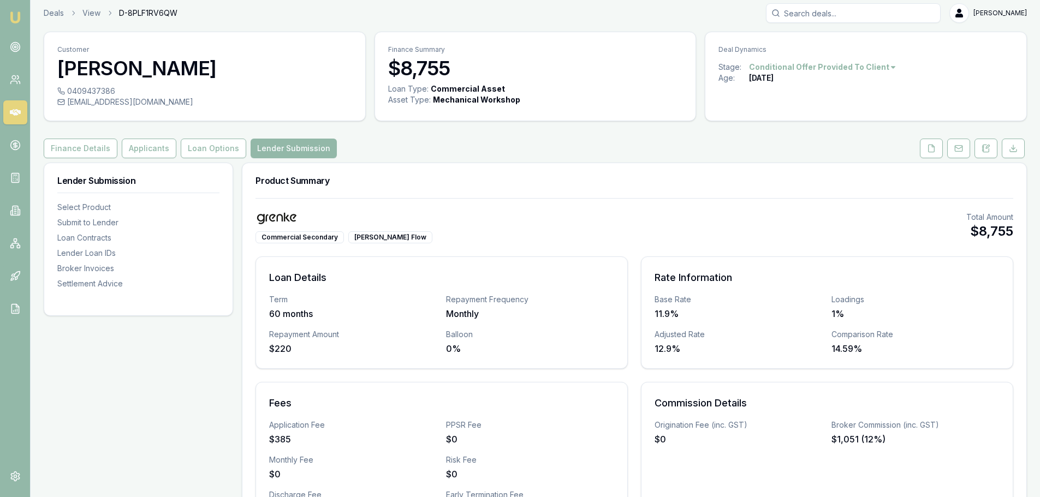
scroll to position [0, 0]
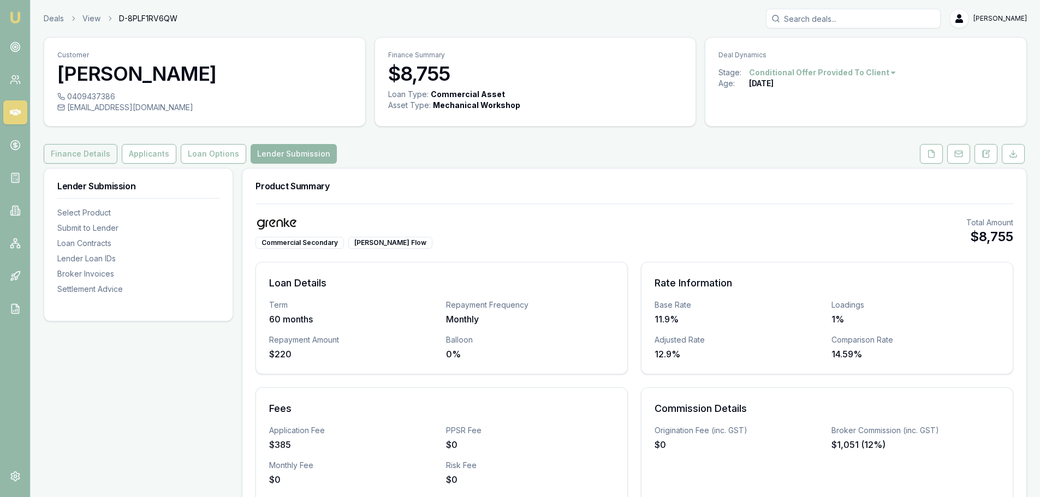
click at [88, 152] on button "Finance Details" at bounding box center [81, 154] width 74 height 20
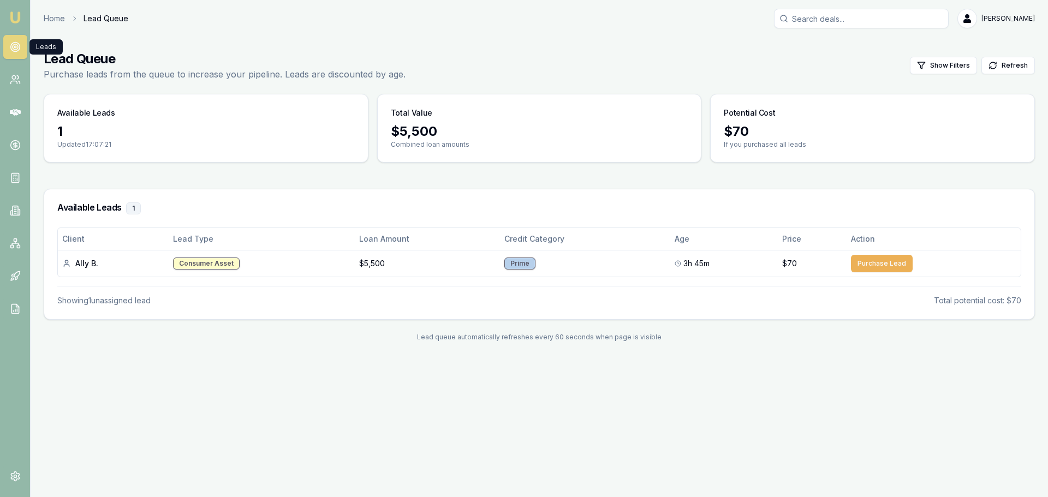
click at [17, 48] on icon at bounding box center [15, 46] width 11 height 11
click at [19, 74] on link at bounding box center [15, 80] width 24 height 24
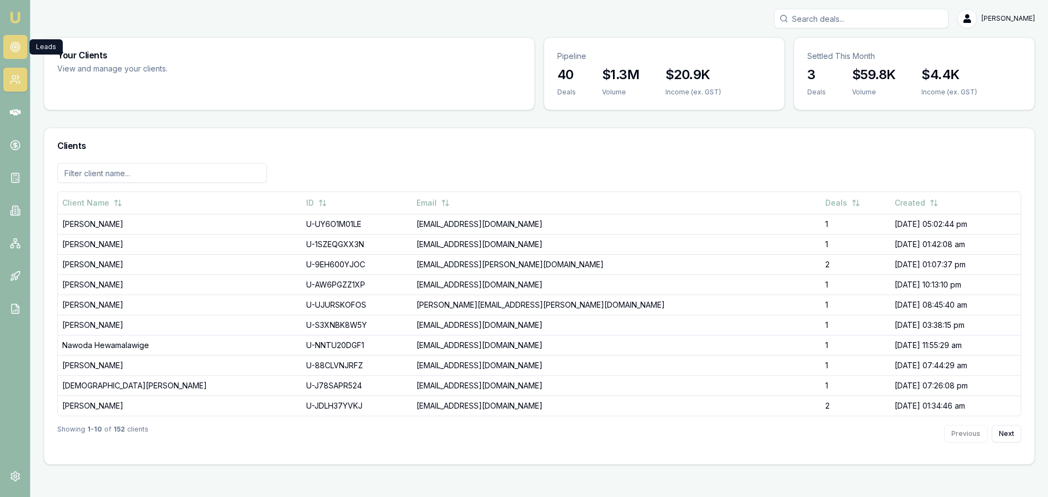
click at [13, 52] on icon at bounding box center [15, 46] width 11 height 11
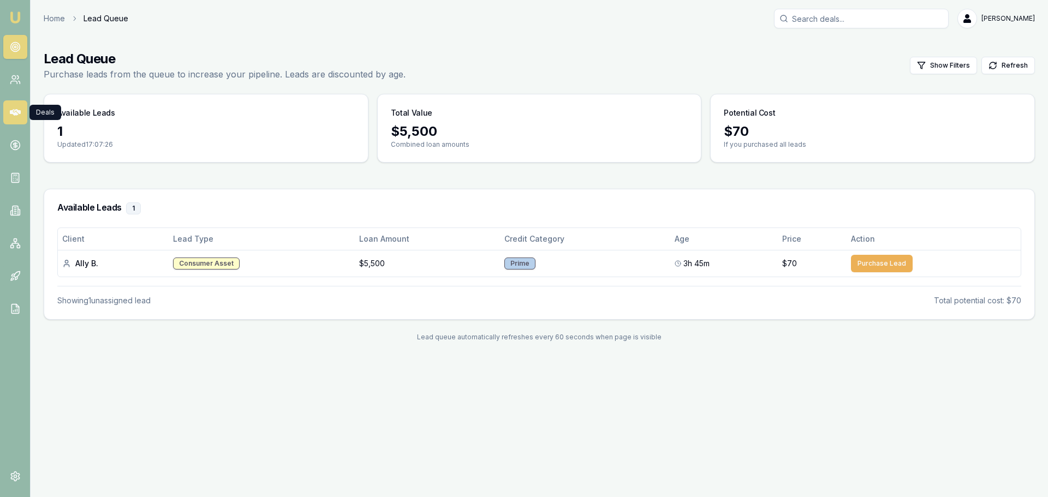
click at [10, 116] on icon at bounding box center [15, 112] width 11 height 11
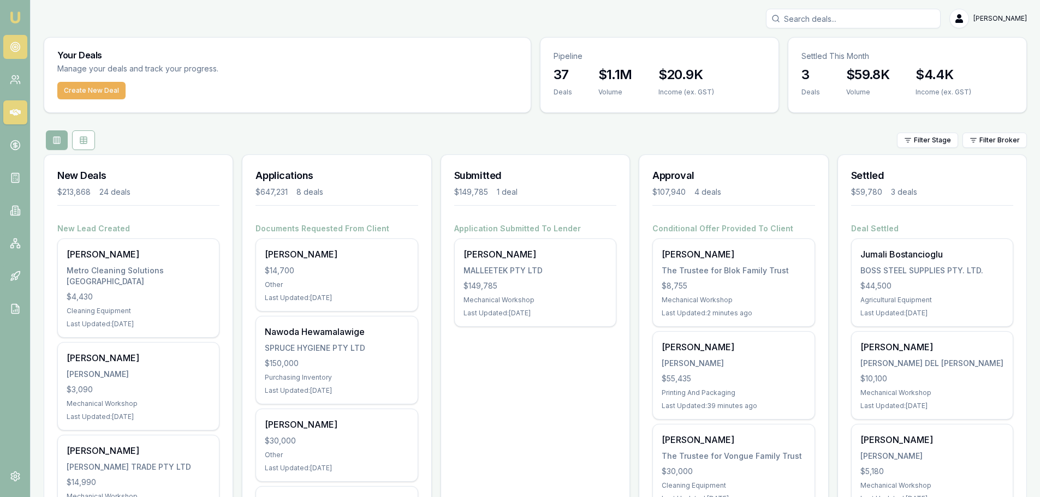
click at [15, 51] on circle at bounding box center [14, 47] width 9 height 9
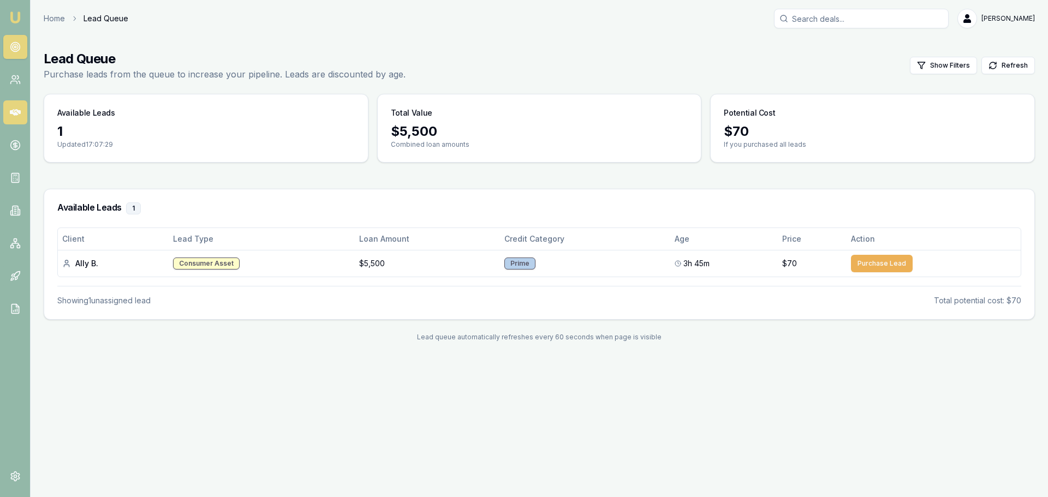
click at [14, 114] on icon at bounding box center [15, 112] width 11 height 7
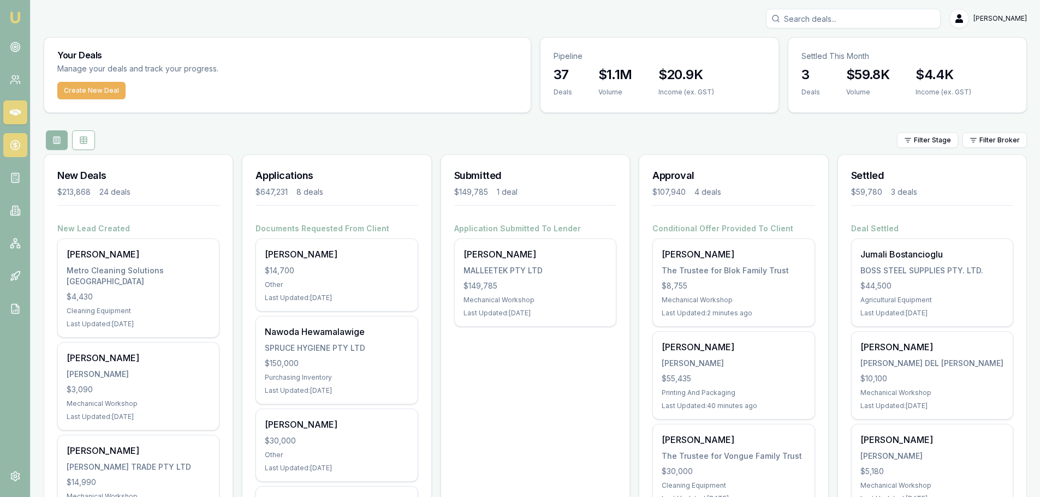
click at [15, 146] on icon at bounding box center [15, 144] width 0 height 5
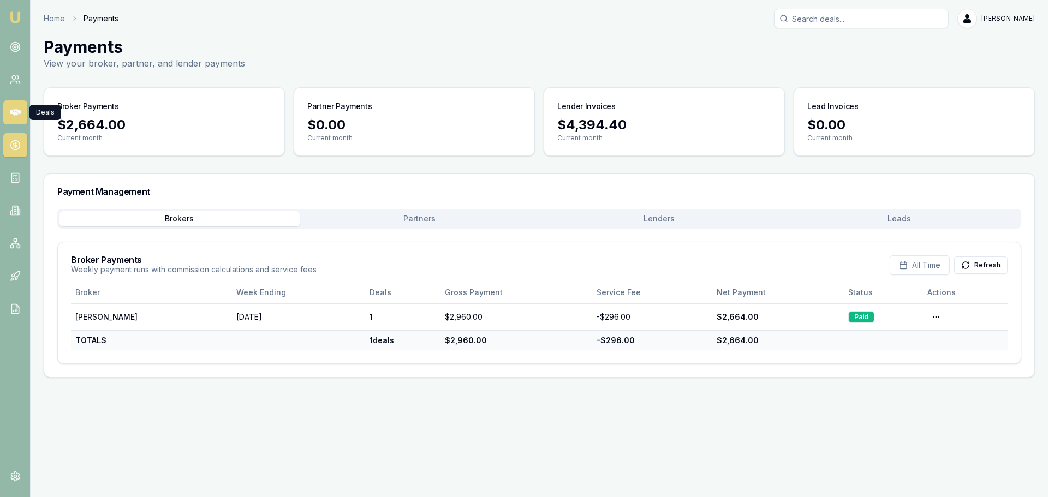
click at [14, 112] on icon at bounding box center [15, 112] width 11 height 7
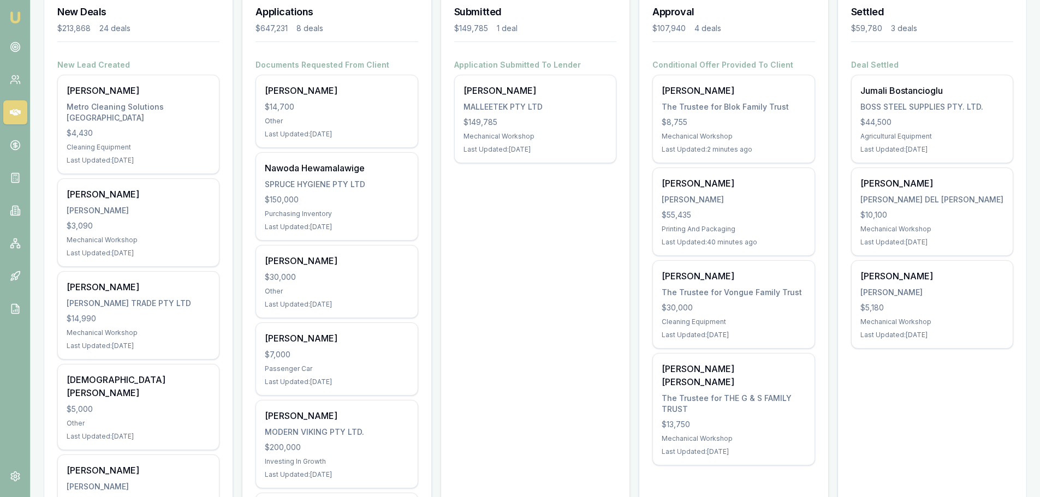
scroll to position [109, 0]
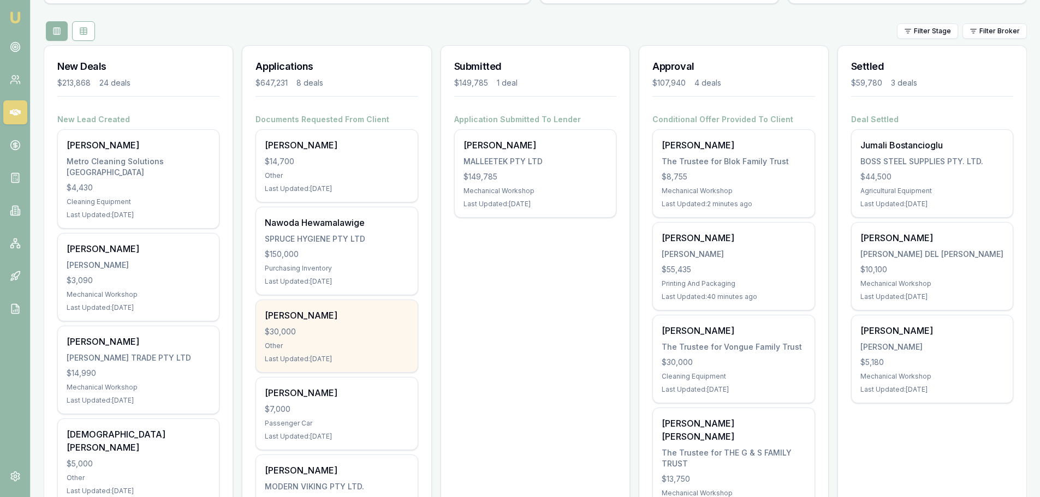
click at [285, 306] on div "Gustavo Altmann $30,000 Other Last Updated: 19 days ago" at bounding box center [336, 336] width 161 height 72
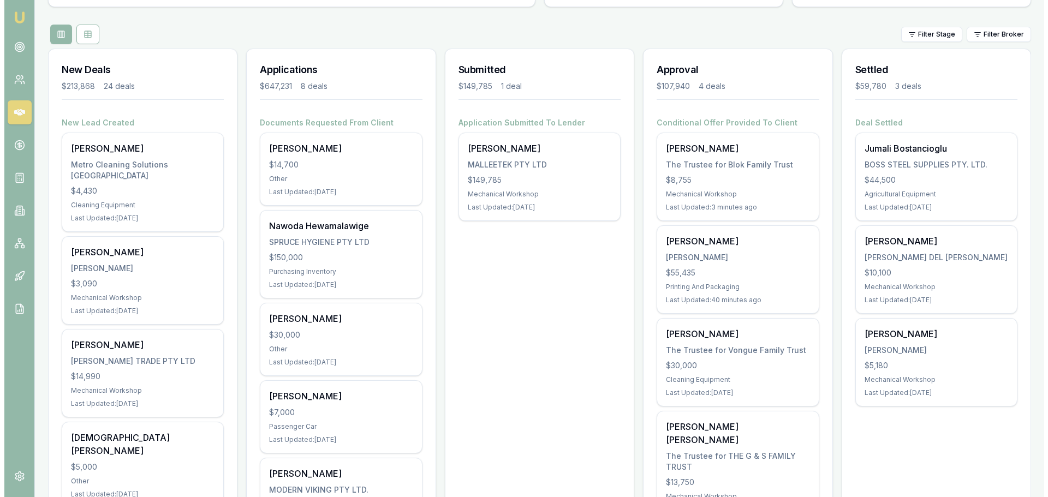
scroll to position [0, 0]
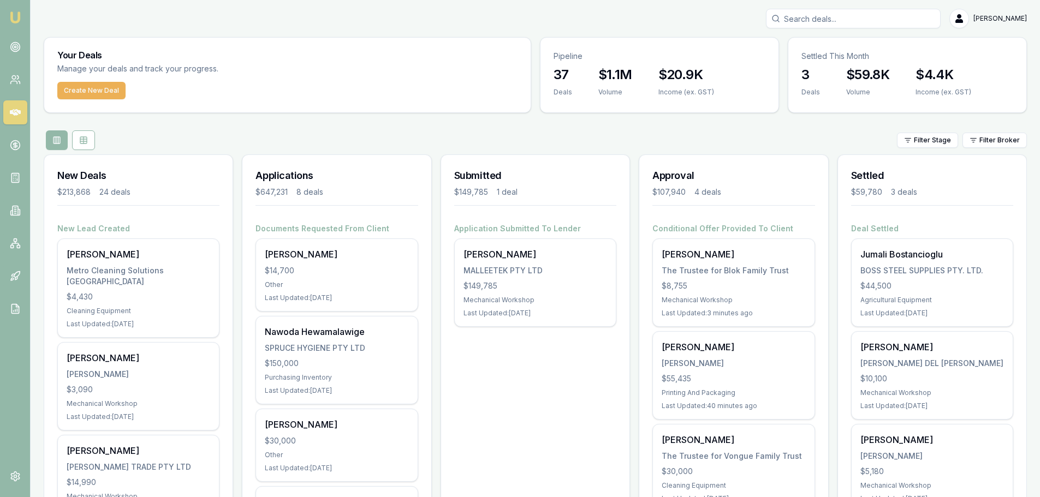
click at [18, 119] on link at bounding box center [15, 112] width 24 height 24
click at [13, 152] on link at bounding box center [15, 145] width 24 height 24
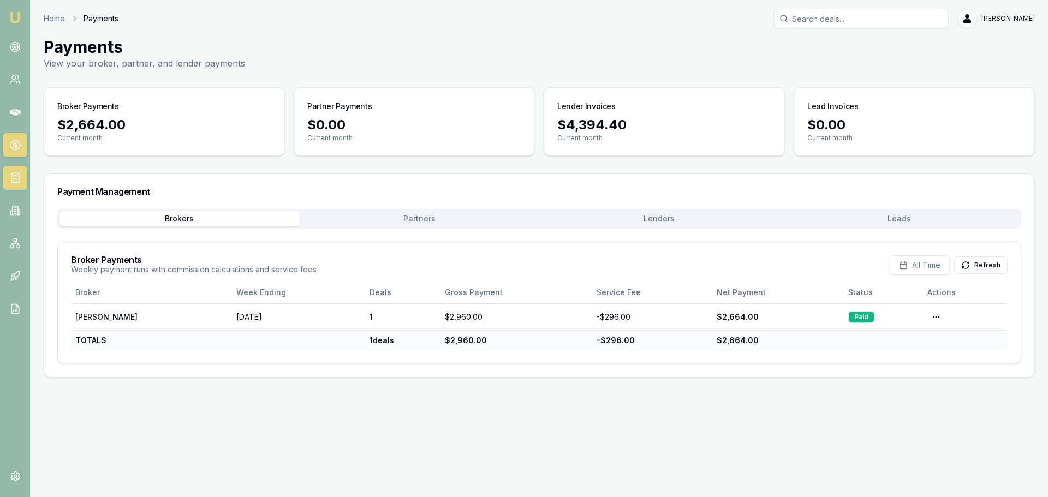
click at [17, 180] on line at bounding box center [17, 180] width 0 height 2
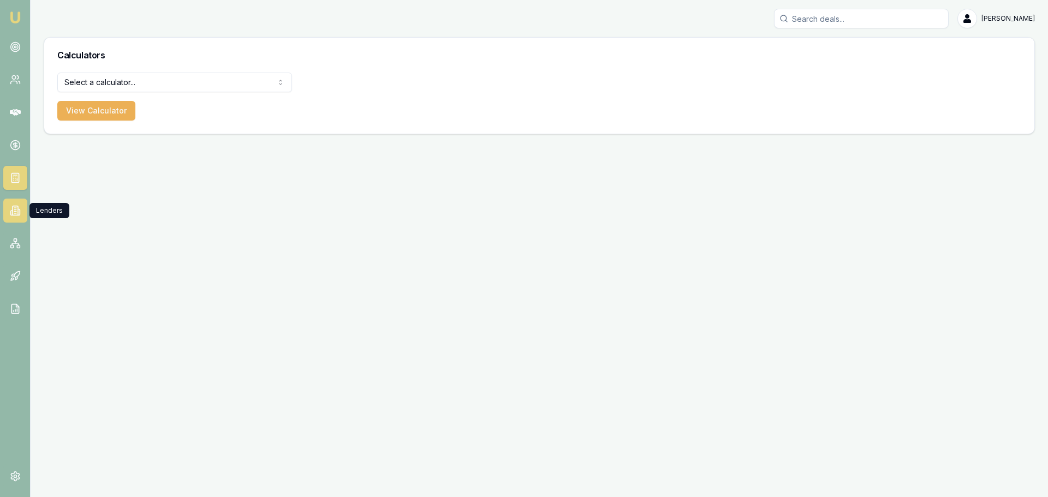
click at [13, 211] on icon at bounding box center [15, 210] width 5 height 9
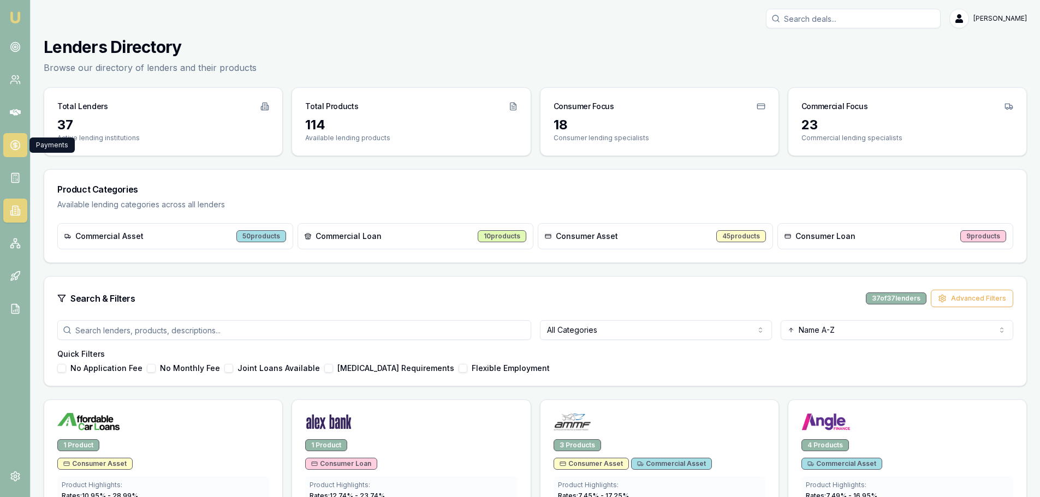
click at [14, 142] on icon at bounding box center [15, 145] width 11 height 11
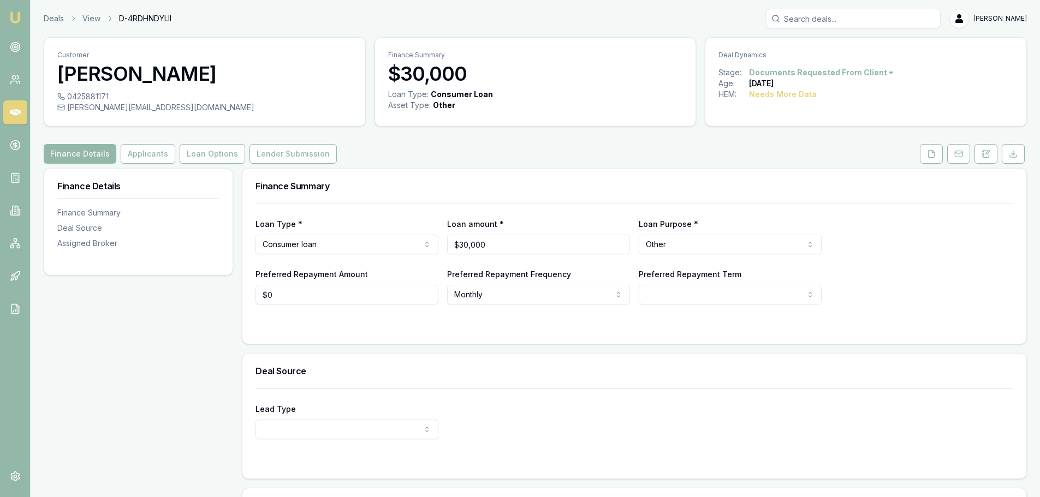
click at [783, 68] on html "Emu Broker Deals View D-4RDHNDYLII [PERSON_NAME] Toggle Menu Customer [PERSON_N…" at bounding box center [520, 248] width 1040 height 497
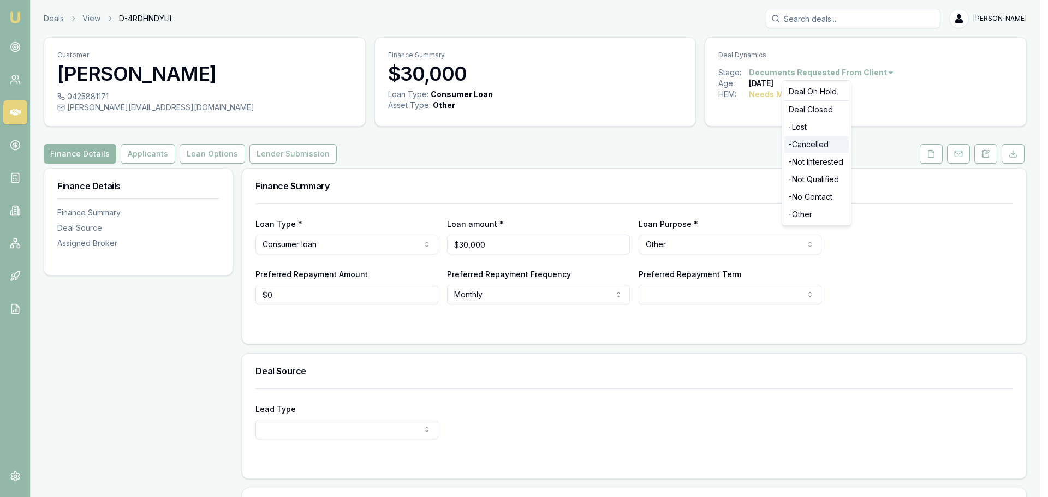
click at [811, 145] on div "- Cancelled" at bounding box center [816, 144] width 64 height 17
